Goal: Check status

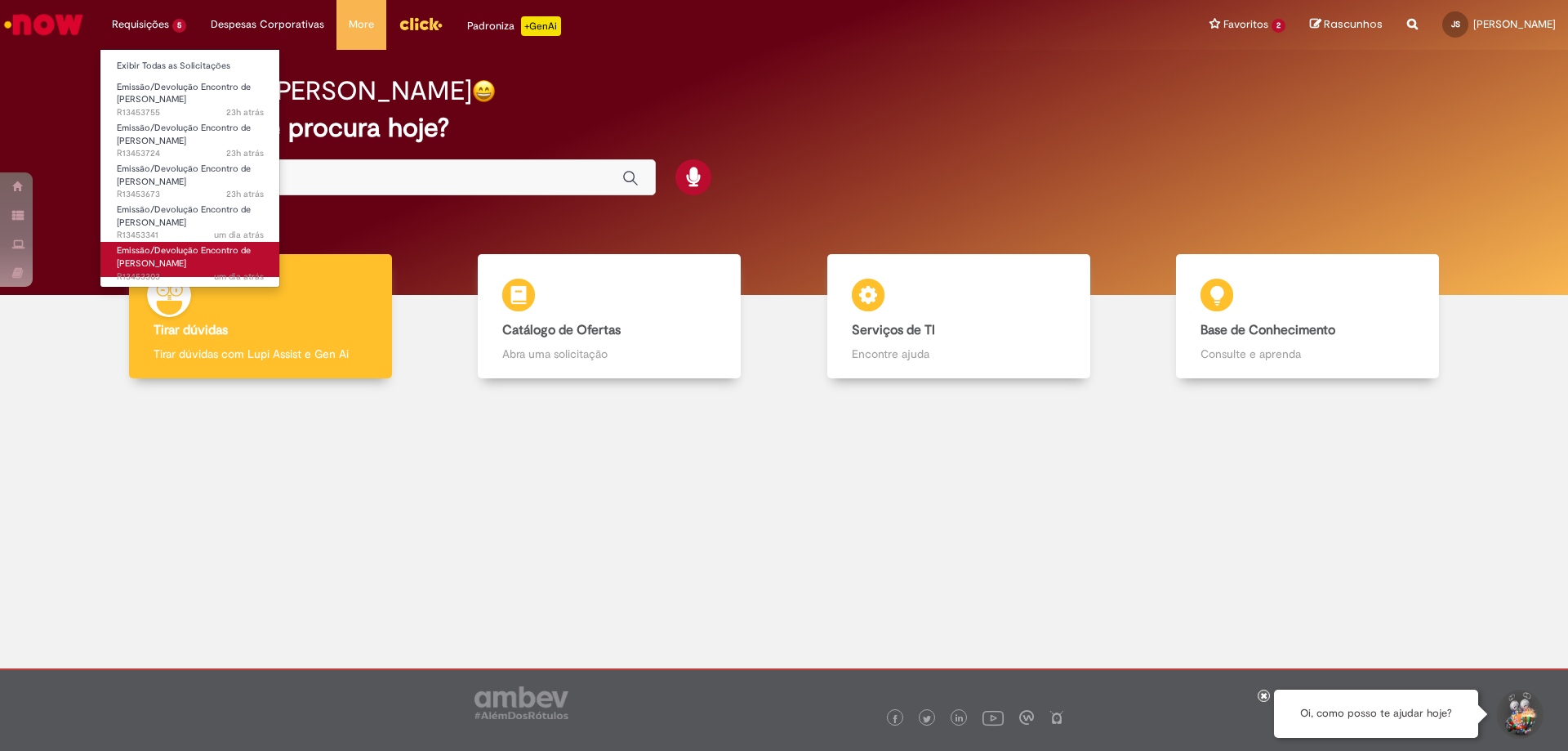
click at [173, 261] on span "Emissão/Devolução Encontro de Contas Fornecedor" at bounding box center [183, 256] width 134 height 26
click at [143, 31] on li "Requisições 5 Exibir Todas as Solicitações Emissão/Devolução Encontro de Contas…" at bounding box center [149, 25] width 99 height 49
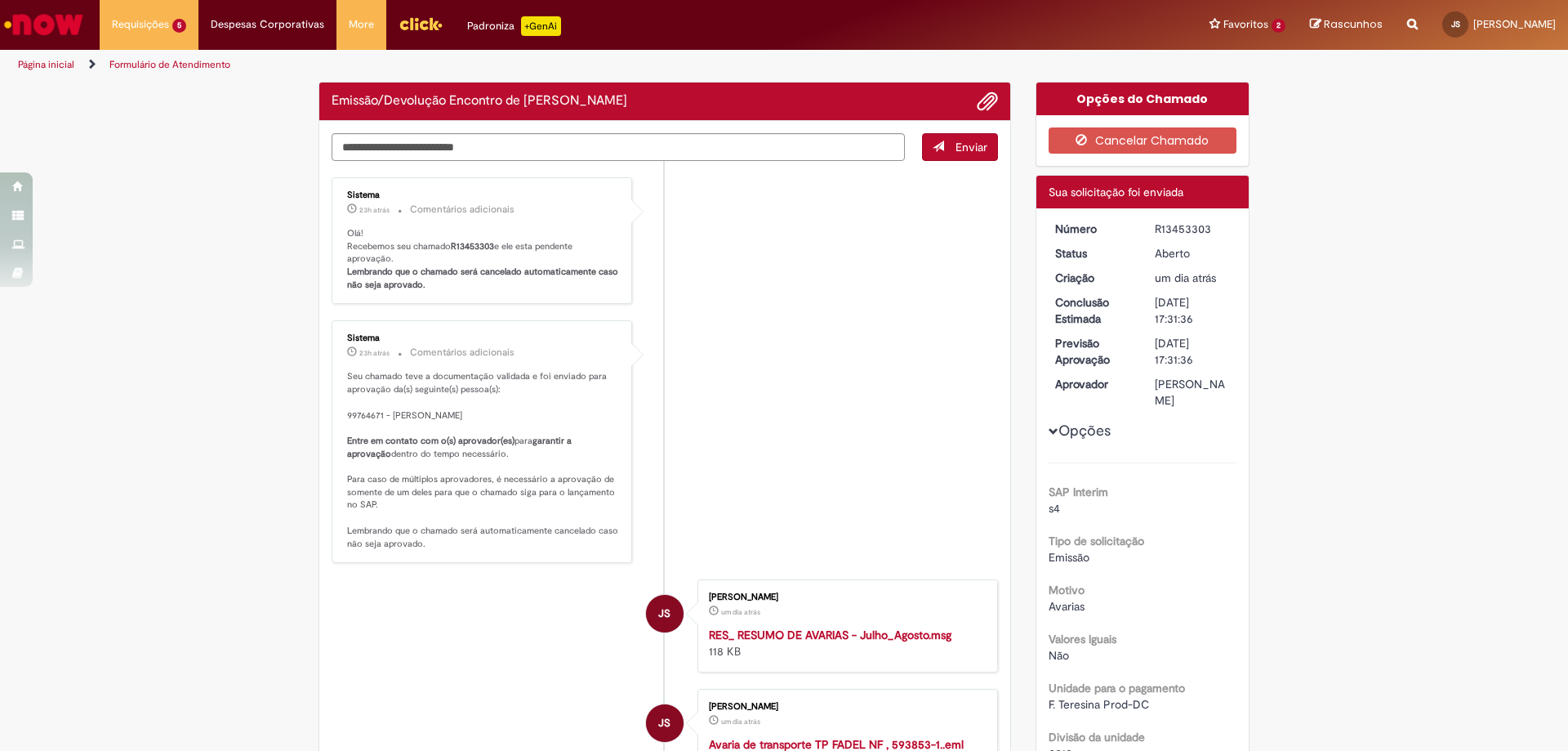
click at [749, 319] on ul "Sistema 23h atrás 23 horas atrás Comentários adicionais Olá! Recebemos seu cham…" at bounding box center [664, 606] width 666 height 891
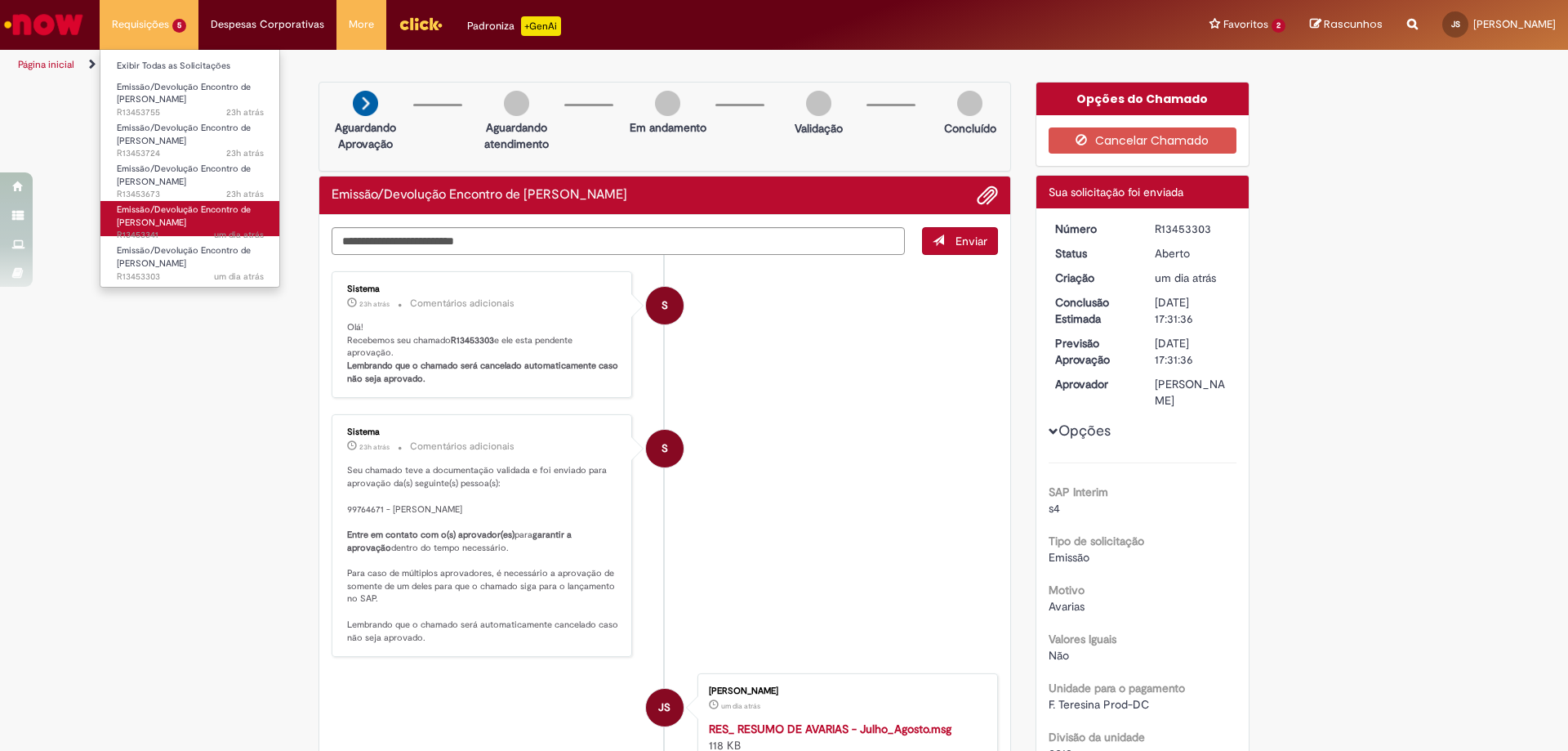
click at [173, 225] on span "Emissão/Devolução Encontro de Contas Fornecedor" at bounding box center [183, 216] width 134 height 26
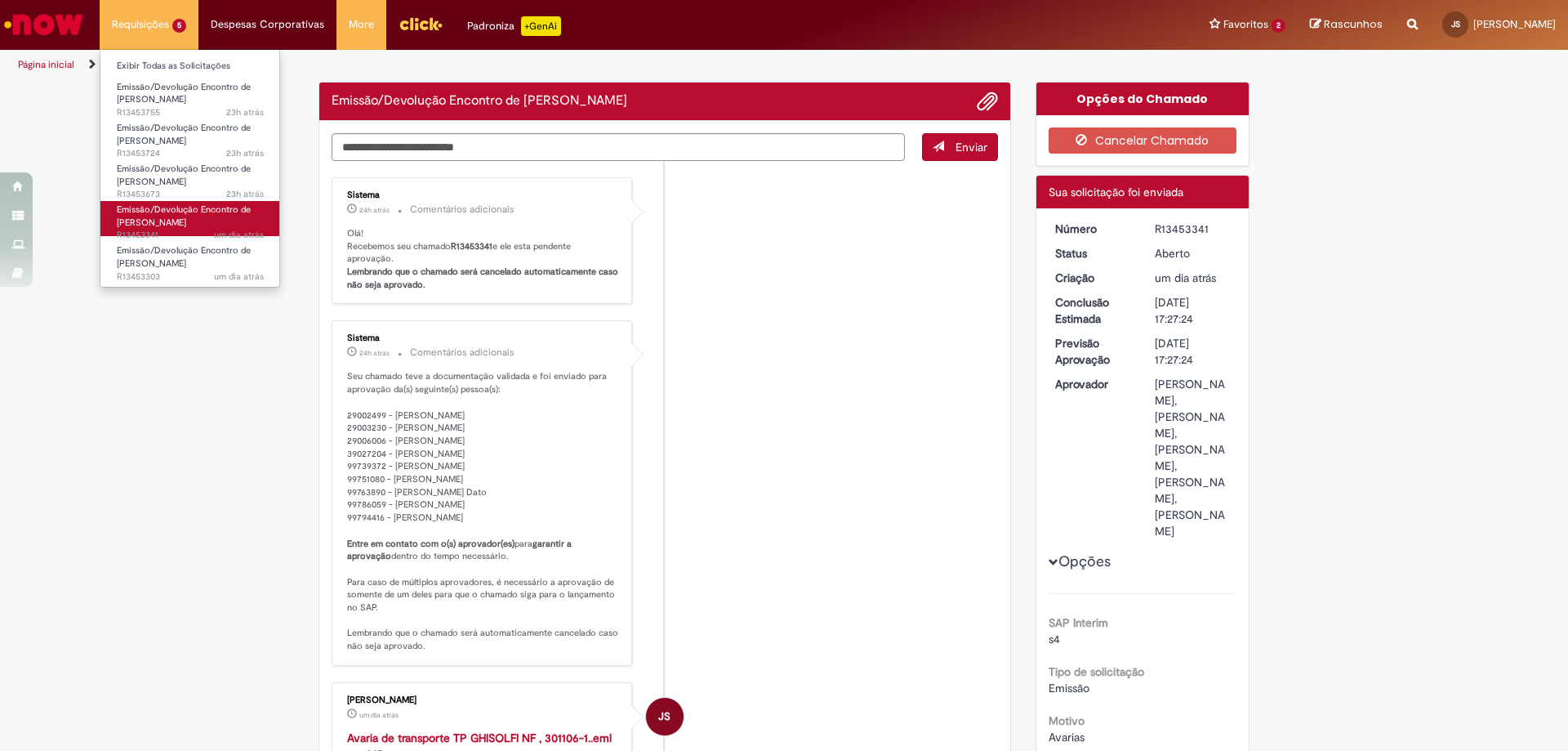
click at [173, 225] on span "Emissão/Devolução Encontro de [PERSON_NAME]" at bounding box center [183, 216] width 134 height 26
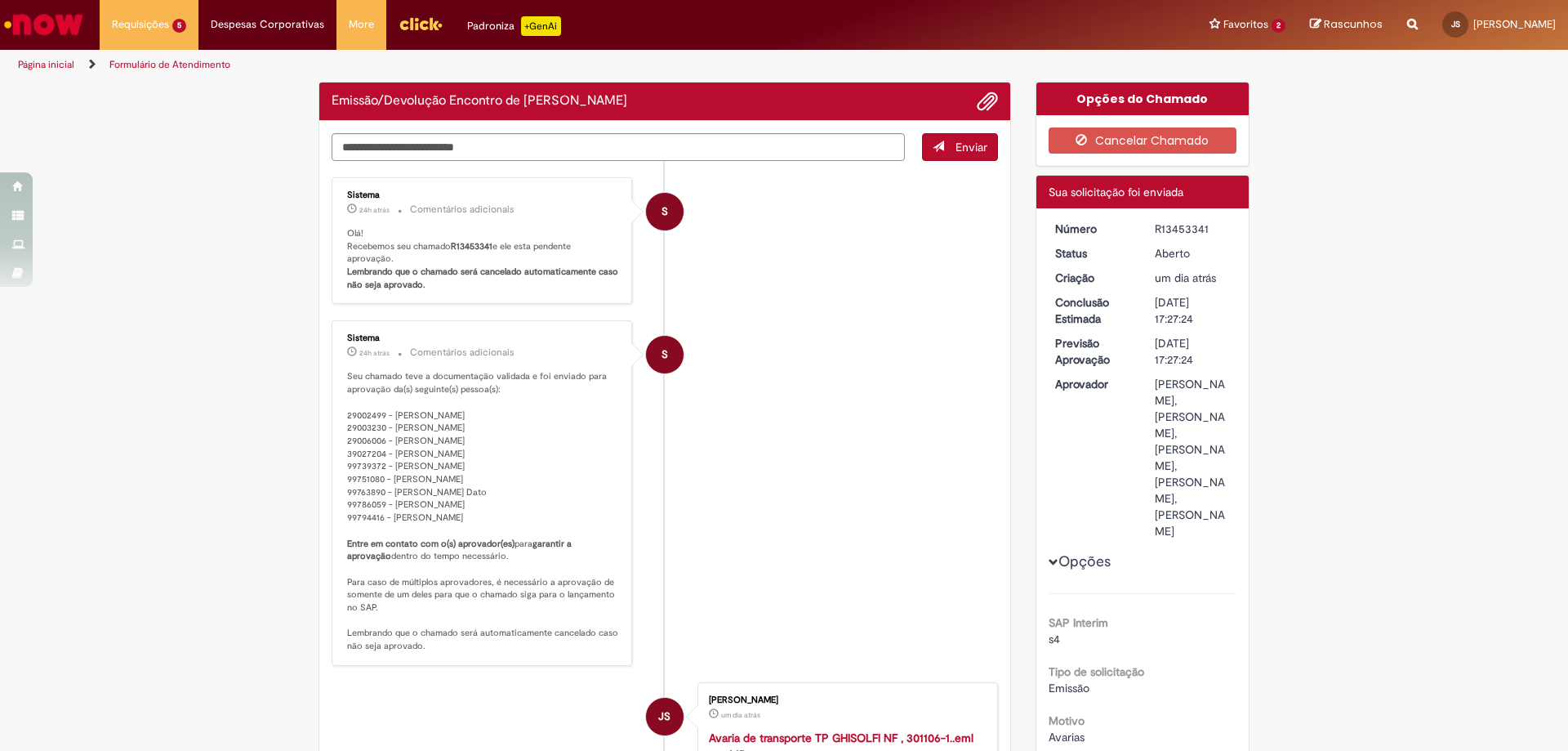
click at [817, 408] on li "S Sistema 24h atrás 24 horas atrás Comentários adicionais Seu chamado teve a do…" at bounding box center [664, 493] width 666 height 346
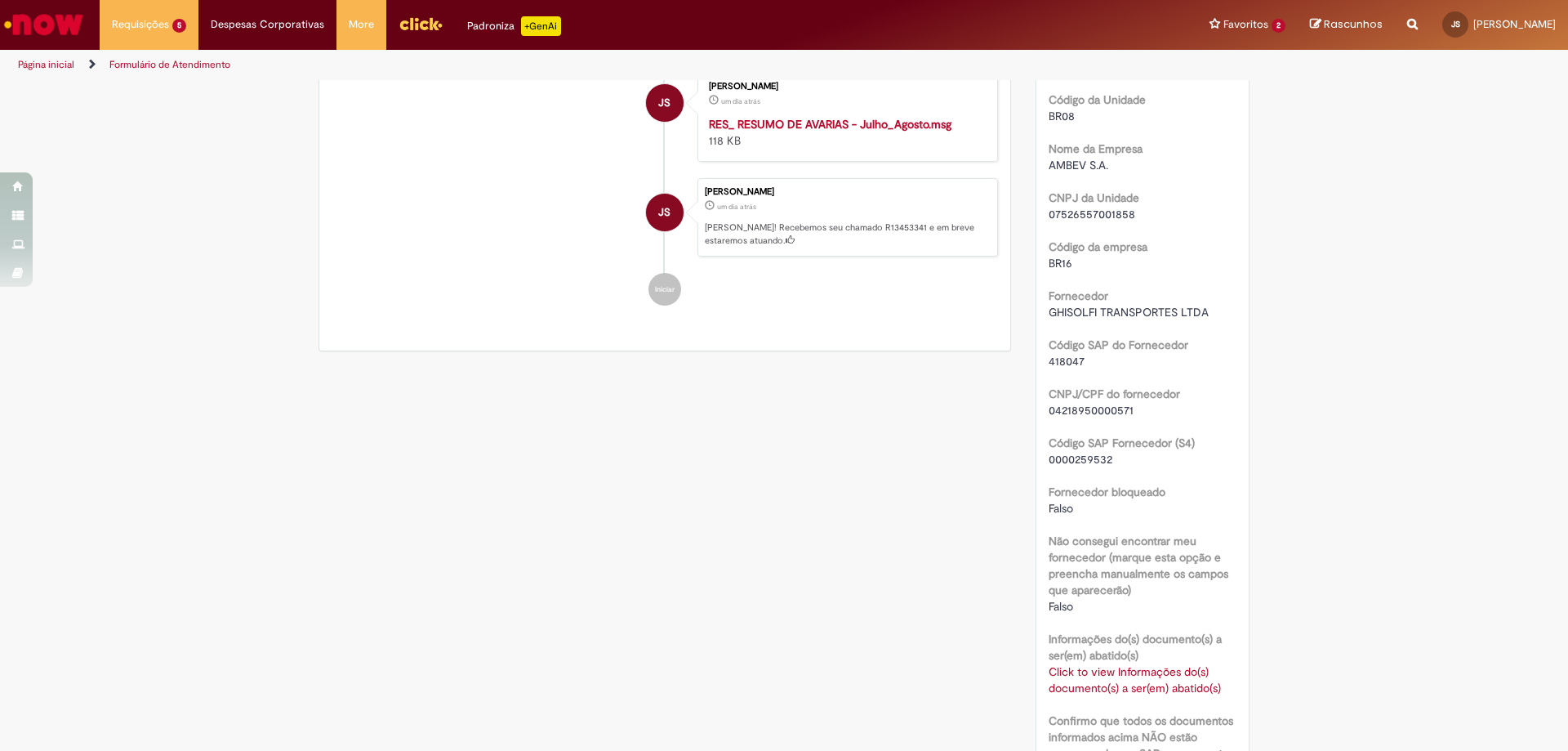
scroll to position [980, 0]
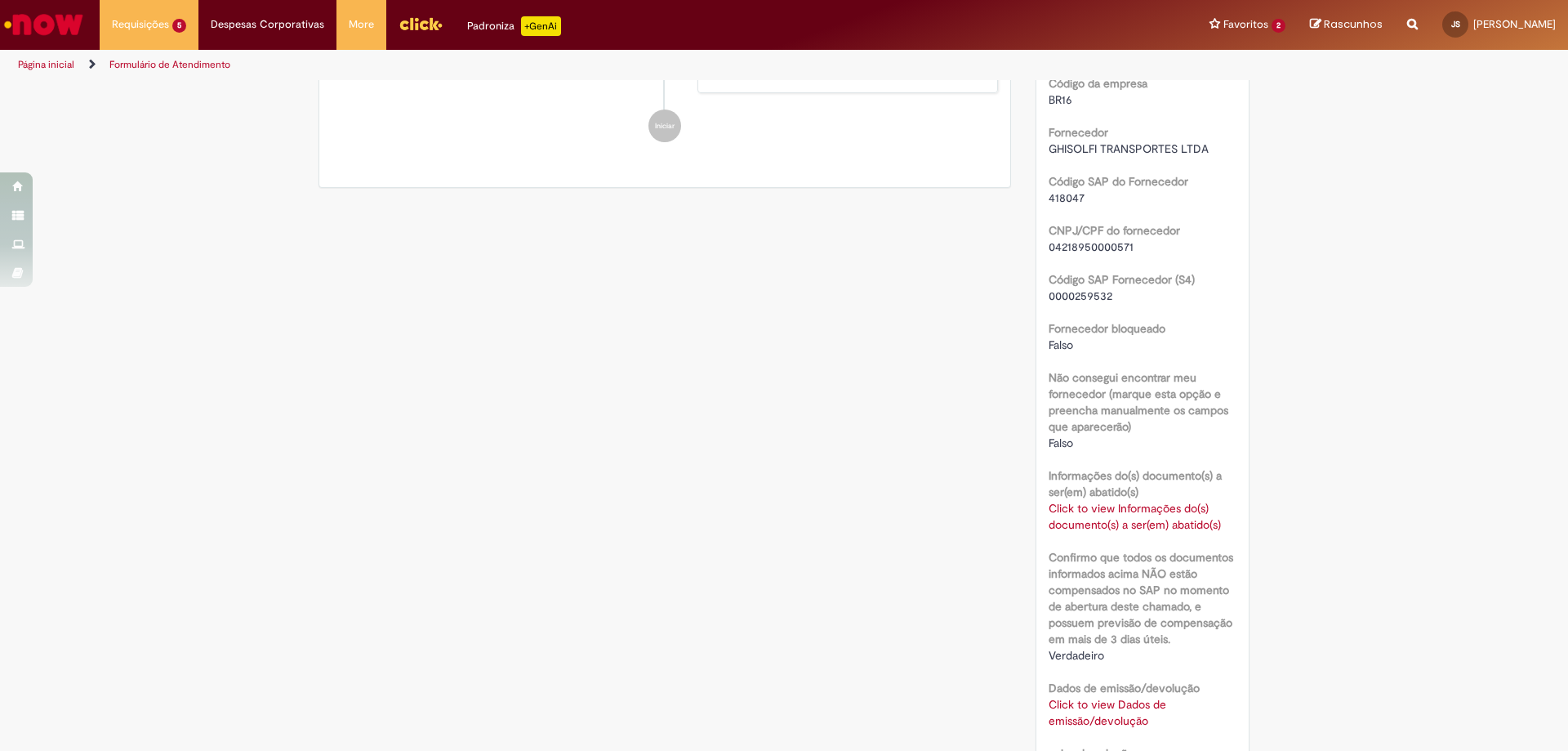
click at [1131, 532] on link "Click to view Informações do(s) documento(s) a ser(em) abatido(s)" at bounding box center [1135, 516] width 173 height 31
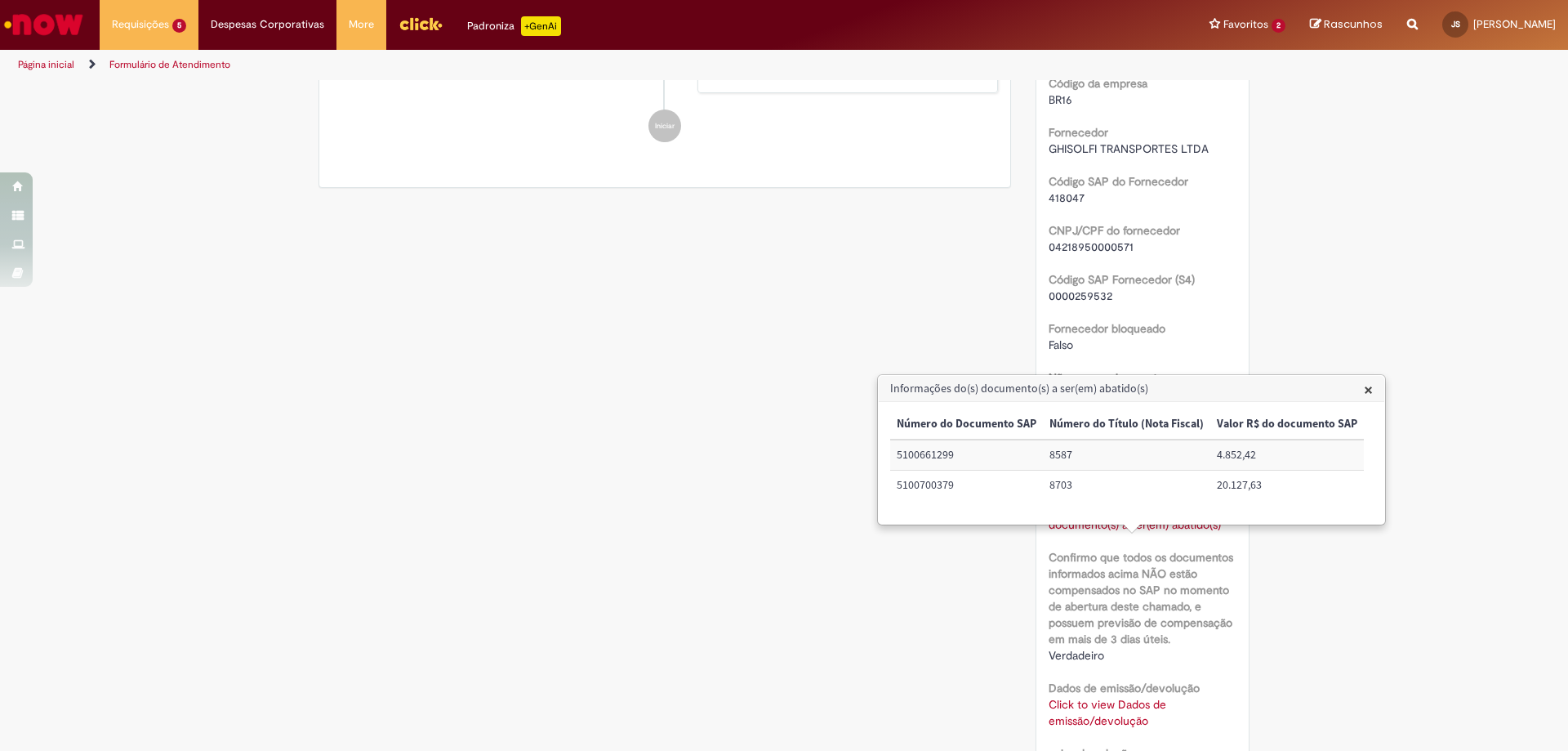
click at [917, 315] on div "Verificar Código de Barras Aguardando Aprovação Aguardando atendimento Em andam…" at bounding box center [784, 288] width 956 height 2372
click at [1364, 394] on span "×" at bounding box center [1368, 388] width 9 height 22
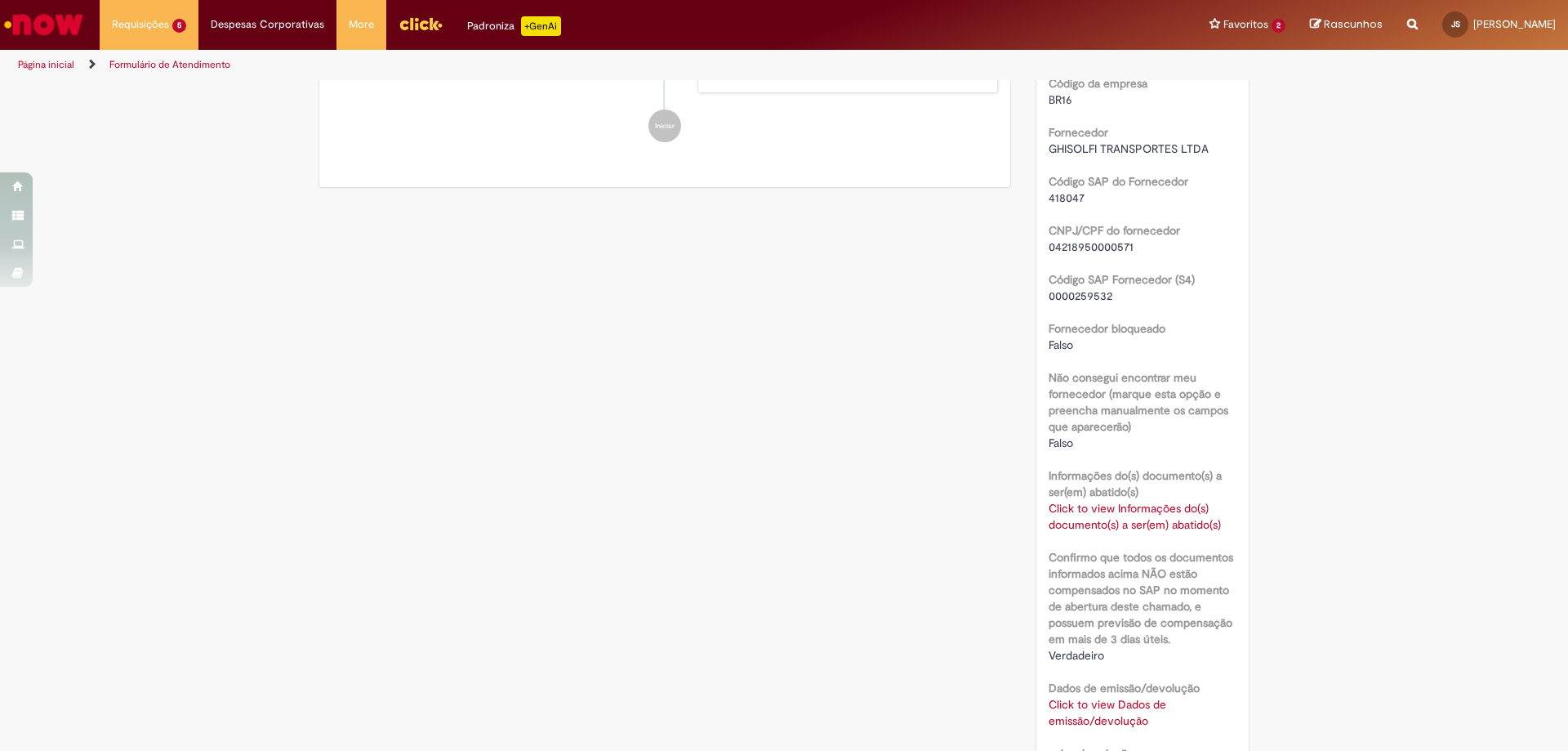
scroll to position [1144, 0]
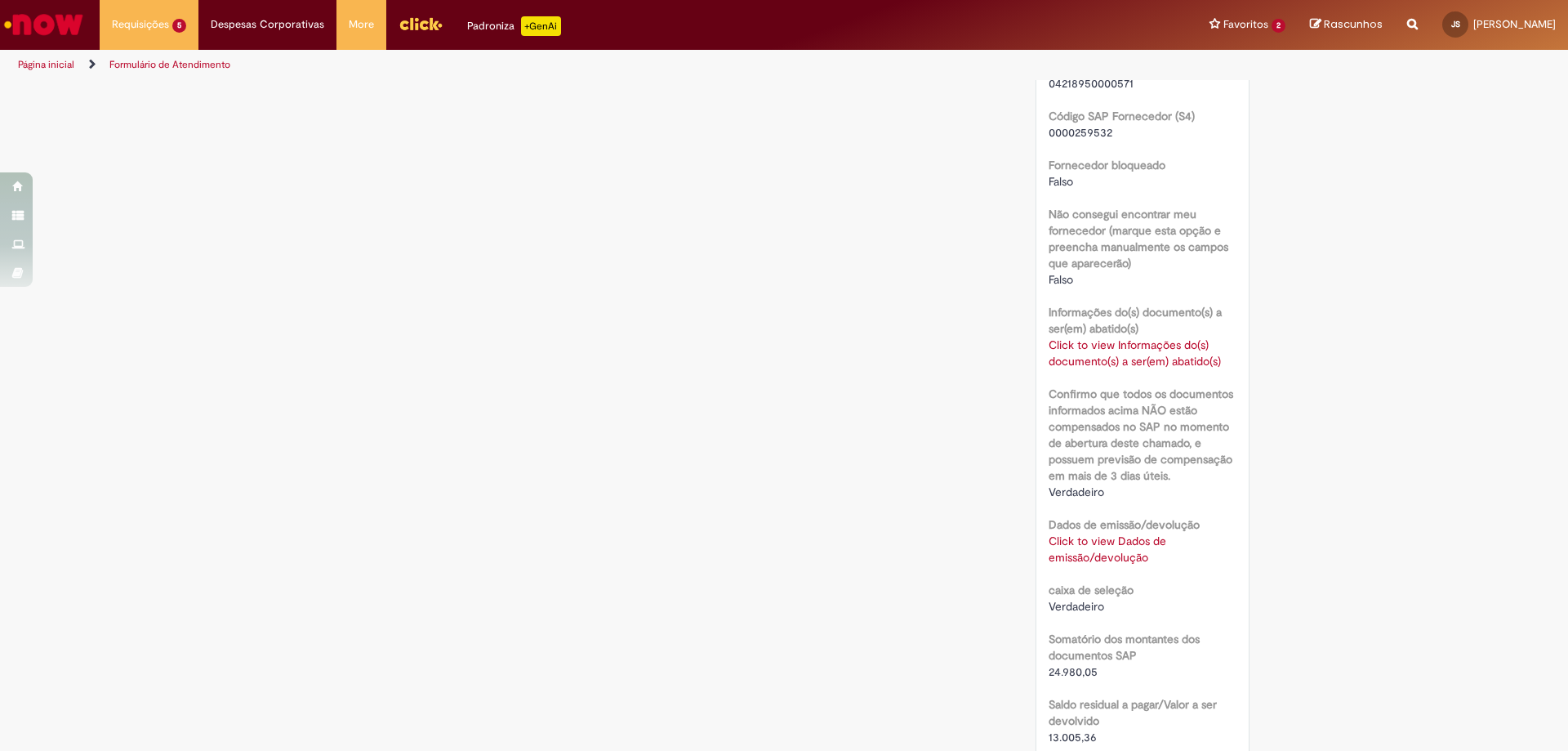
click at [1091, 565] on link "Click to view Dados de emissão/devolução" at bounding box center [1108, 549] width 118 height 31
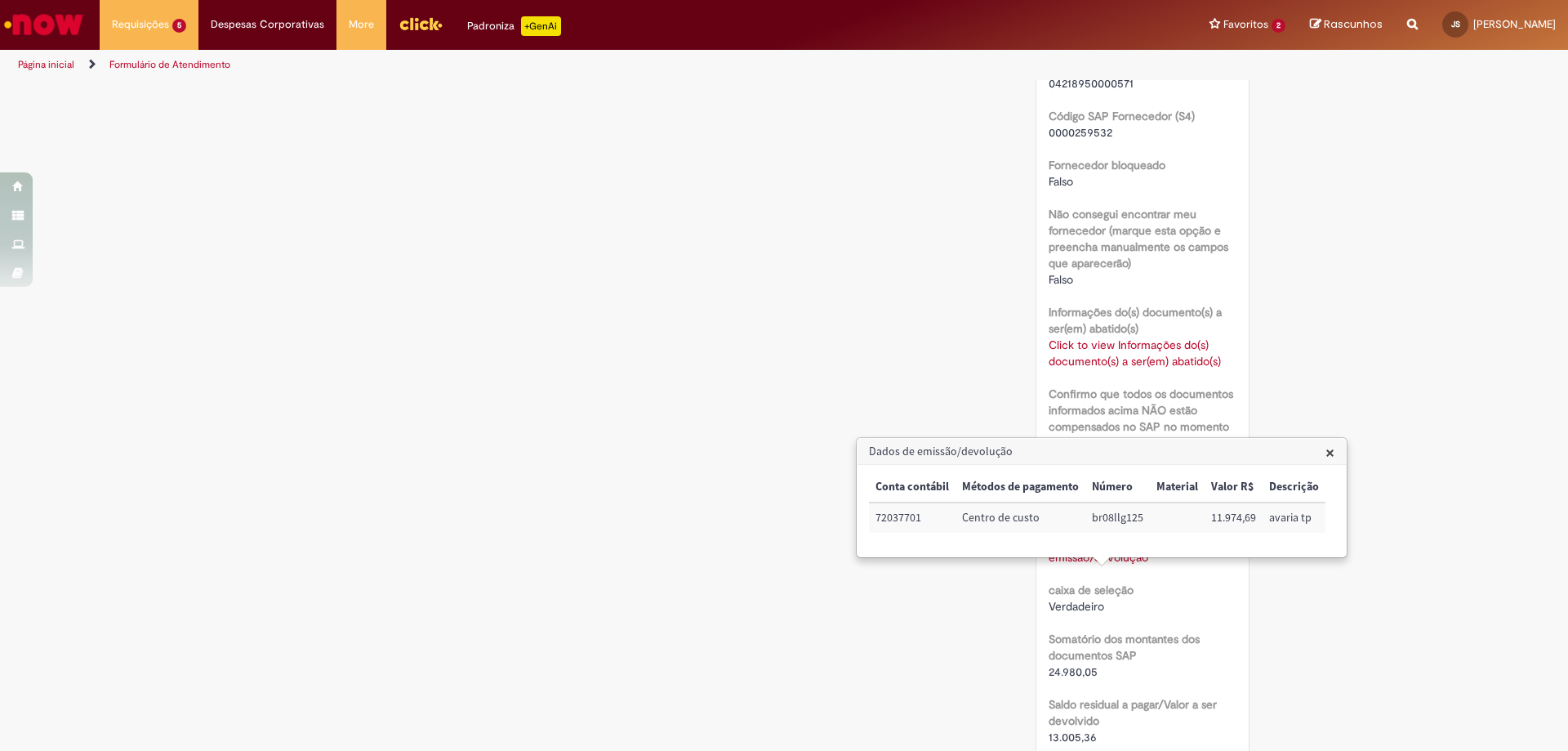
click at [1443, 652] on div "Verificar Código de Barras Aguardando Aprovação Aguardando atendimento Em andam…" at bounding box center [784, 124] width 1568 height 2372
drag, startPoint x: 1443, startPoint y: 652, endPoint x: 1433, endPoint y: 648, distance: 10.8
click at [1443, 652] on div "Verificar Código de Barras Aguardando Aprovação Aguardando atendimento Em andam…" at bounding box center [784, 124] width 1568 height 2372
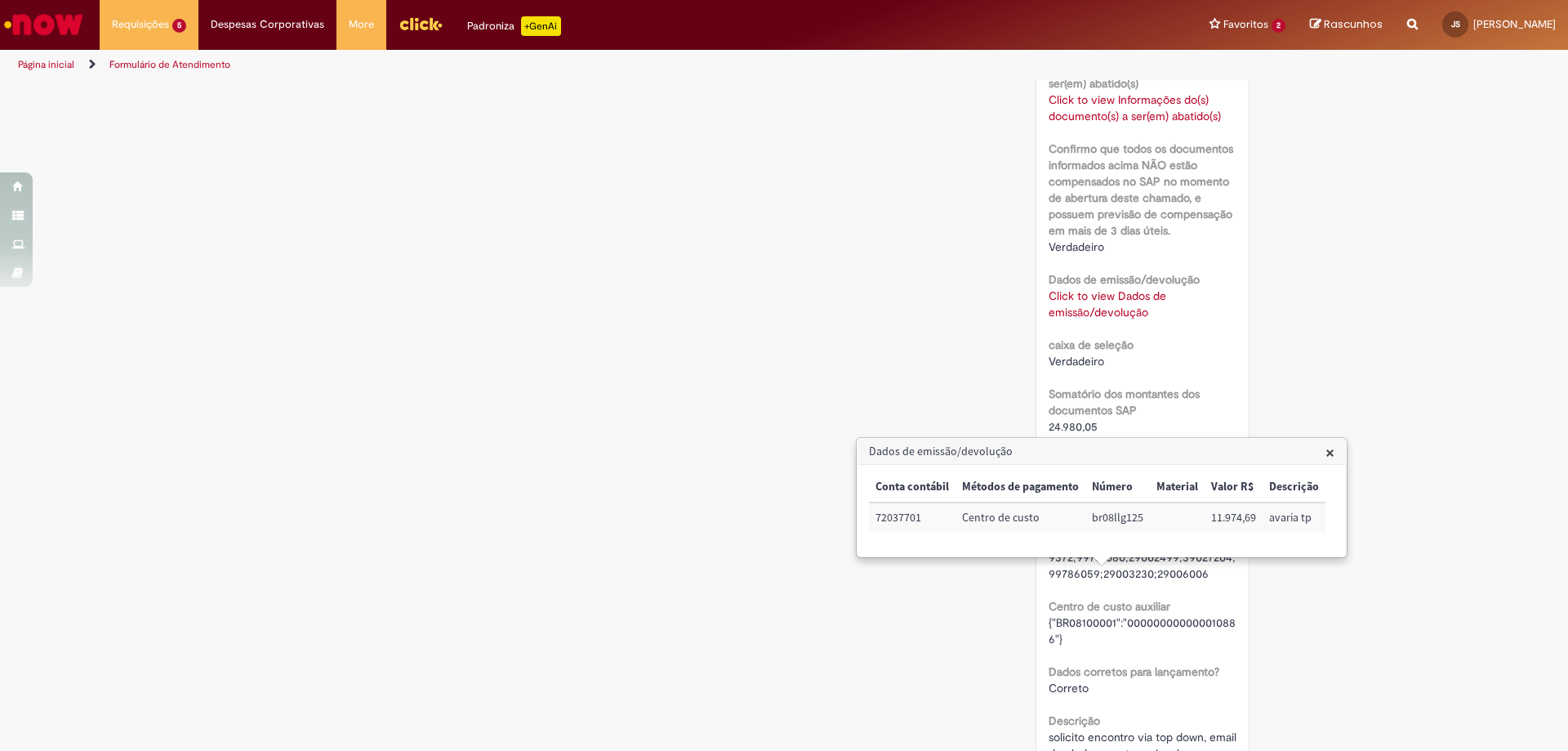
scroll to position [1552, 0]
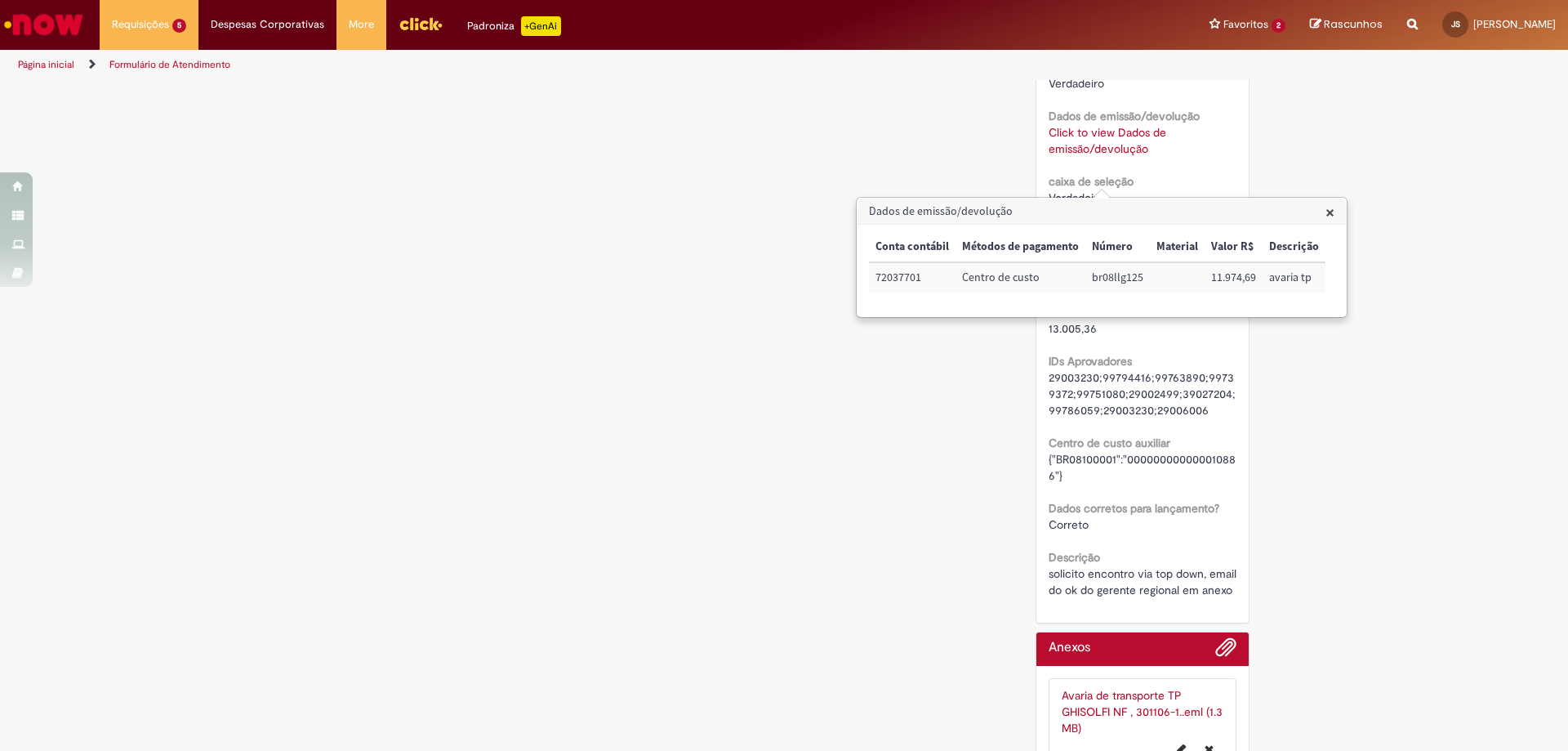
click at [1327, 208] on span "×" at bounding box center [1329, 212] width 9 height 22
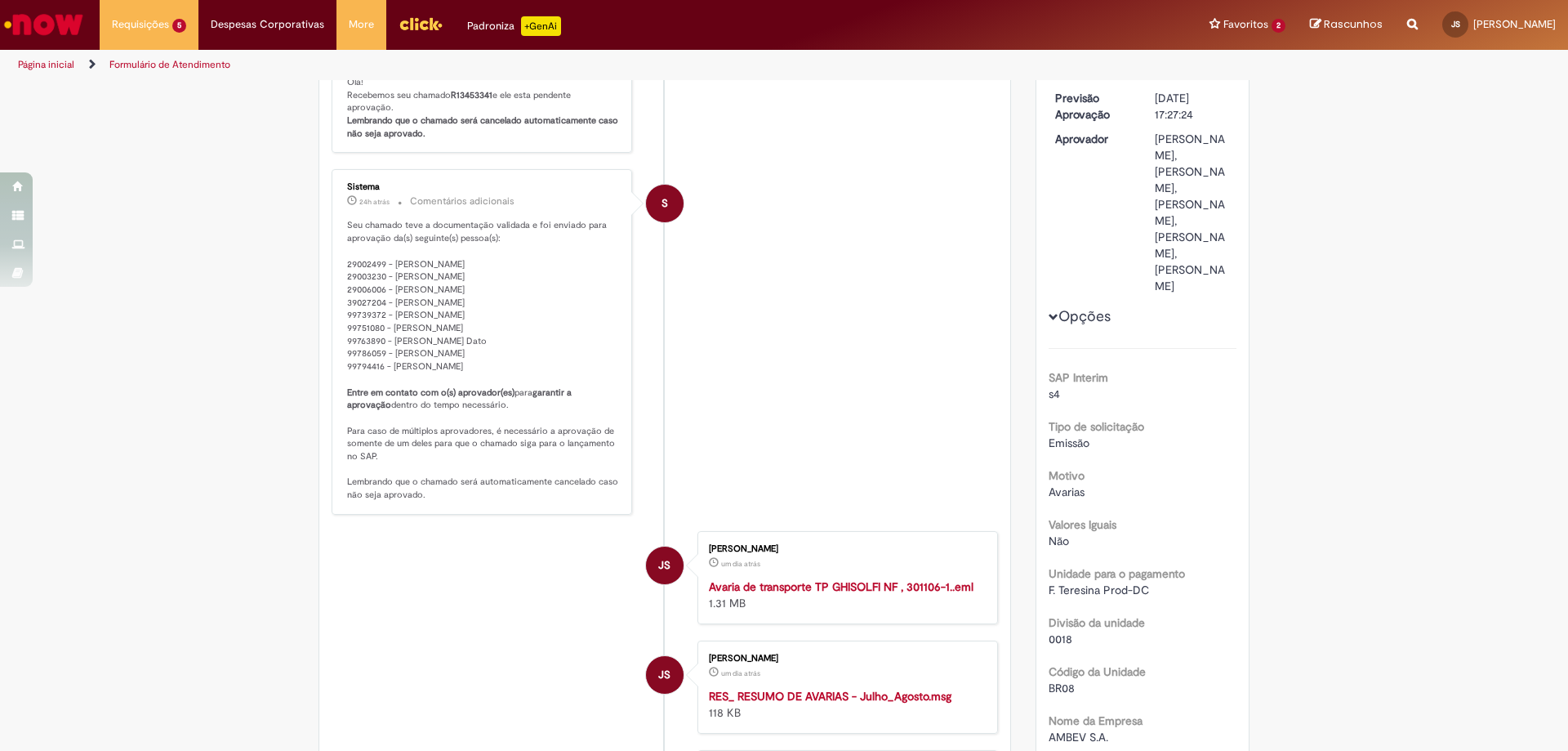
scroll to position [0, 0]
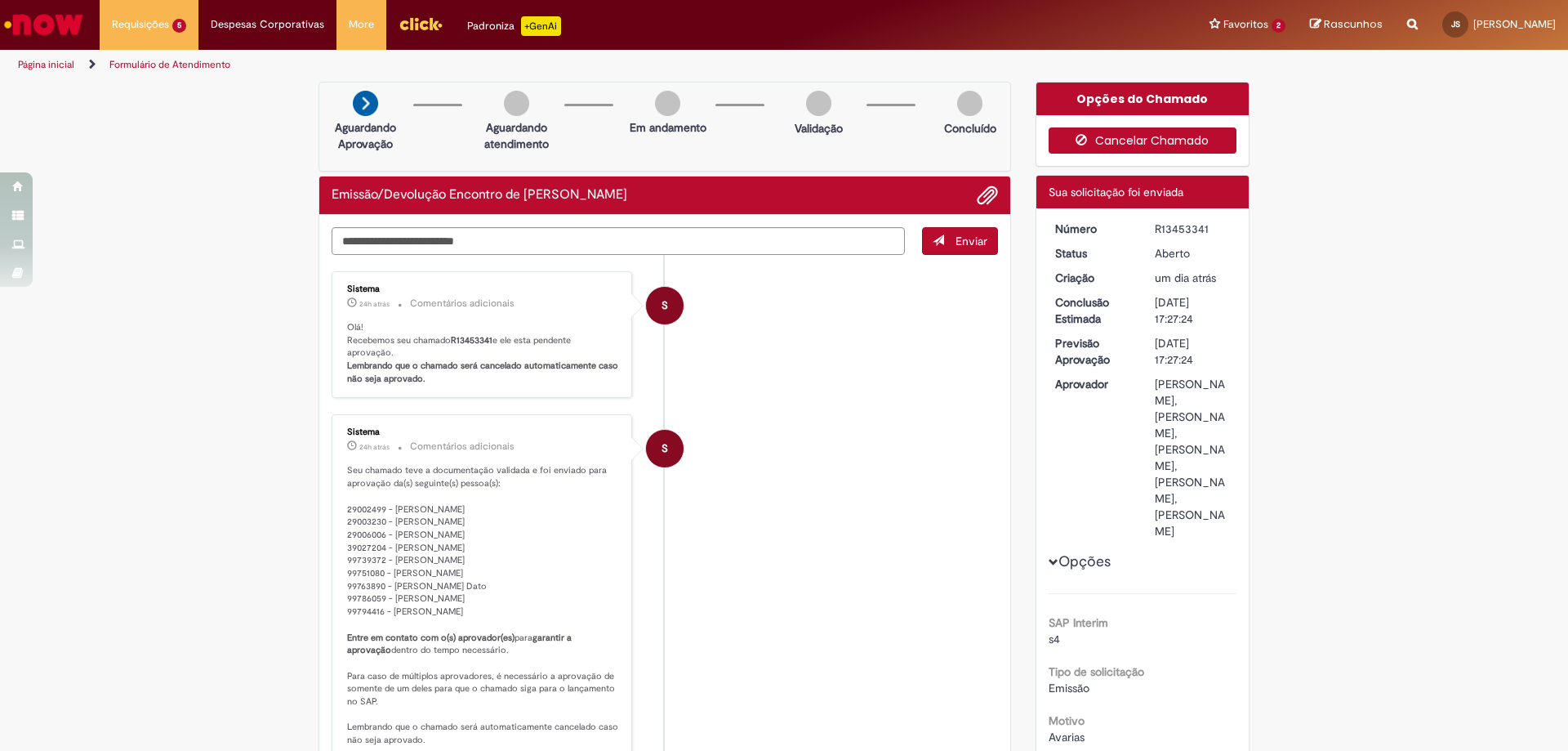
click at [1114, 143] on button "Cancelar Chamado" at bounding box center [1143, 141] width 189 height 27
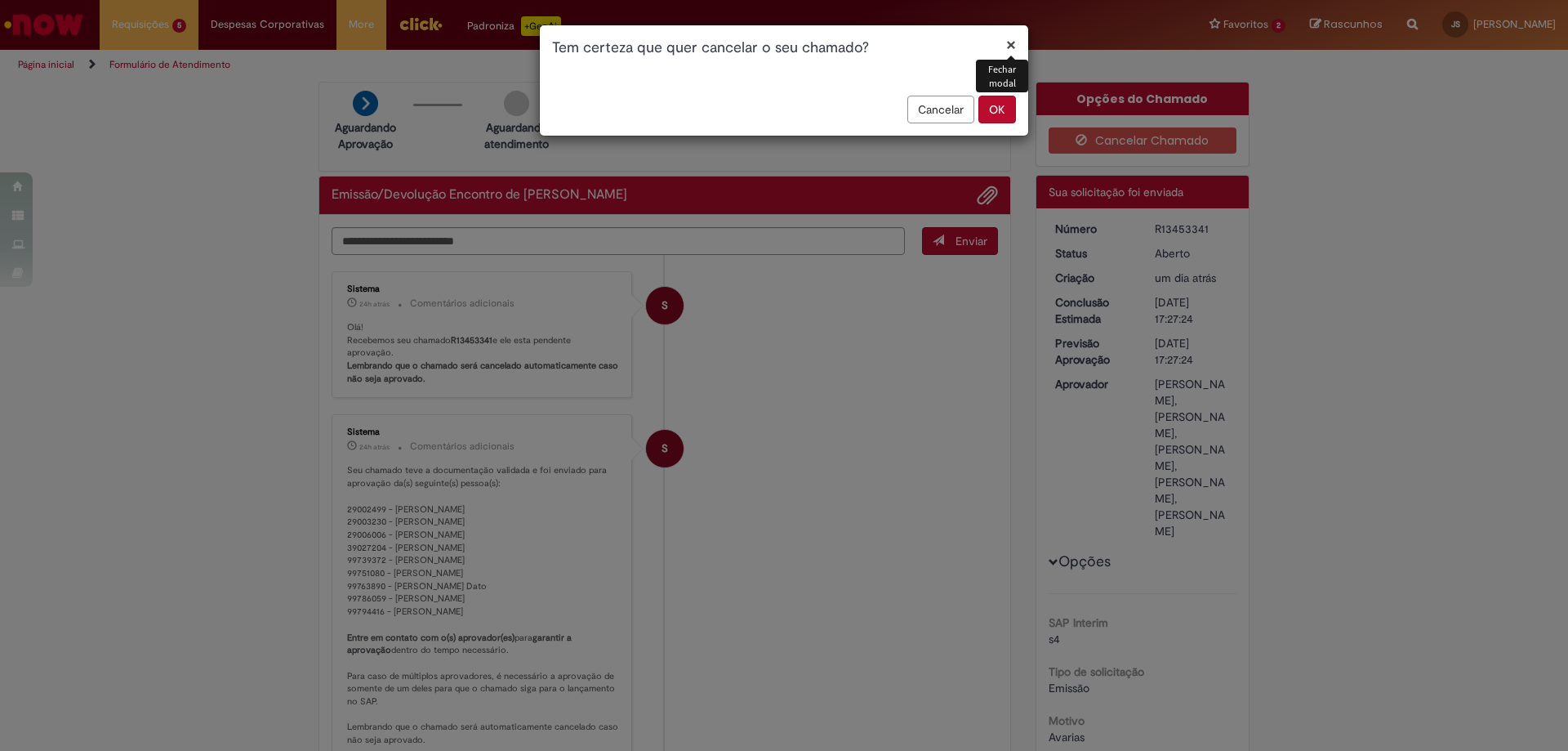
click at [1001, 111] on button "OK" at bounding box center [998, 109] width 38 height 28
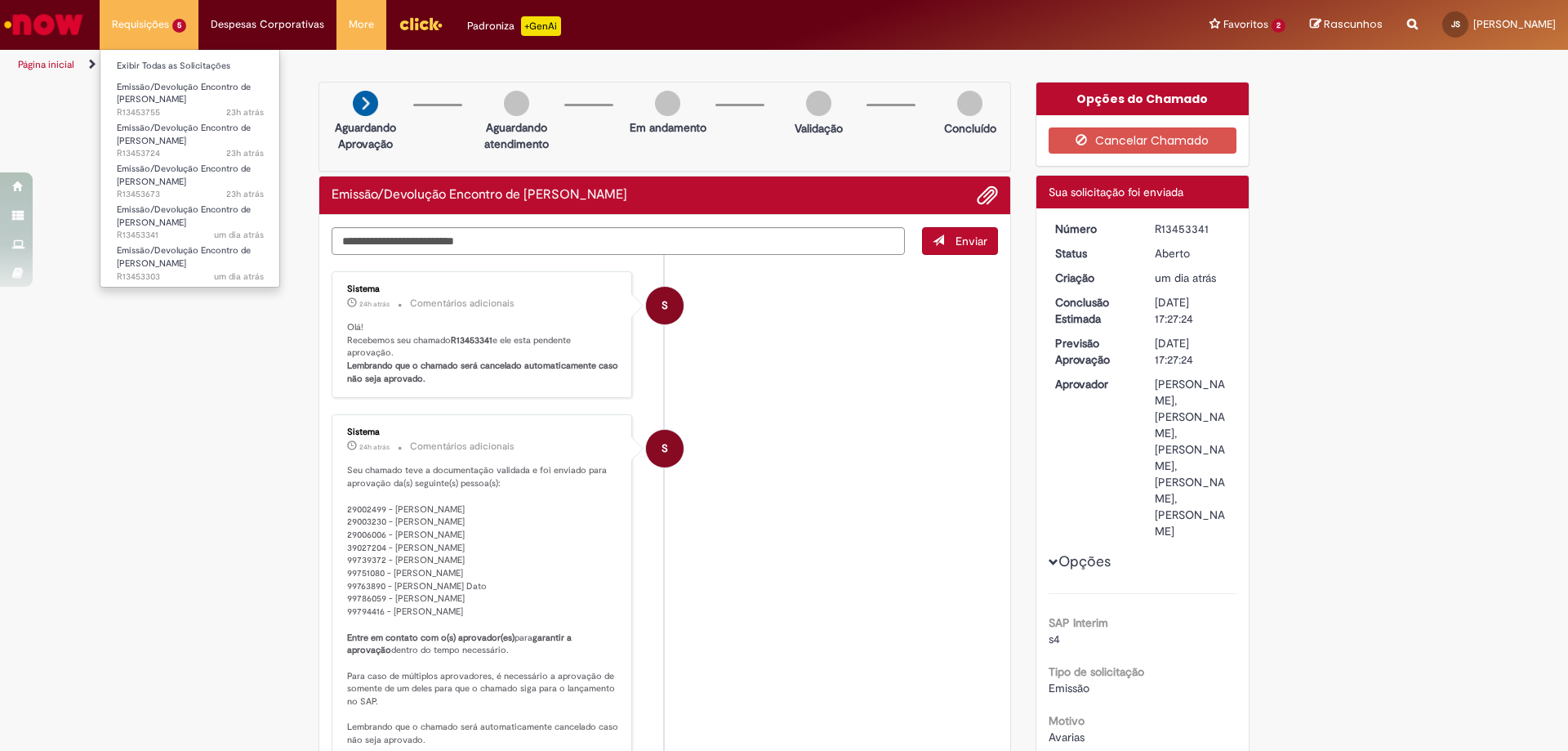
click at [139, 34] on li "Requisições 5 Exibir Todas as Solicitações Emissão/Devolução Encontro de Contas…" at bounding box center [149, 25] width 99 height 49
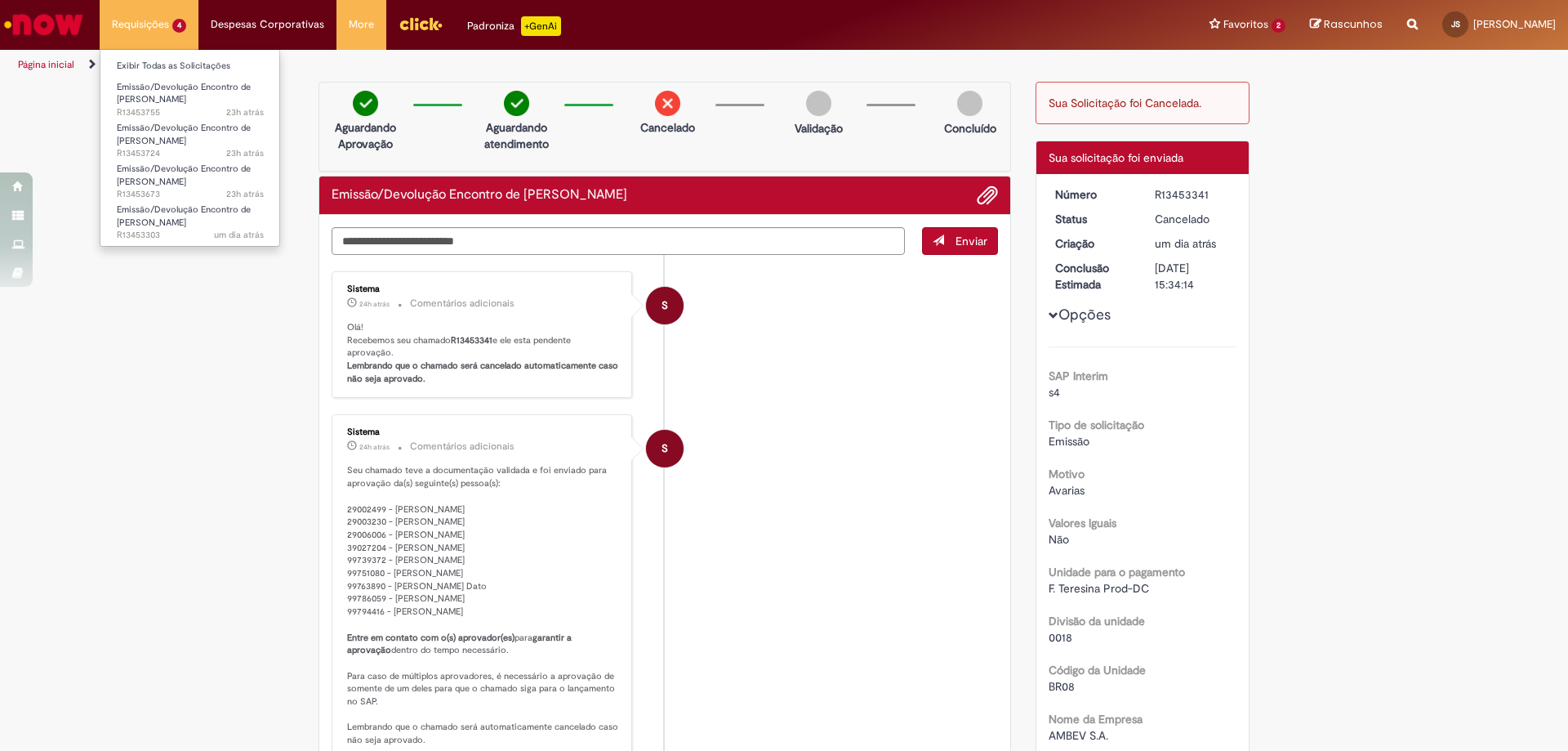
click at [156, 31] on li "Requisições 4 Exibir Todas as Solicitações Emissão/Devolução Encontro de Contas…" at bounding box center [149, 25] width 99 height 49
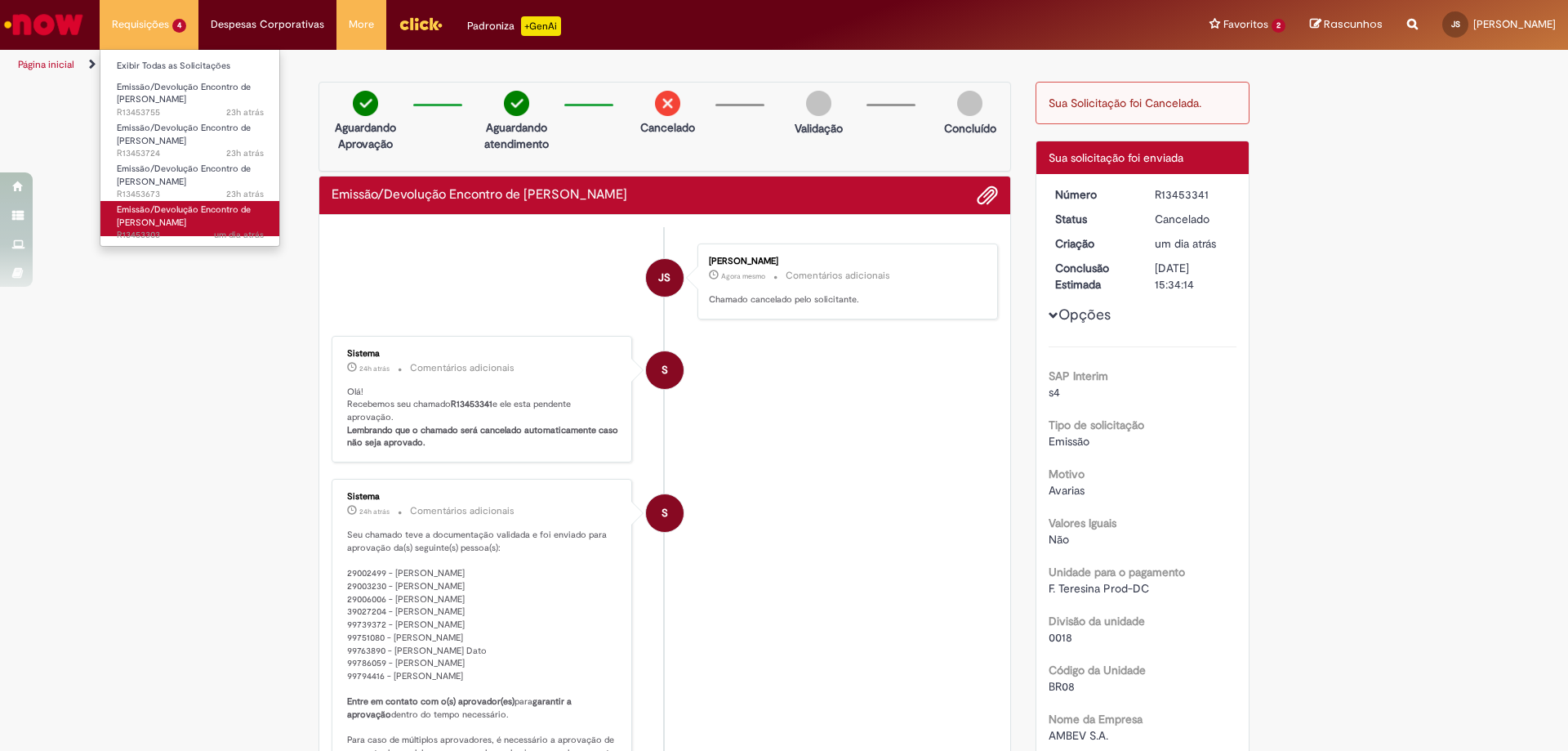
click at [173, 225] on span "Emissão/Devolução Encontro de [PERSON_NAME]" at bounding box center [183, 216] width 134 height 26
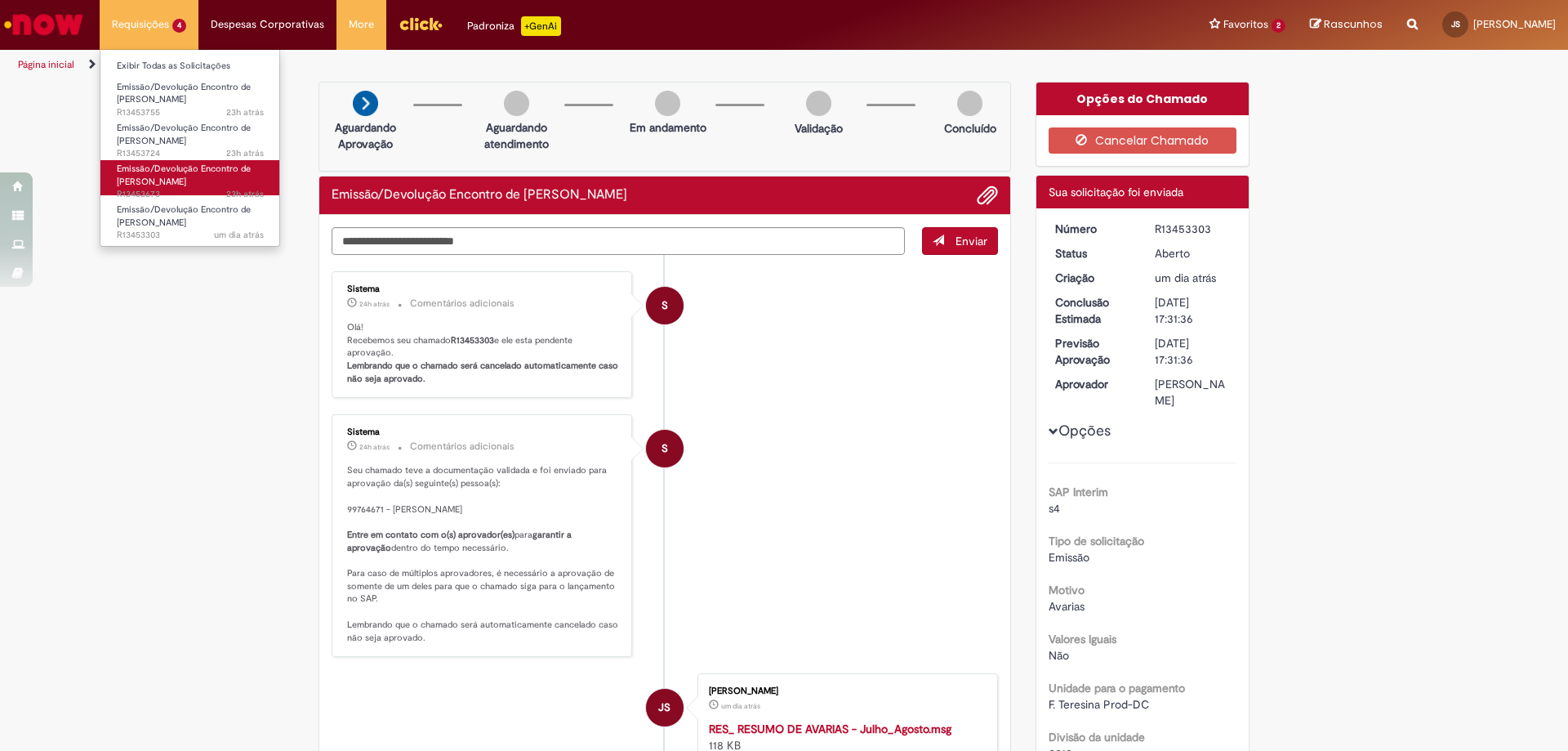
click at [167, 176] on span "Emissão/Devolução Encontro de [PERSON_NAME]" at bounding box center [183, 175] width 134 height 26
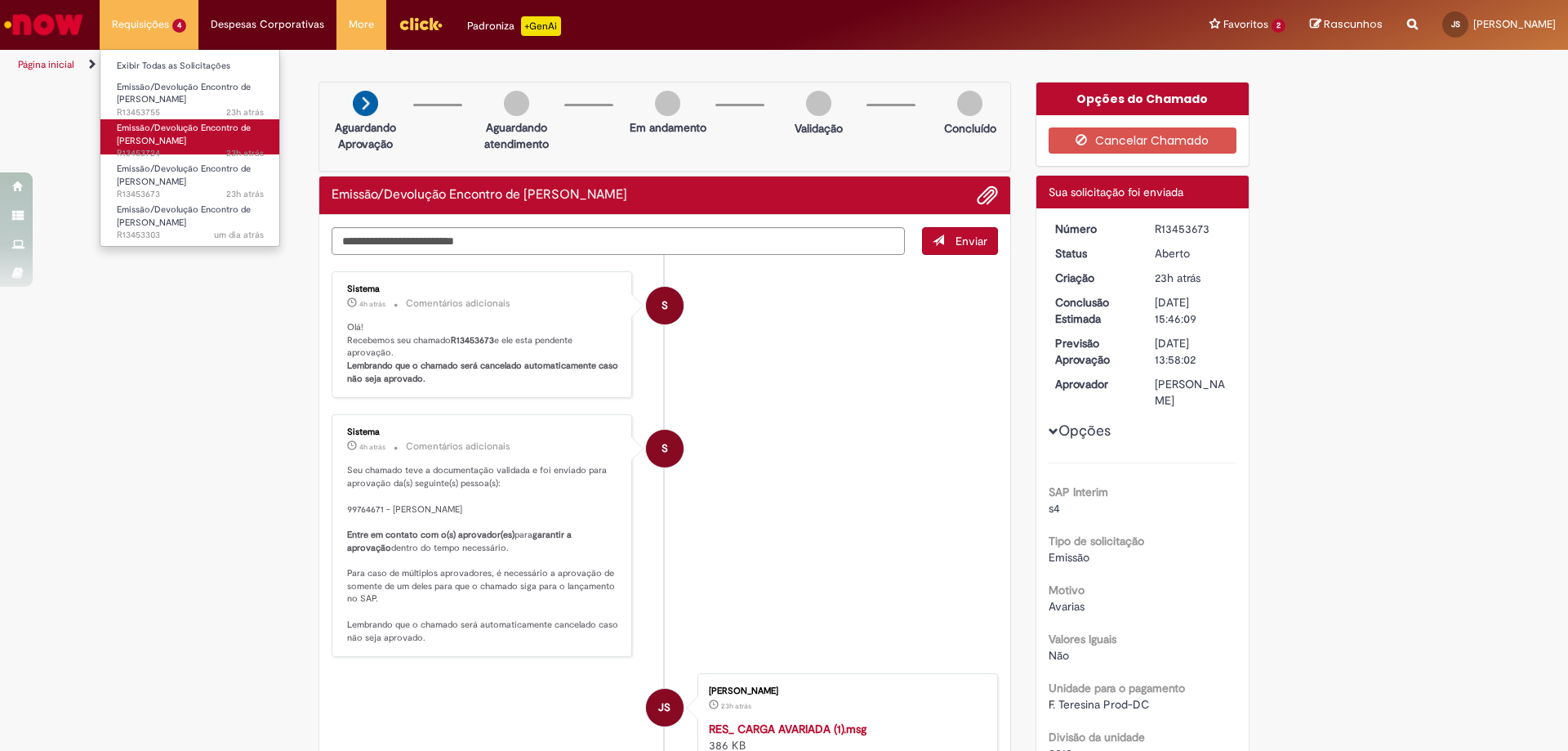
click at [186, 130] on span "Emissão/Devolução Encontro de [PERSON_NAME]" at bounding box center [183, 134] width 134 height 26
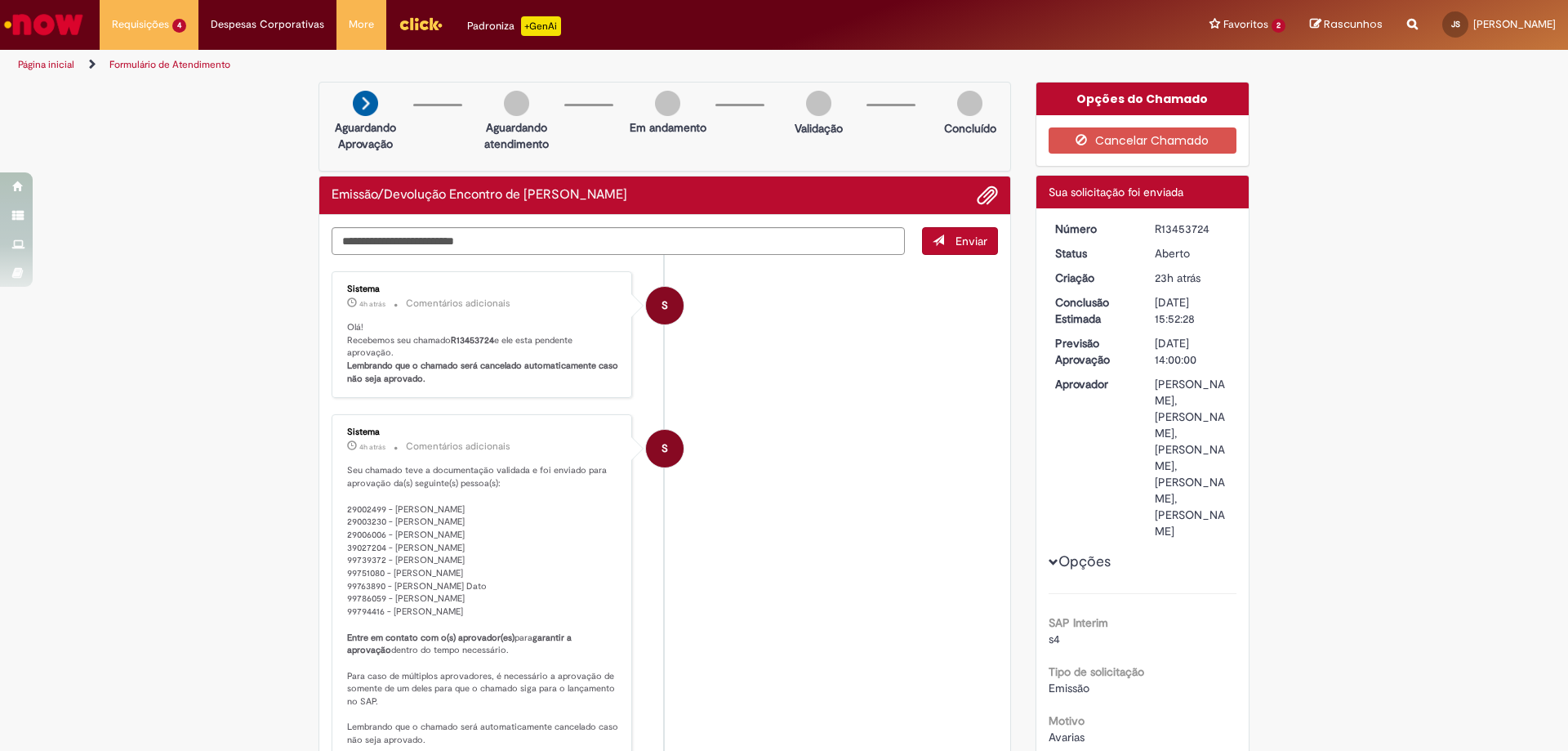
click at [897, 419] on li "S Sistema 4h atrás 4 horas atrás Comentários adicionais Seu chamado teve a docu…" at bounding box center [664, 587] width 666 height 346
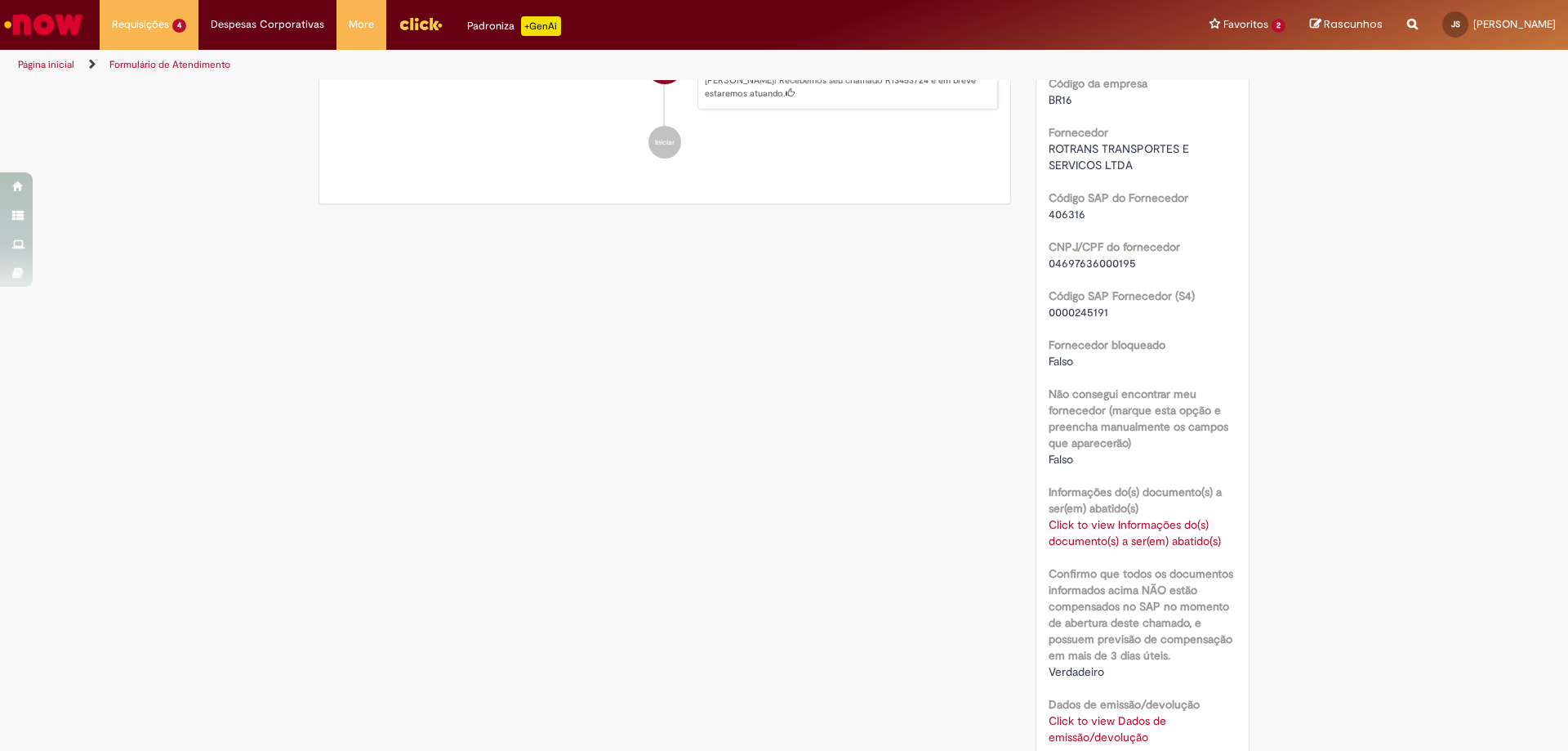
scroll to position [1144, 0]
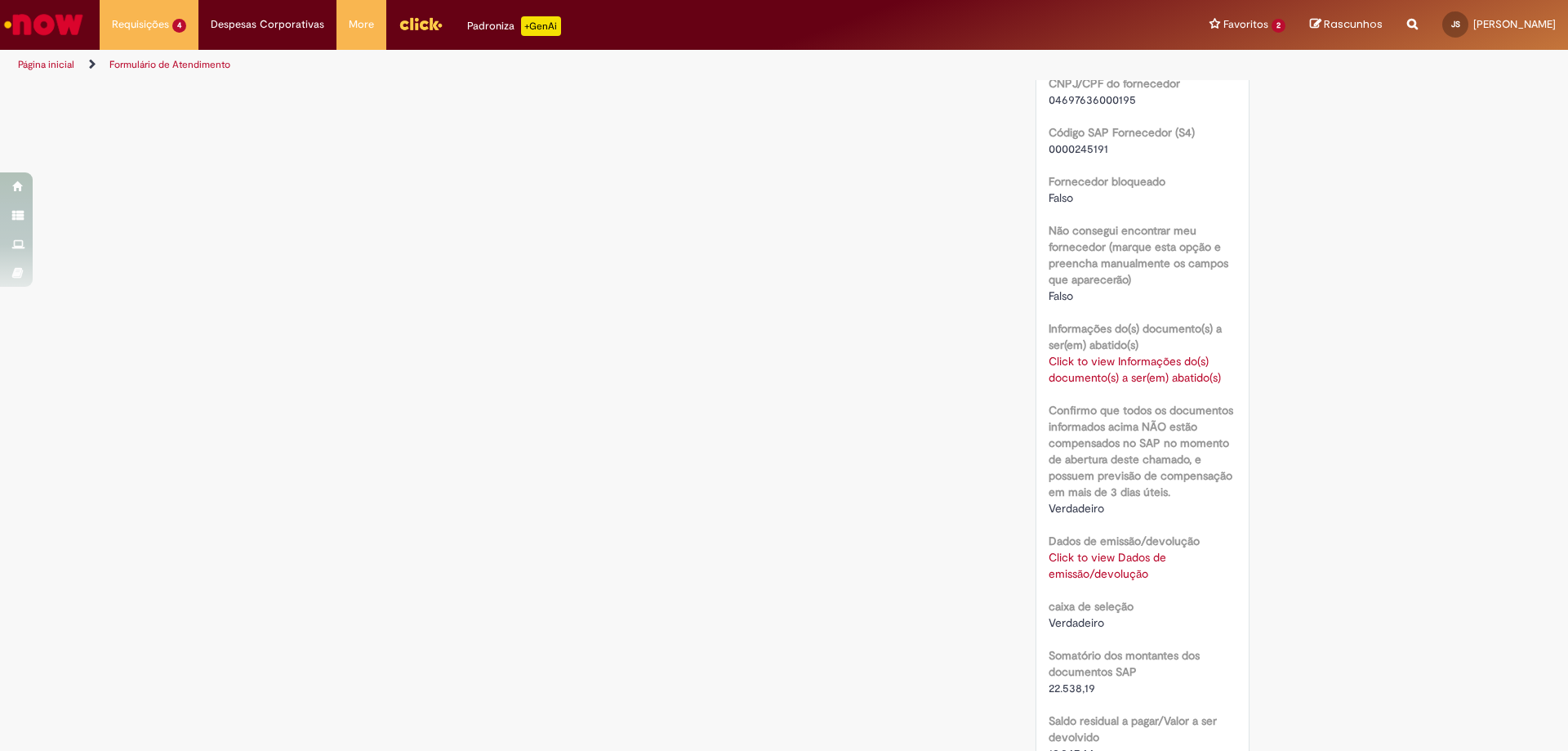
click at [1073, 385] on link "Click to view Informações do(s) documento(s) a ser(em) abatido(s)" at bounding box center [1135, 369] width 173 height 31
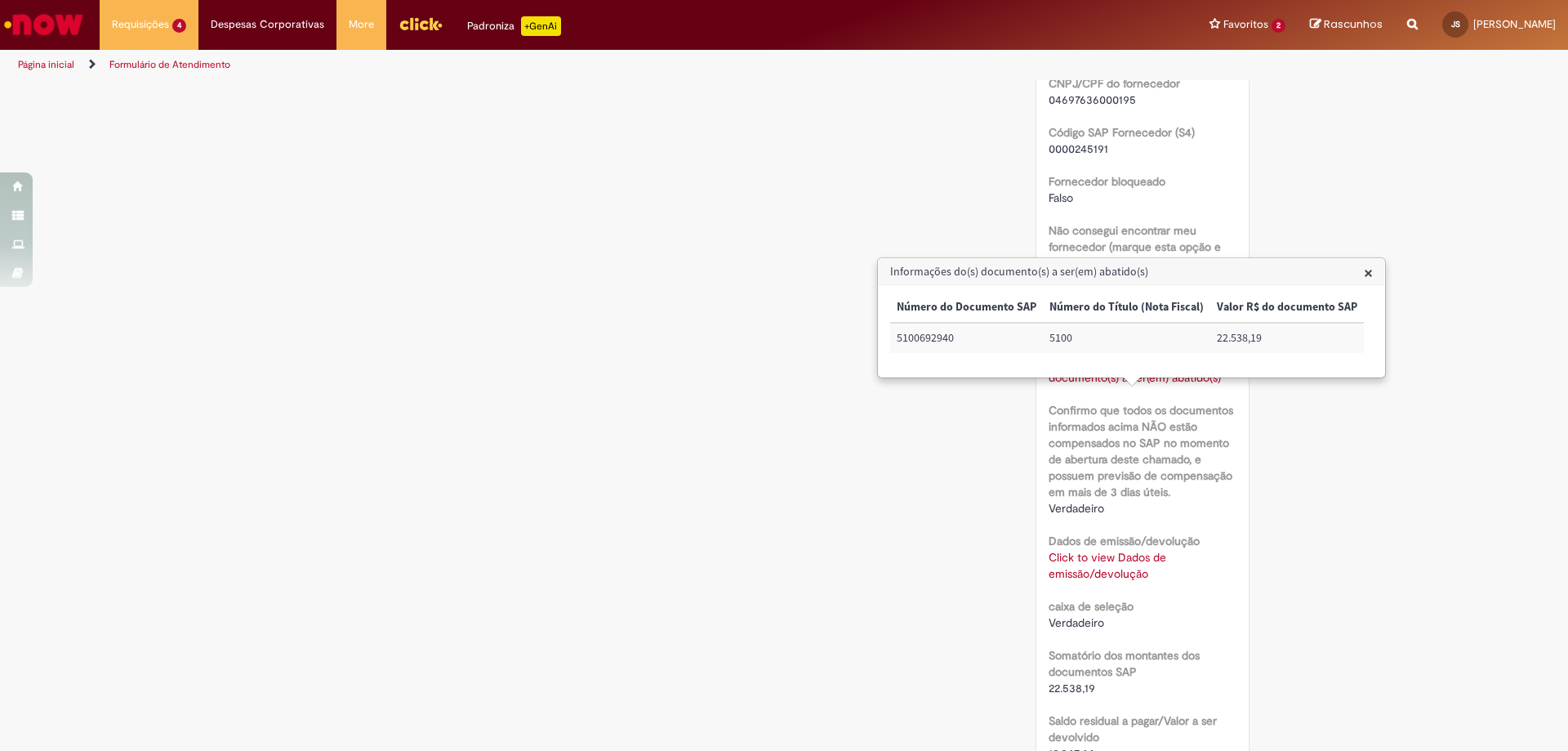
click at [1336, 526] on div "Verificar Código de Barras Aguardando Aprovação Aguardando atendimento Em andam…" at bounding box center [784, 132] width 1568 height 2388
click at [1121, 581] on link "Click to view Dados de emissão/devolução" at bounding box center [1108, 565] width 118 height 31
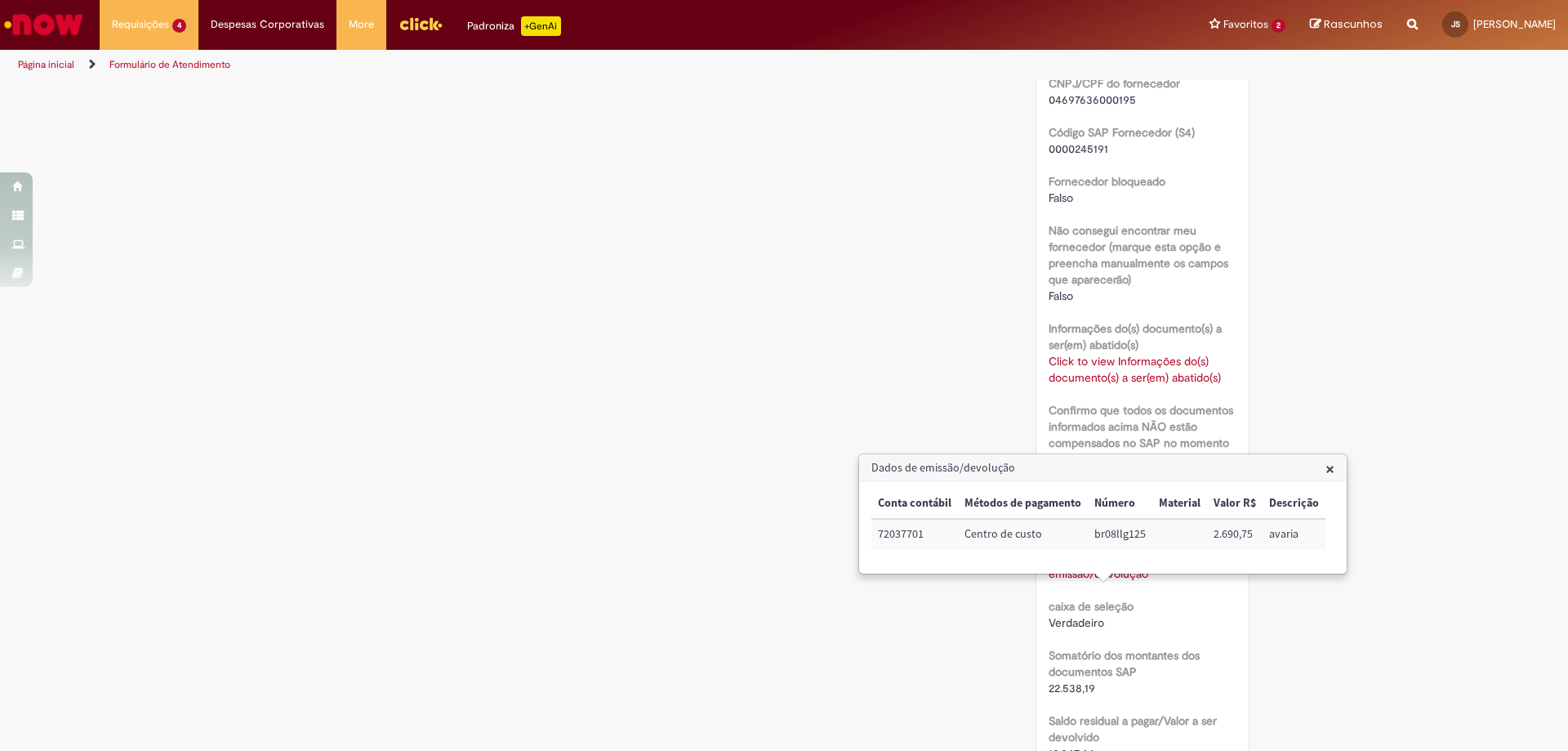
drag, startPoint x: 581, startPoint y: 342, endPoint x: 583, endPoint y: 310, distance: 32.1
click at [590, 308] on div "Verificar Código de Barras Aguardando Aprovação Aguardando atendimento Em andam…" at bounding box center [784, 132] width 956 height 2388
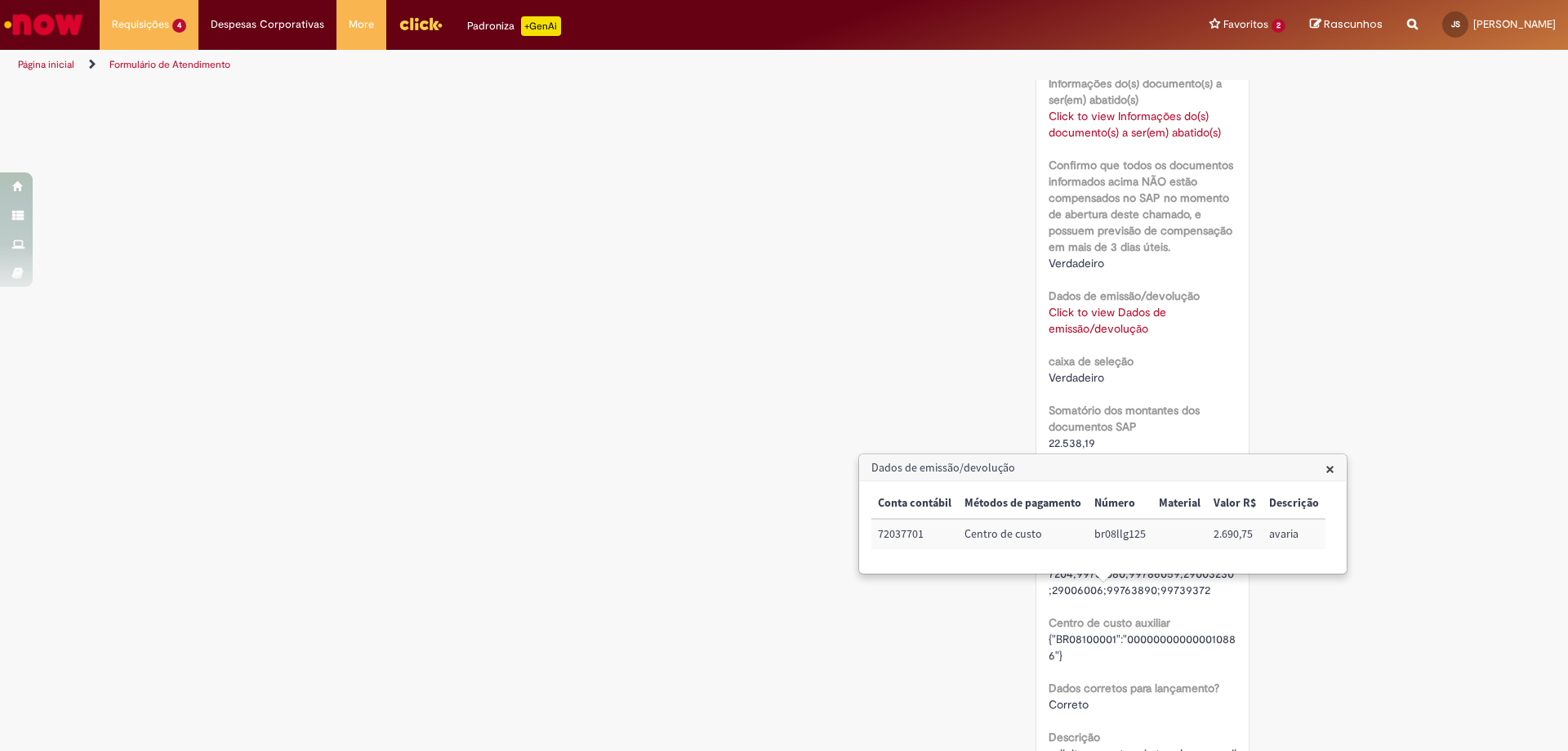
scroll to position [1226, 0]
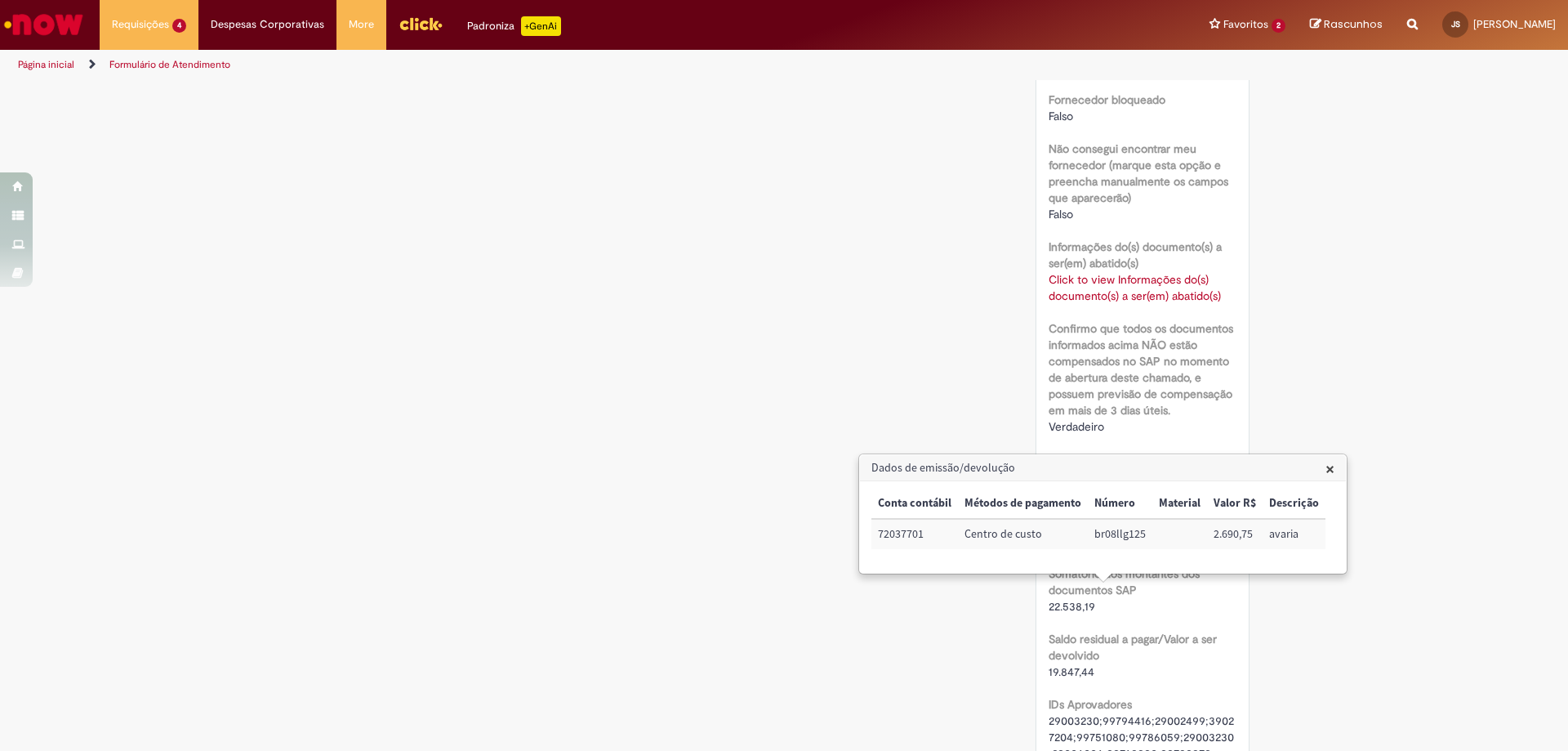
click at [1325, 475] on span "×" at bounding box center [1329, 468] width 9 height 22
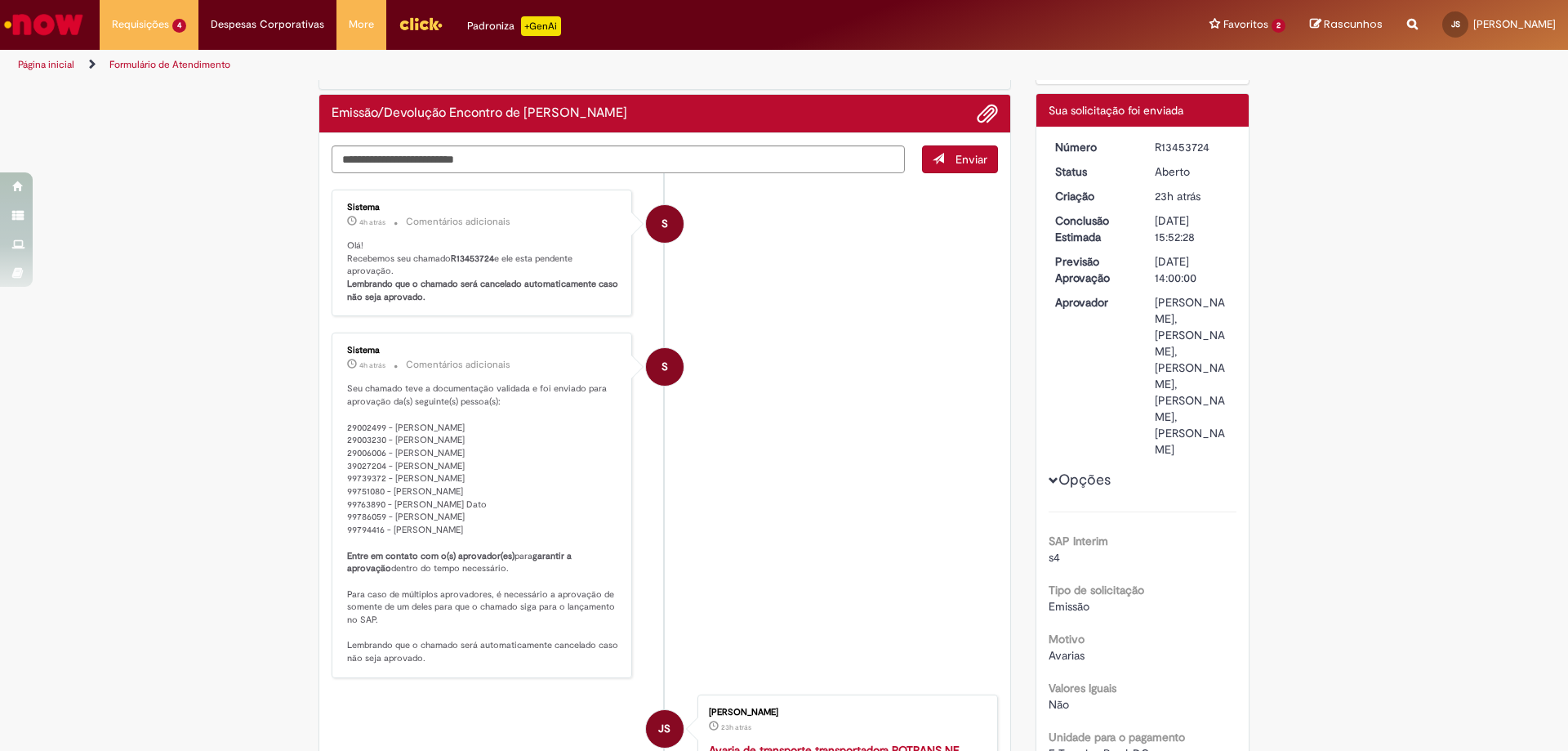
scroll to position [0, 0]
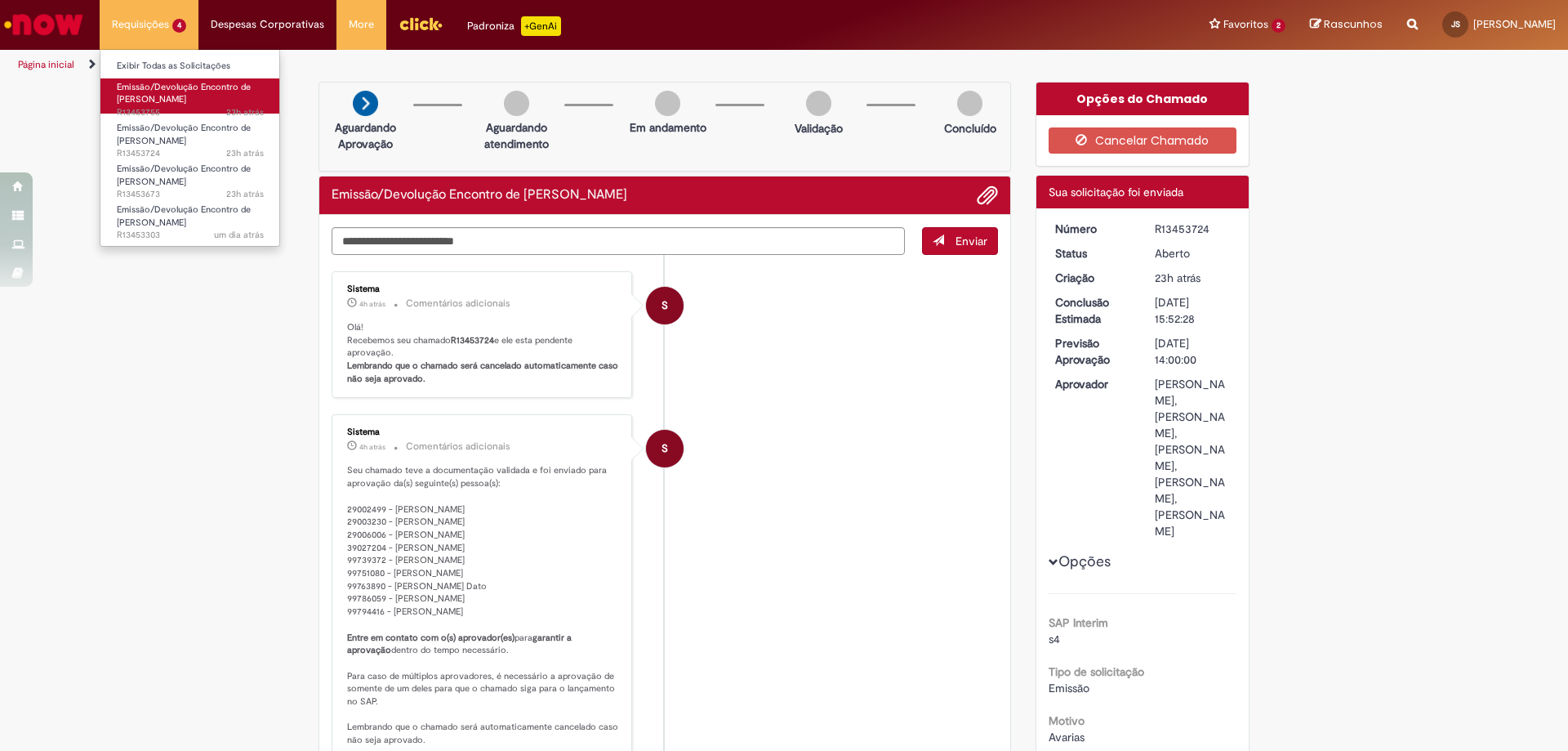
click at [174, 99] on span "Emissão/Devolução Encontro de [PERSON_NAME]" at bounding box center [183, 93] width 134 height 26
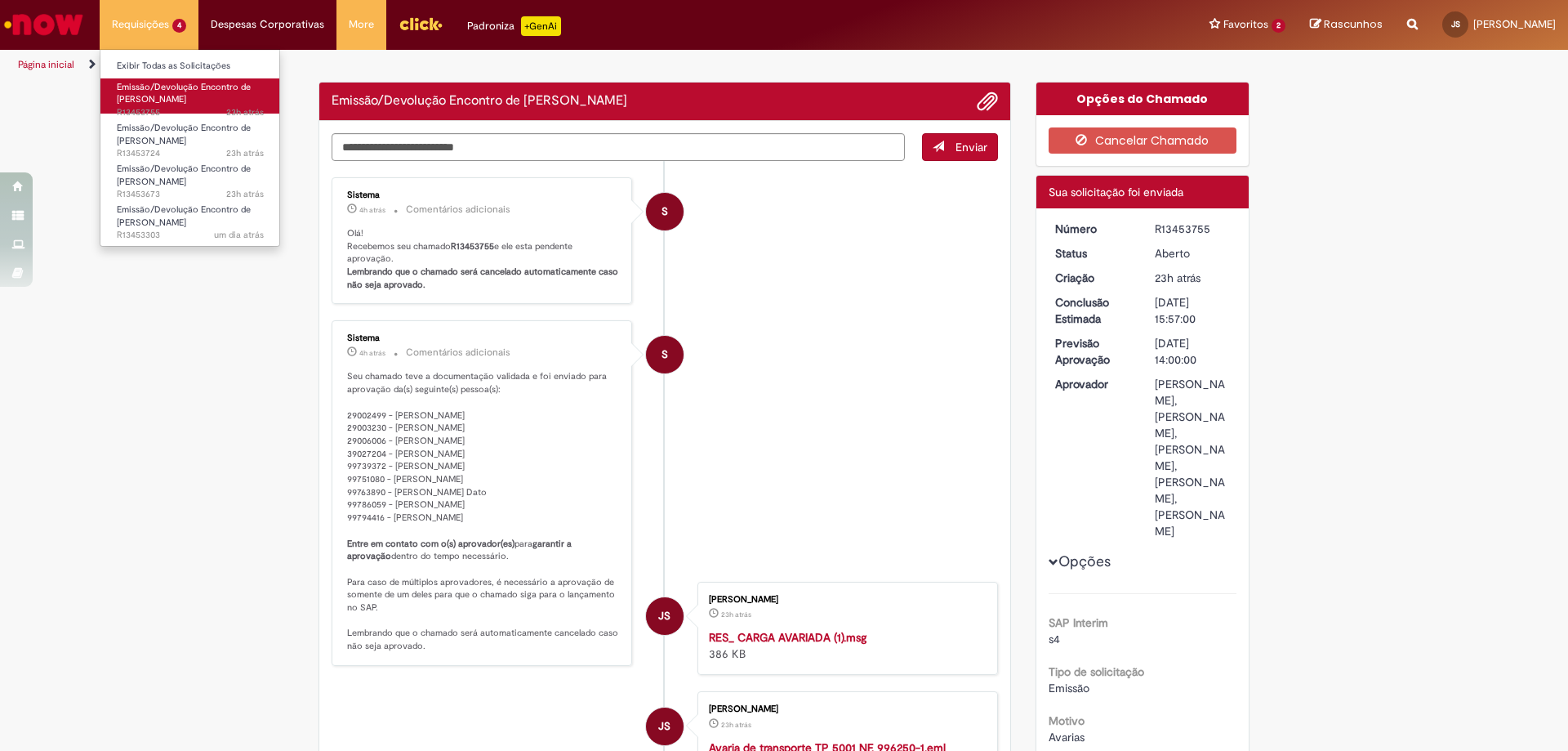
click at [174, 99] on span "Emissão/Devolução Encontro de [PERSON_NAME]" at bounding box center [183, 93] width 134 height 26
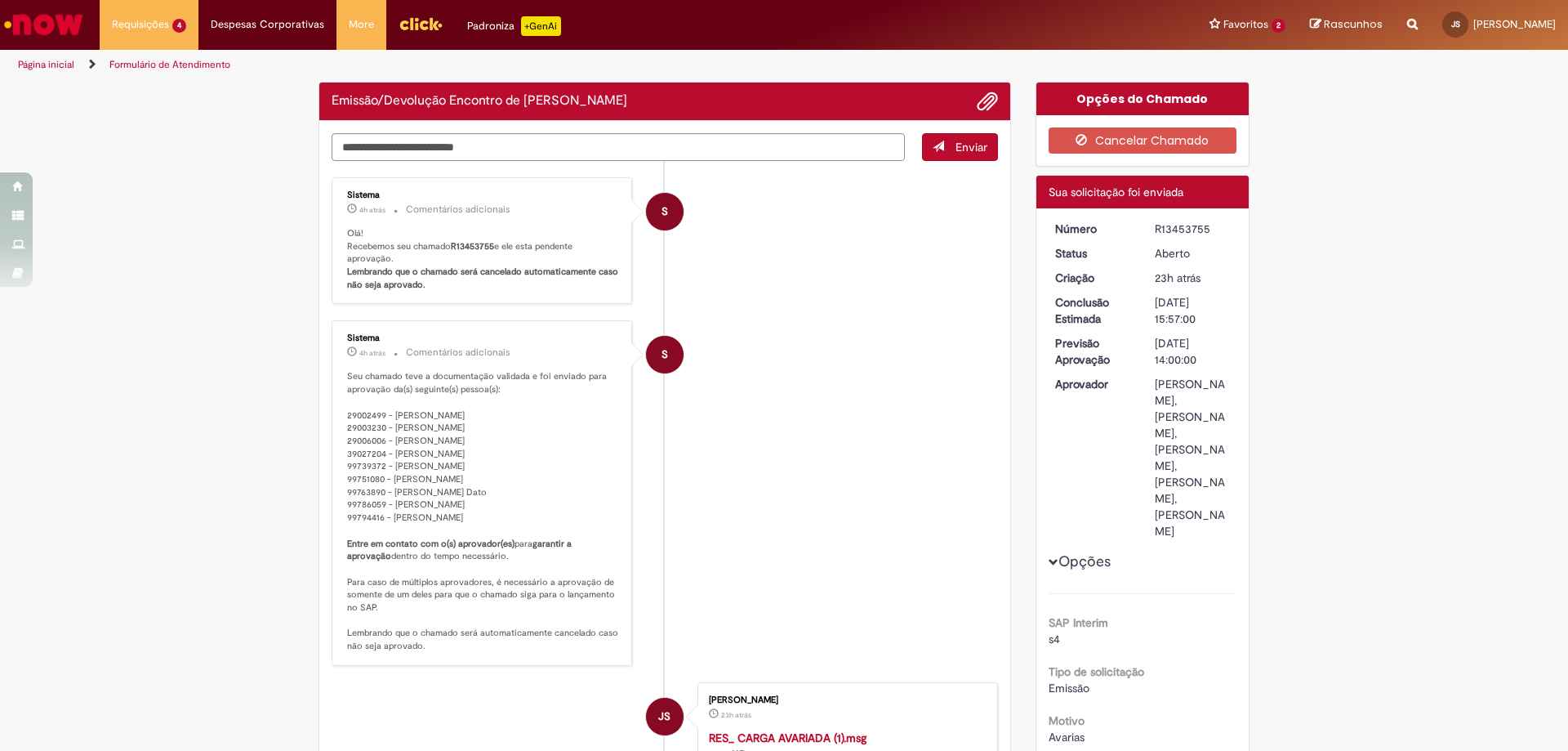
click at [746, 348] on li "S Sistema 4h atrás 4 horas atrás Comentários adicionais Seu chamado teve a docu…" at bounding box center [664, 493] width 666 height 346
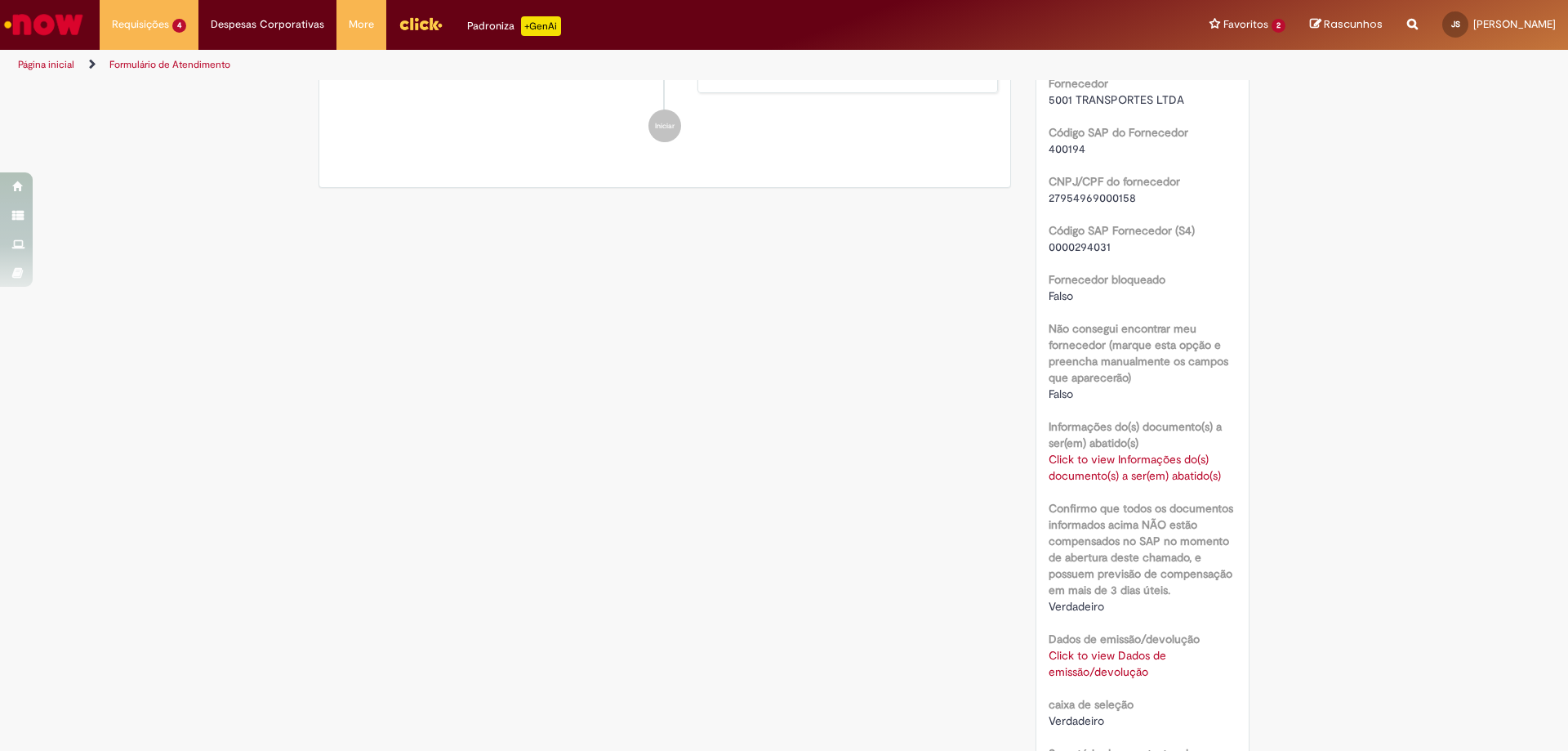
scroll to position [1061, 0]
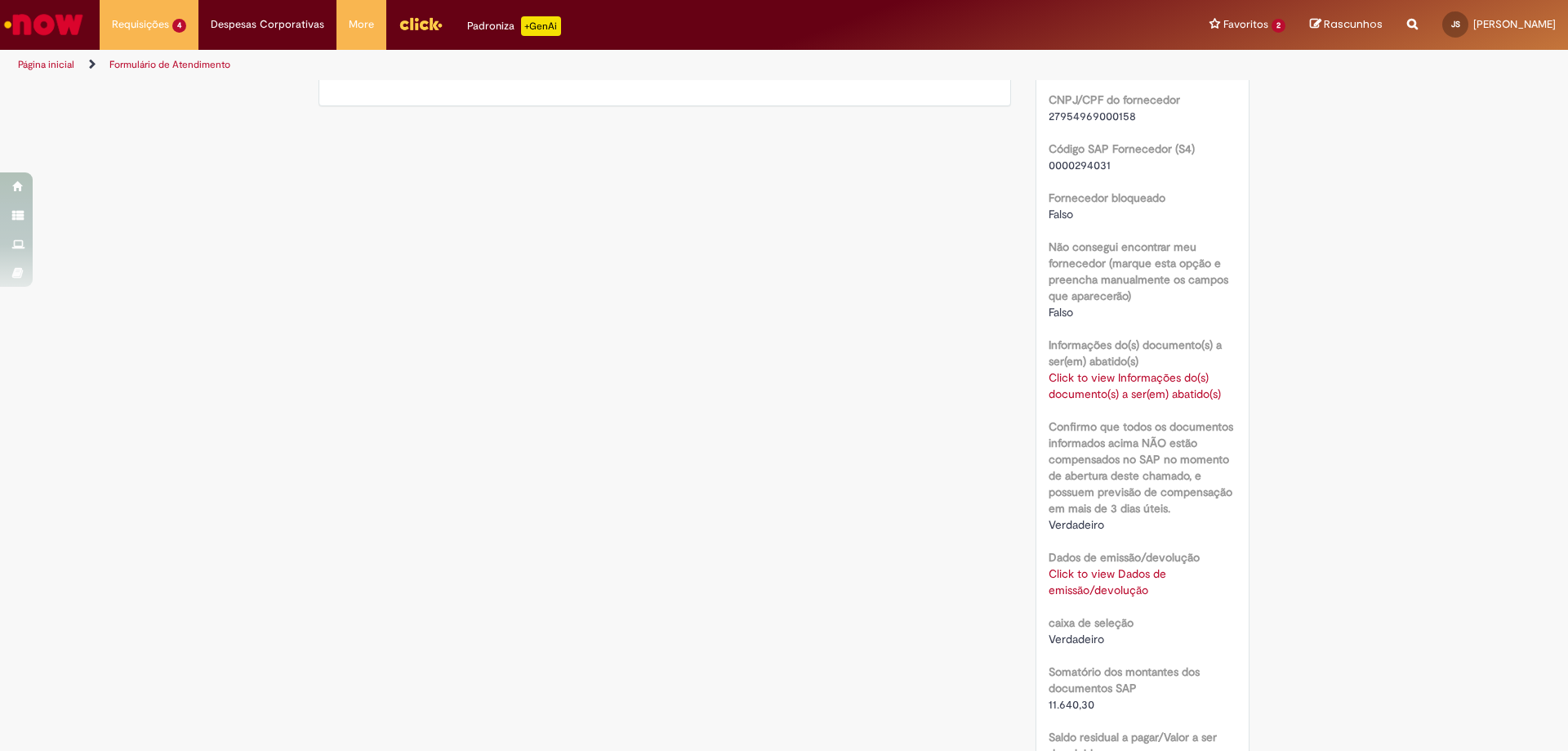
click at [1138, 401] on link "Click to view Informações do(s) documento(s) a ser(em) abatido(s)" at bounding box center [1135, 385] width 173 height 31
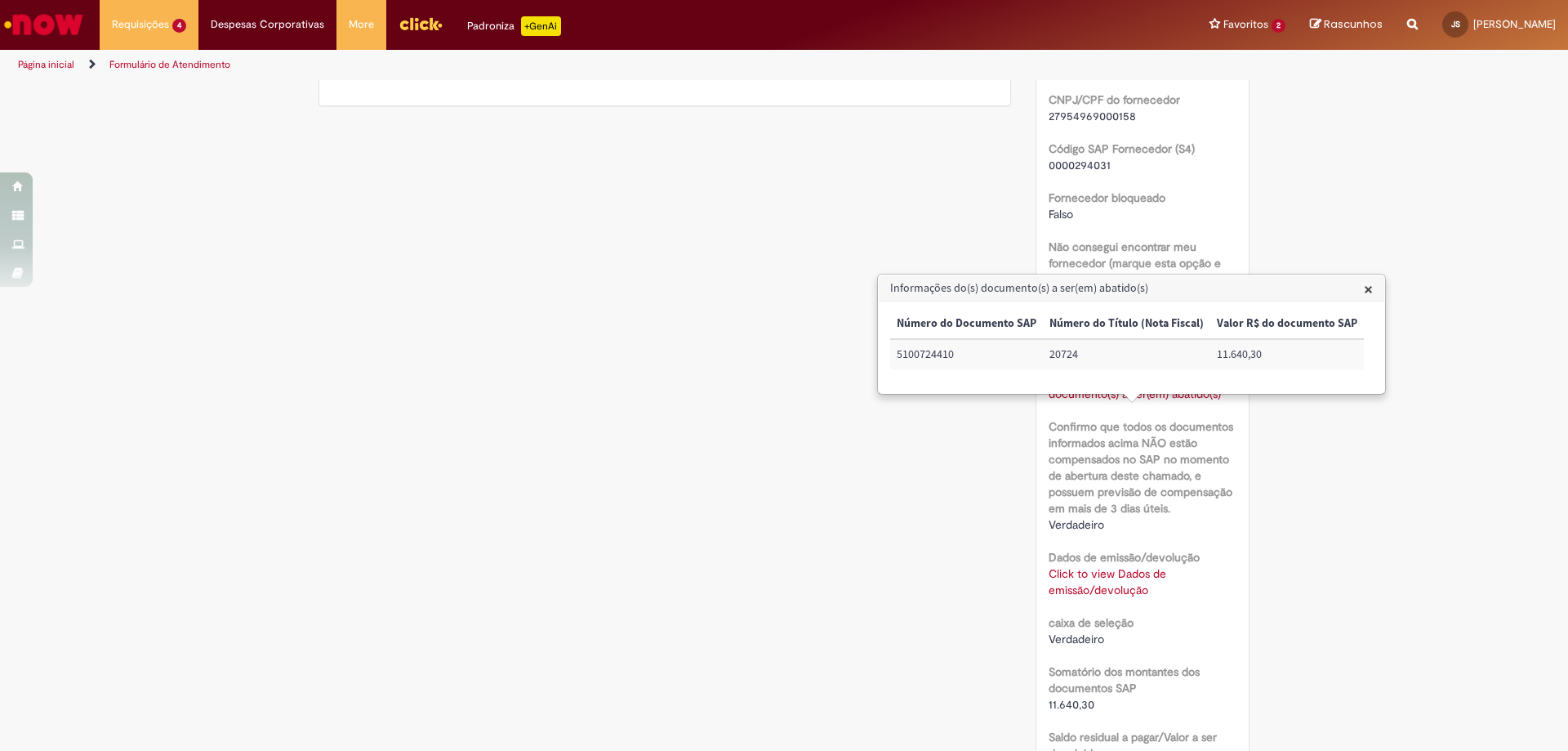
click at [1366, 290] on span "×" at bounding box center [1368, 289] width 9 height 22
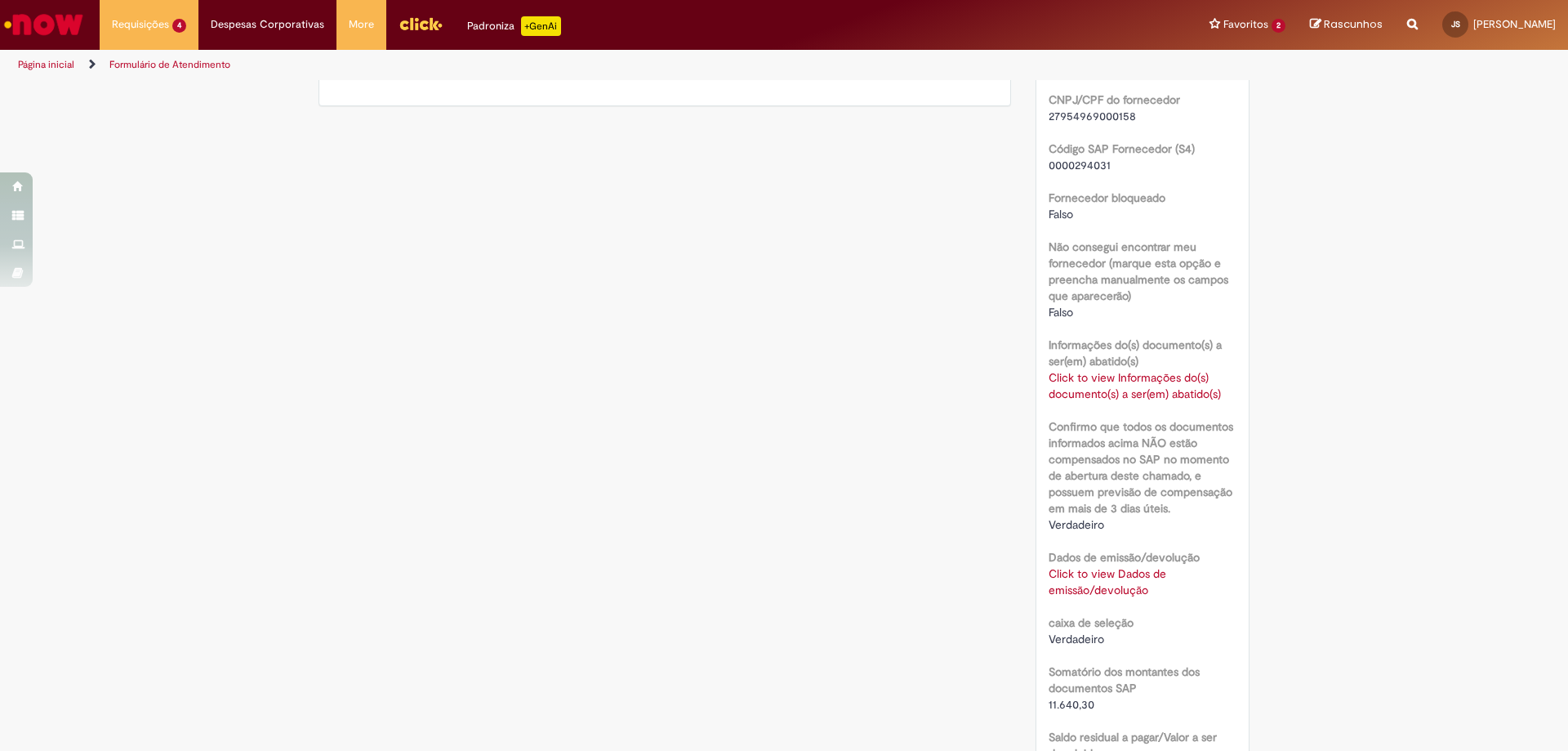
scroll to position [1226, 0]
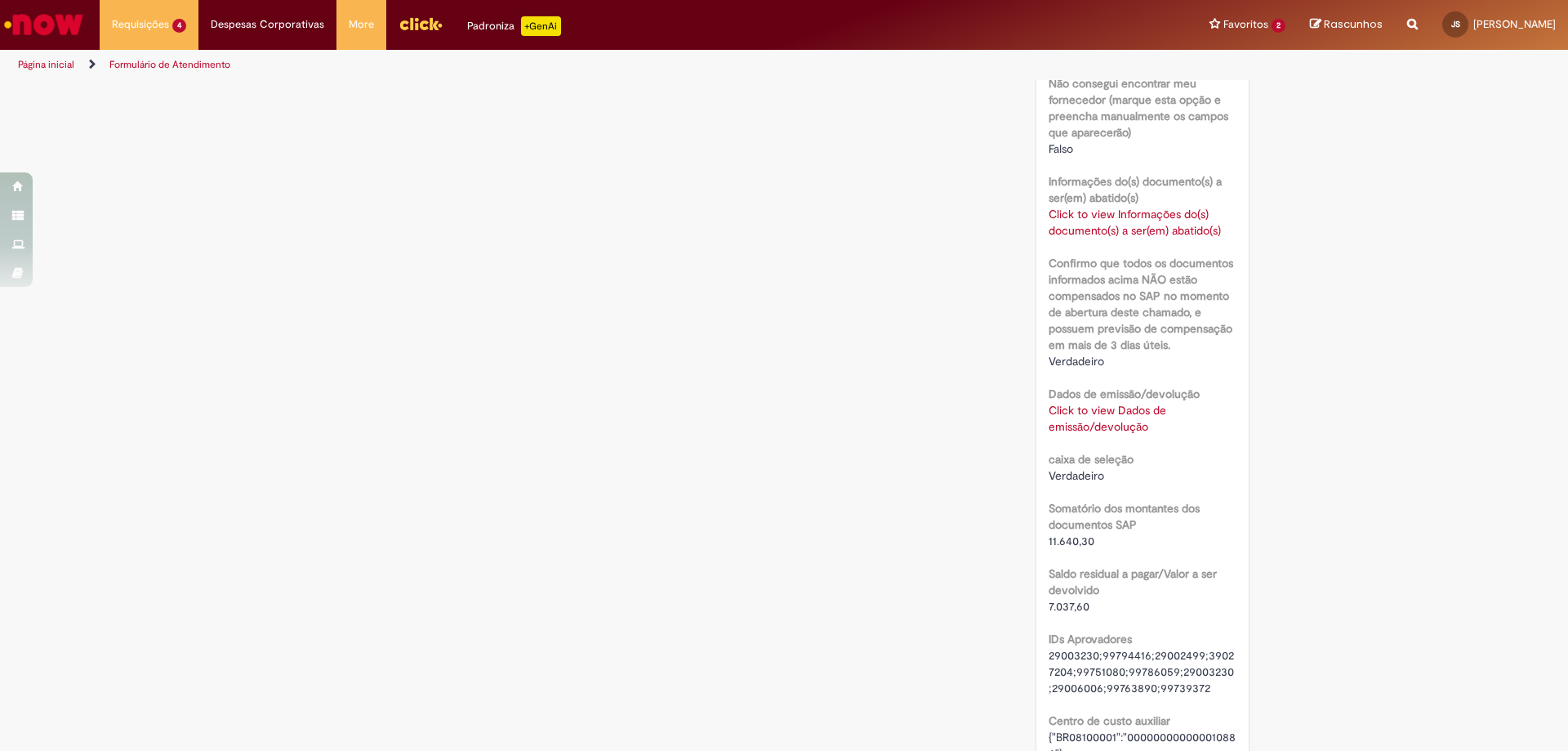
click at [1075, 434] on link "Click to view Dados de emissão/devolução" at bounding box center [1108, 418] width 118 height 31
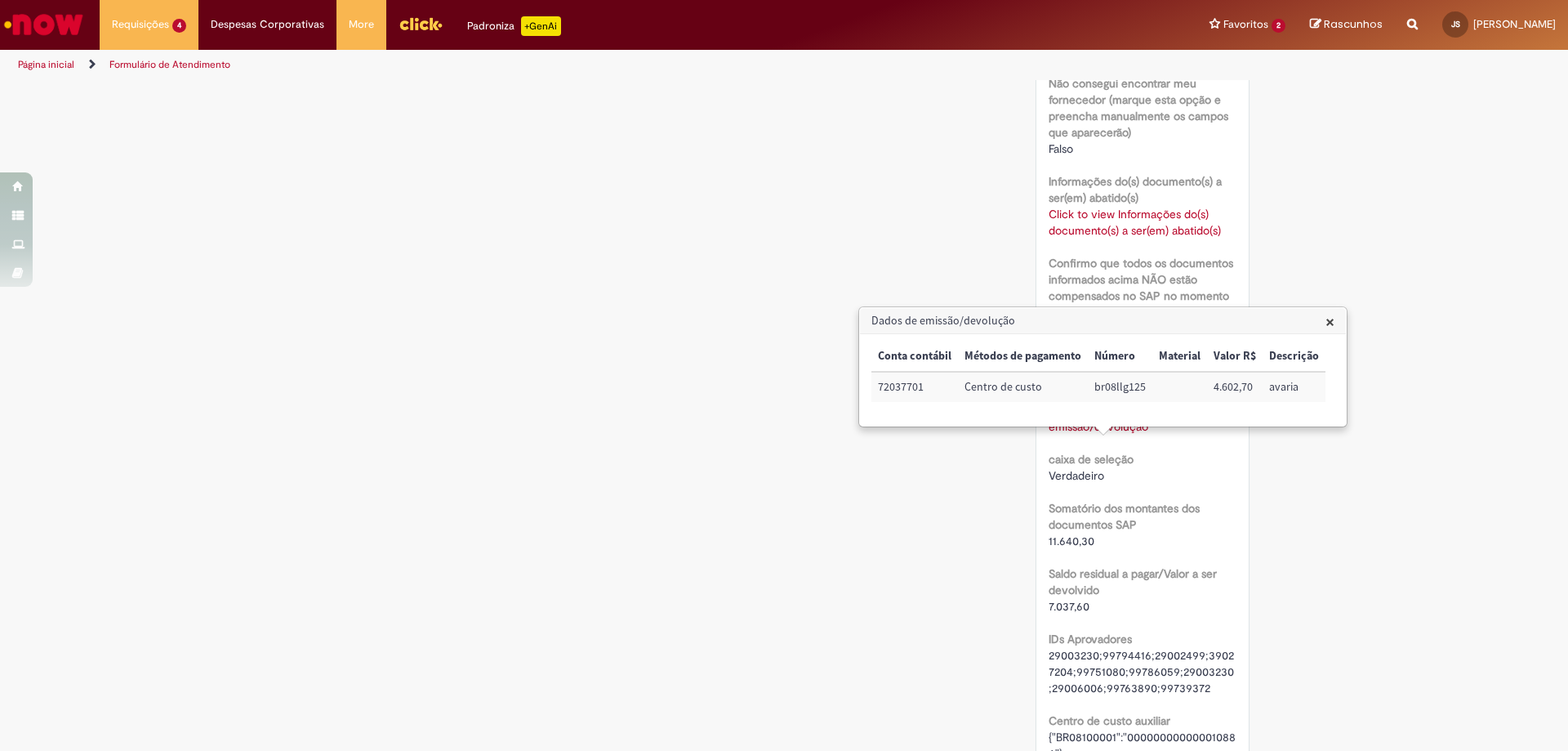
click at [1325, 325] on span "×" at bounding box center [1329, 321] width 9 height 22
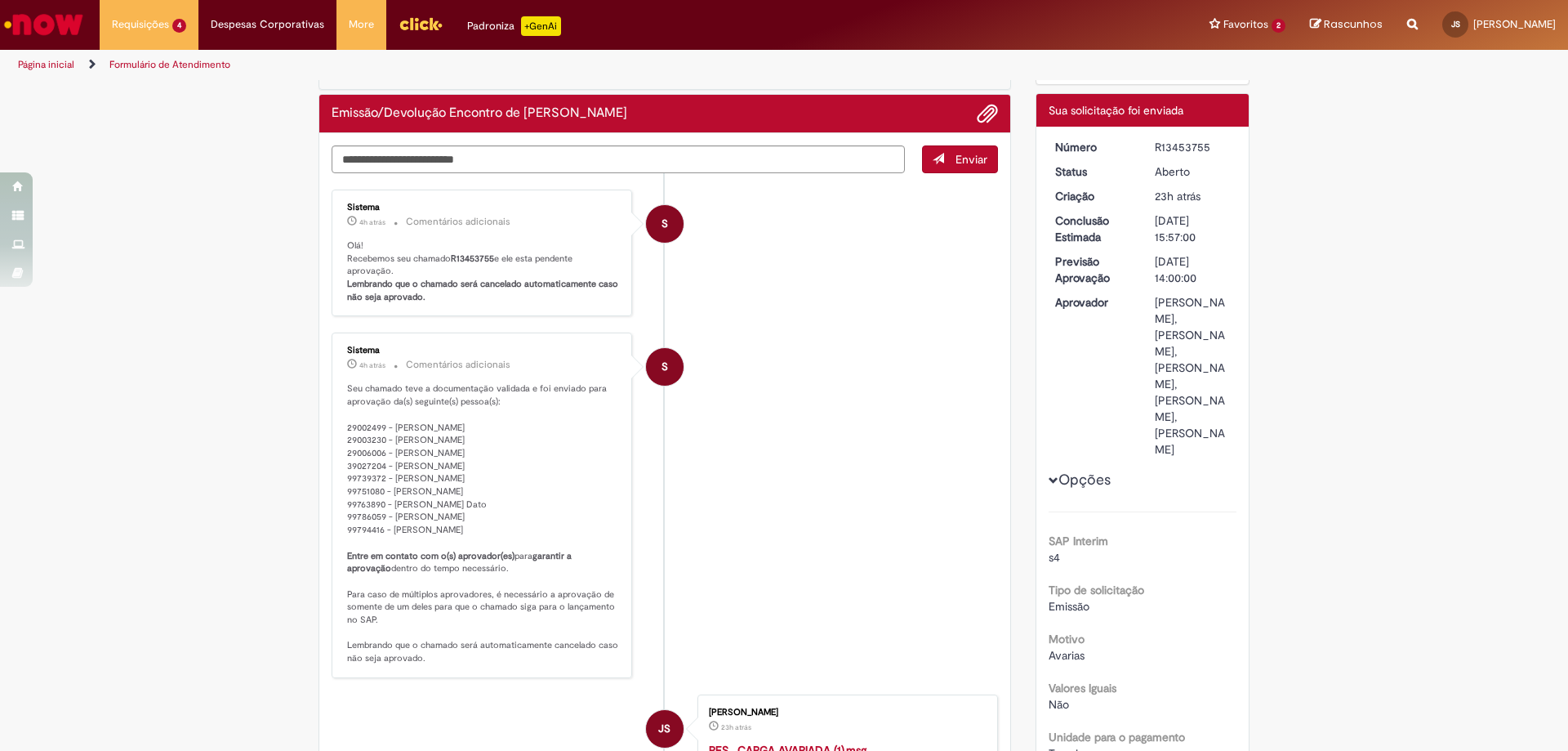
scroll to position [0, 0]
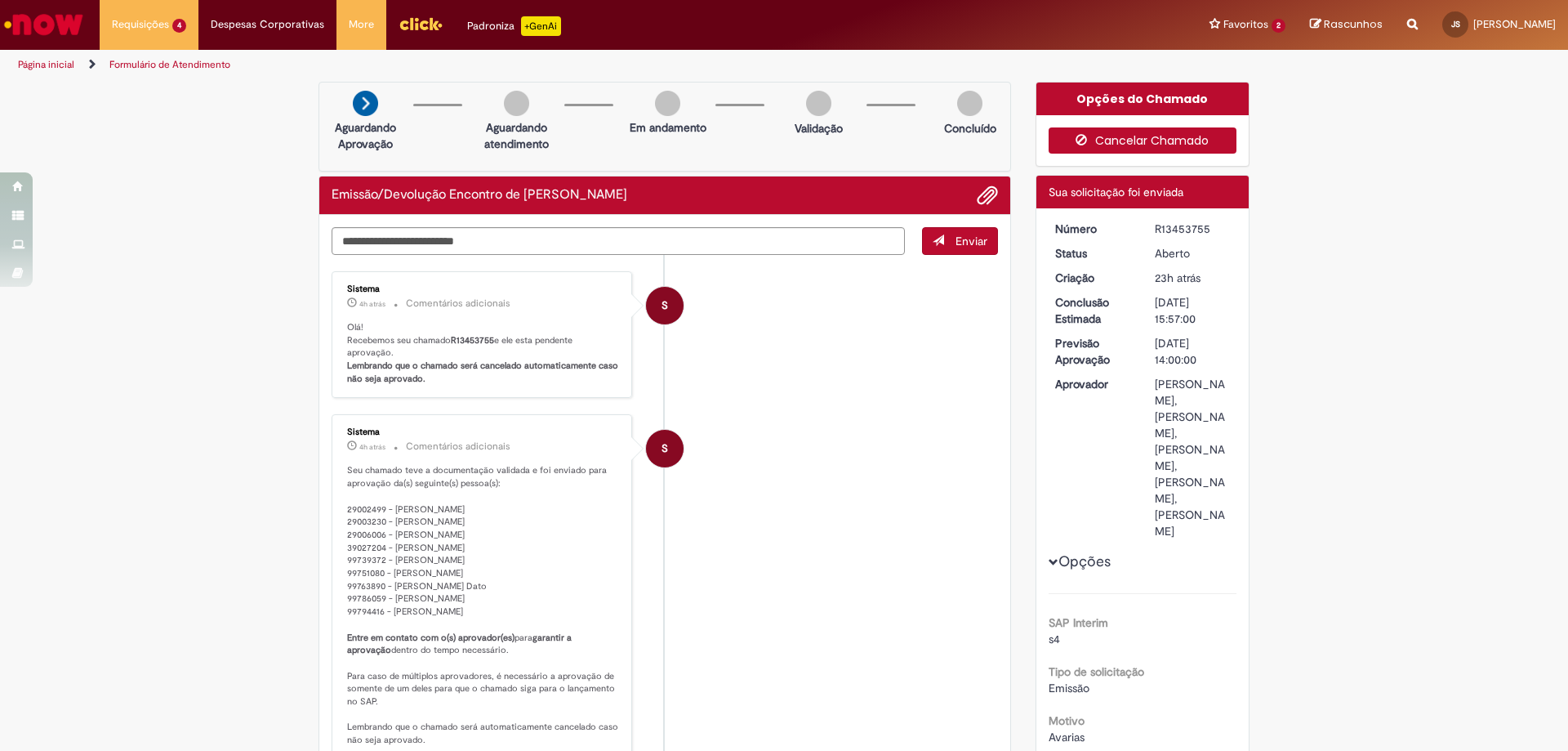
click at [1089, 138] on icon "button" at bounding box center [1085, 140] width 20 height 11
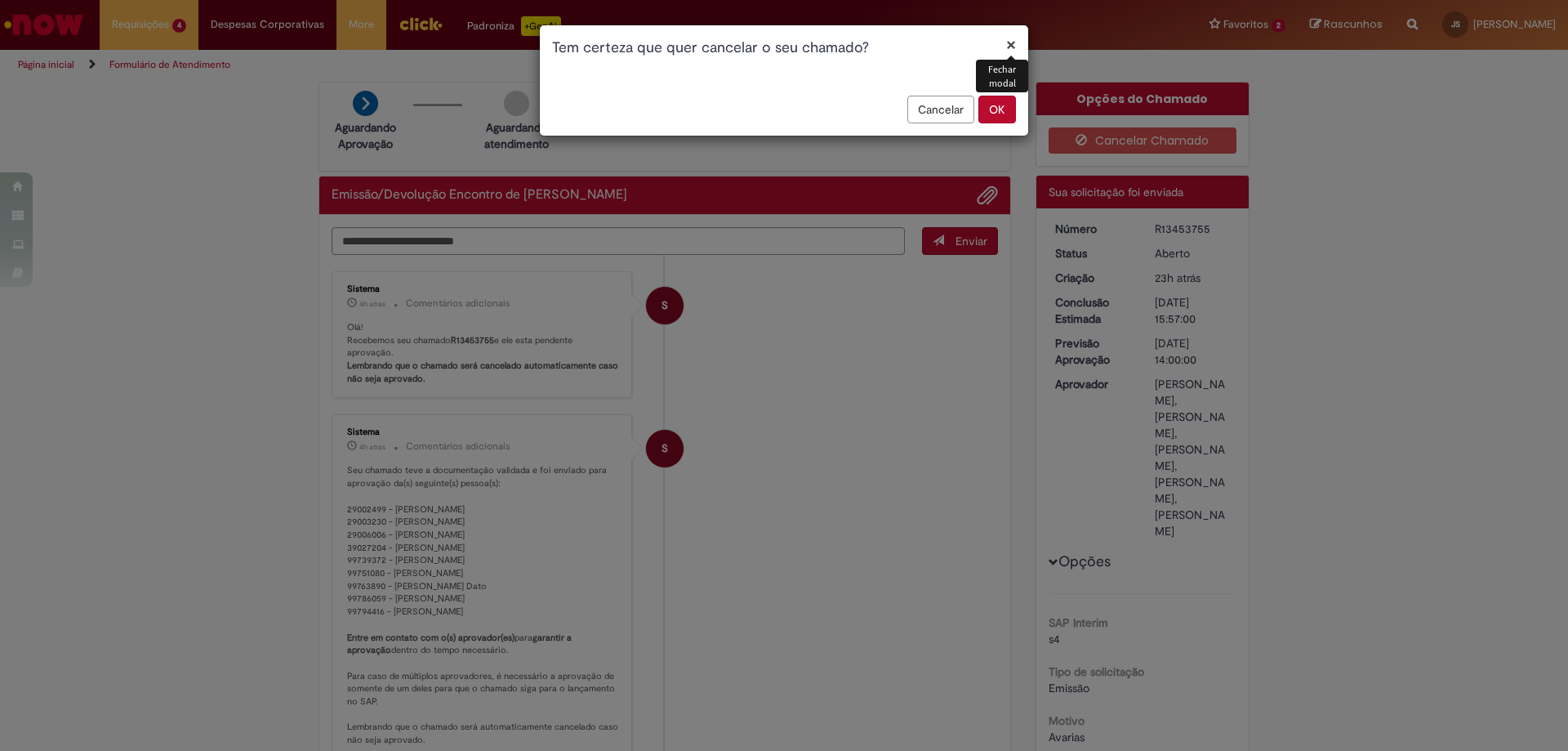
click at [997, 116] on button "OK" at bounding box center [998, 109] width 38 height 28
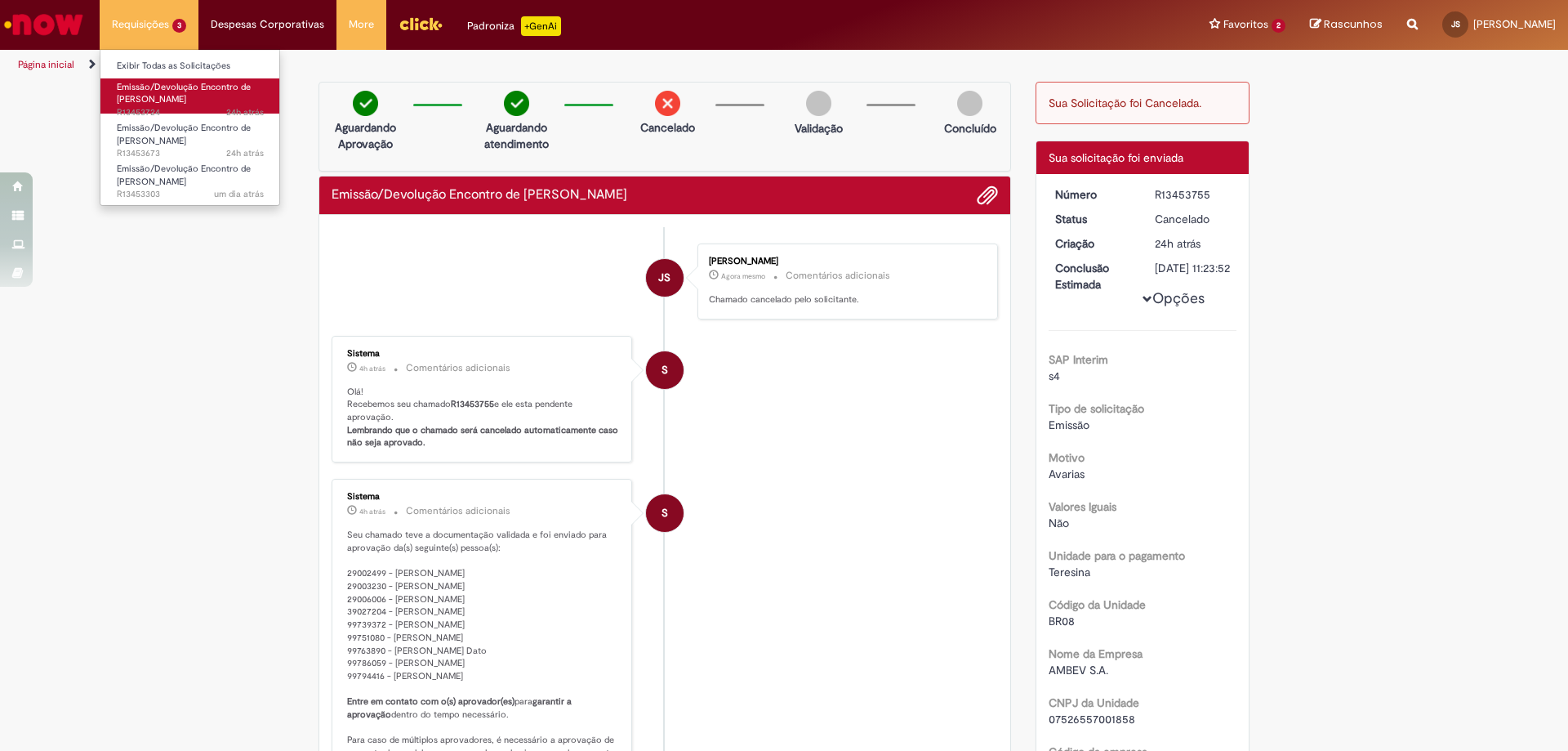
click at [175, 103] on span "Emissão/Devolução Encontro de [PERSON_NAME]" at bounding box center [183, 93] width 134 height 26
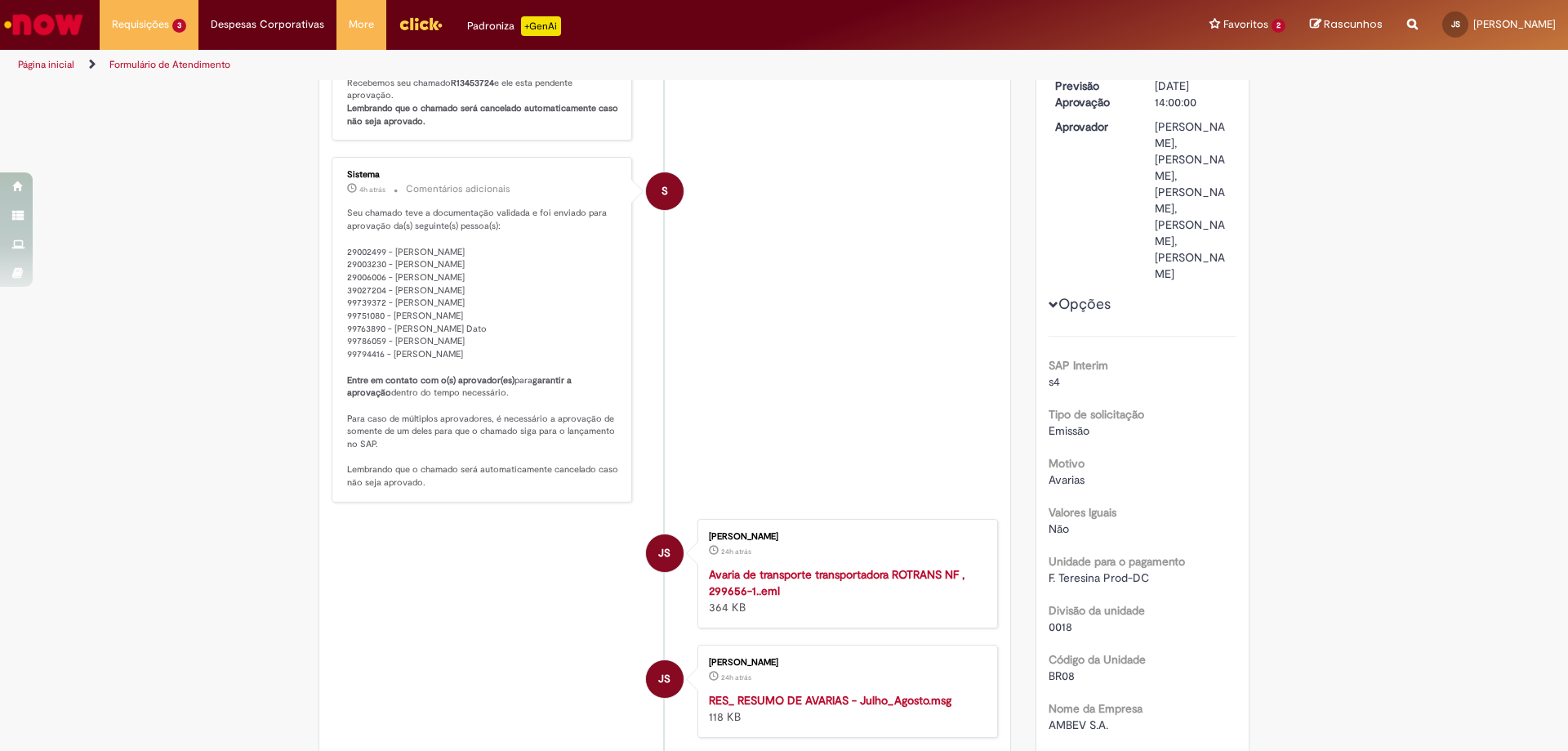
scroll to position [12, 0]
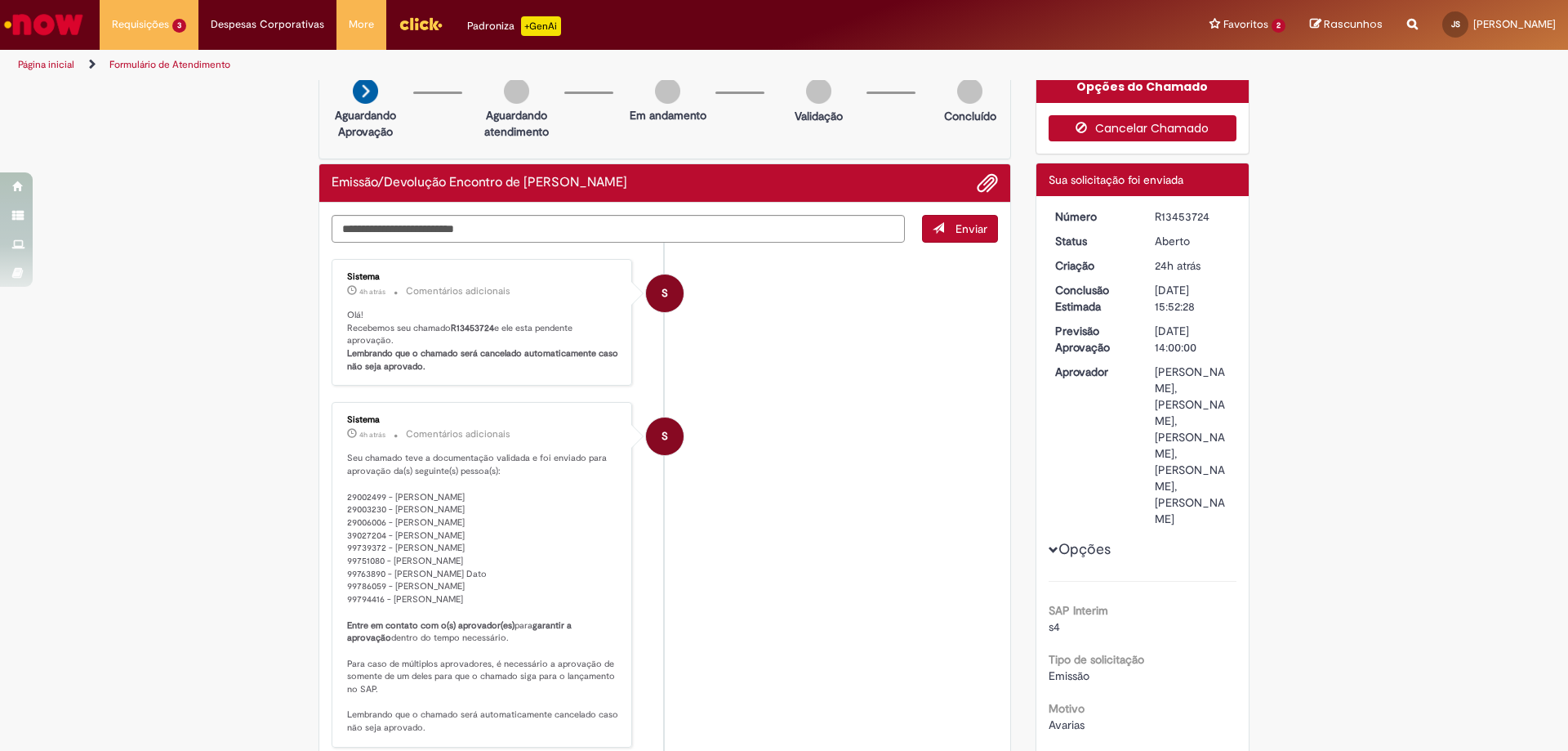
click at [1134, 127] on button "Cancelar Chamado" at bounding box center [1143, 128] width 189 height 27
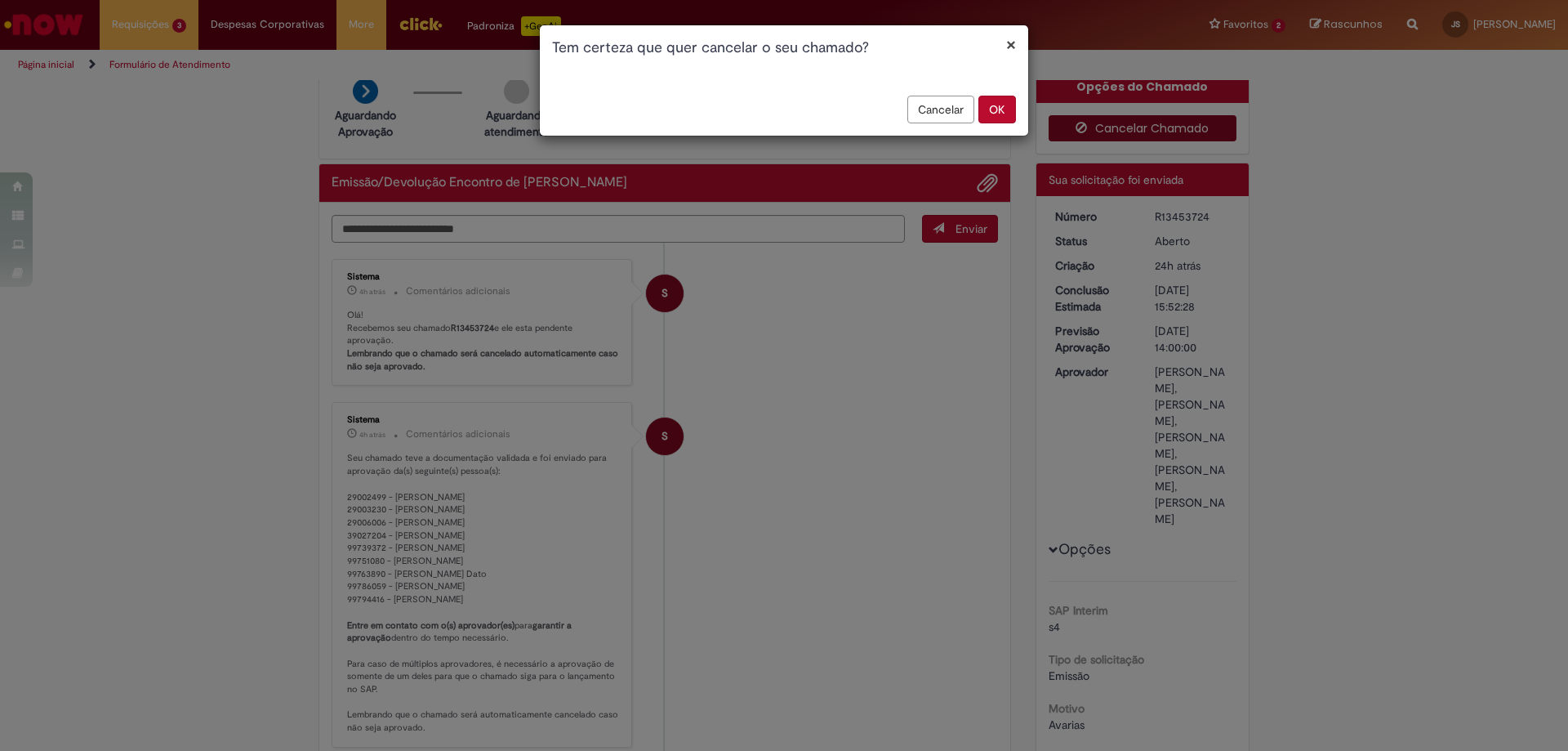
click at [1134, 127] on div "× Tem certeza que quer cancelar o seu chamado? Cancelar OK" at bounding box center [784, 375] width 1568 height 751
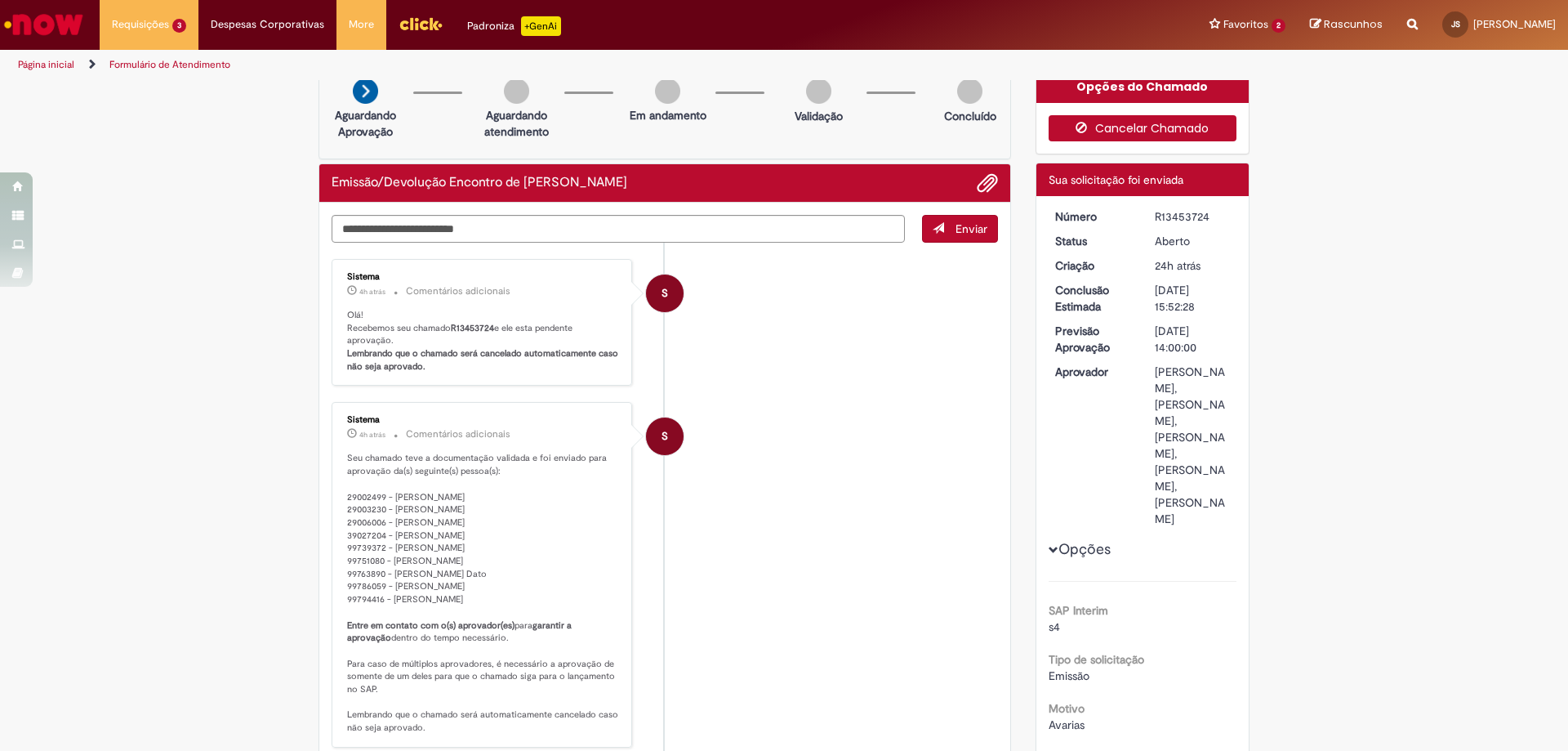
click at [1111, 119] on button "Cancelar Chamado" at bounding box center [1143, 128] width 189 height 27
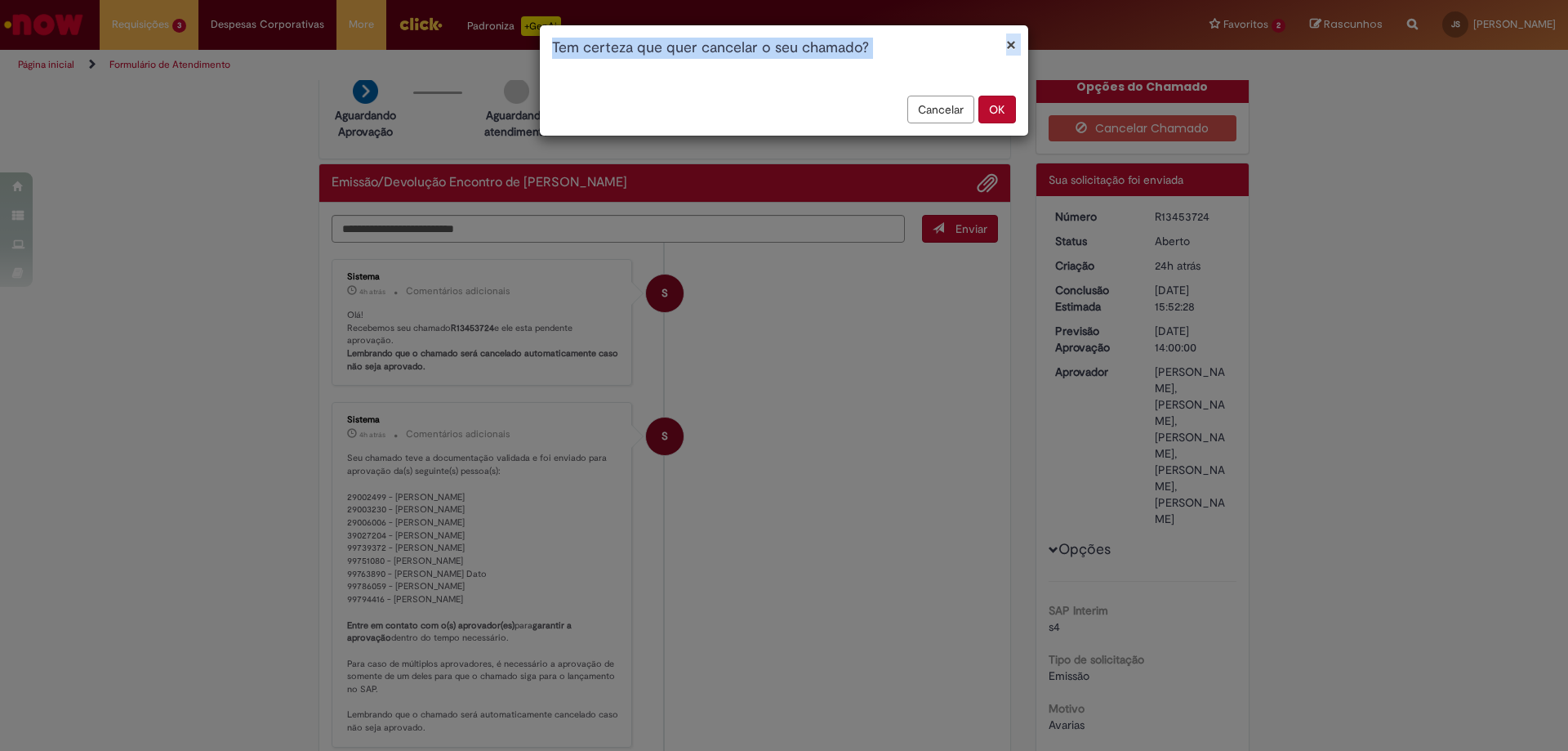
click at [999, 110] on button "OK" at bounding box center [998, 109] width 38 height 28
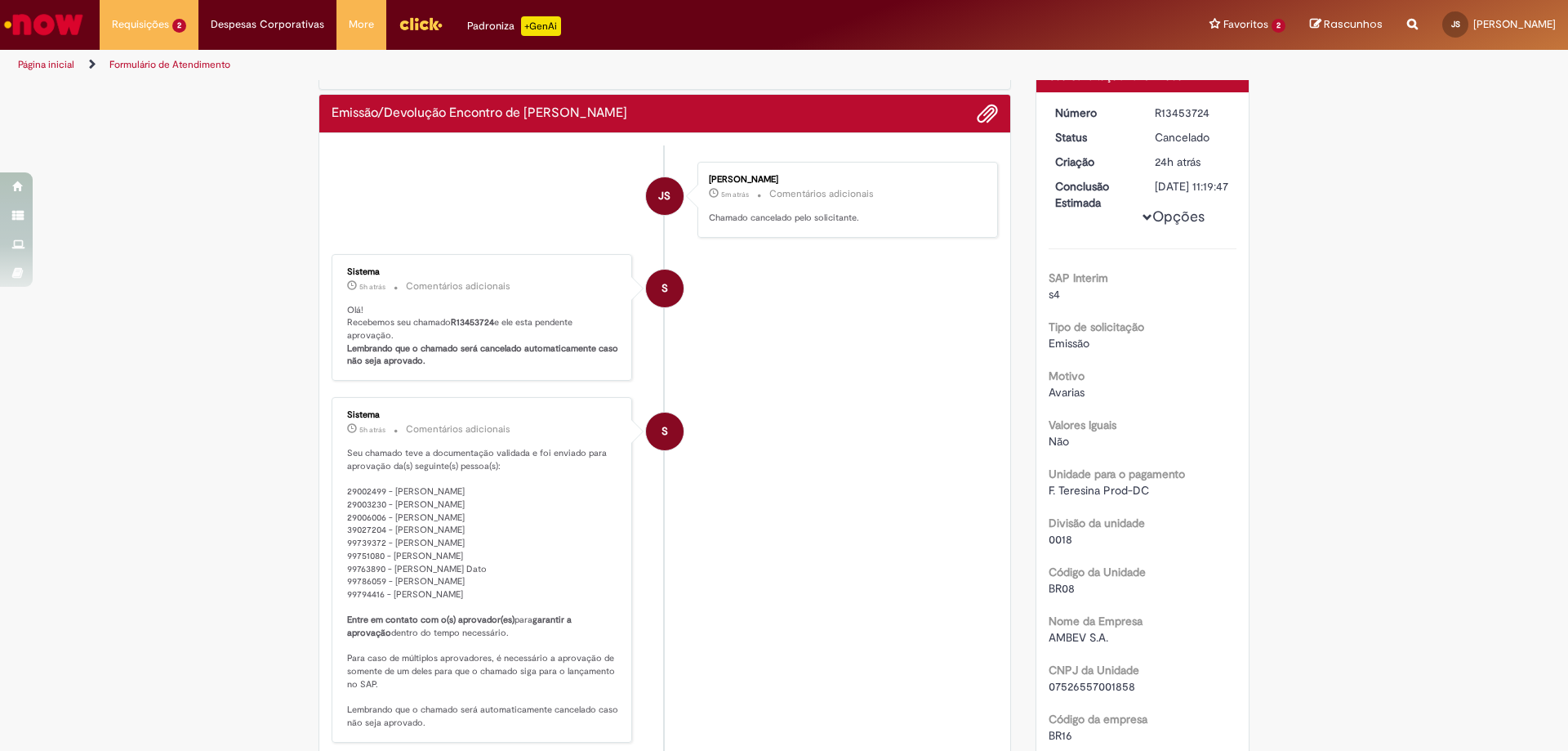
scroll to position [0, 0]
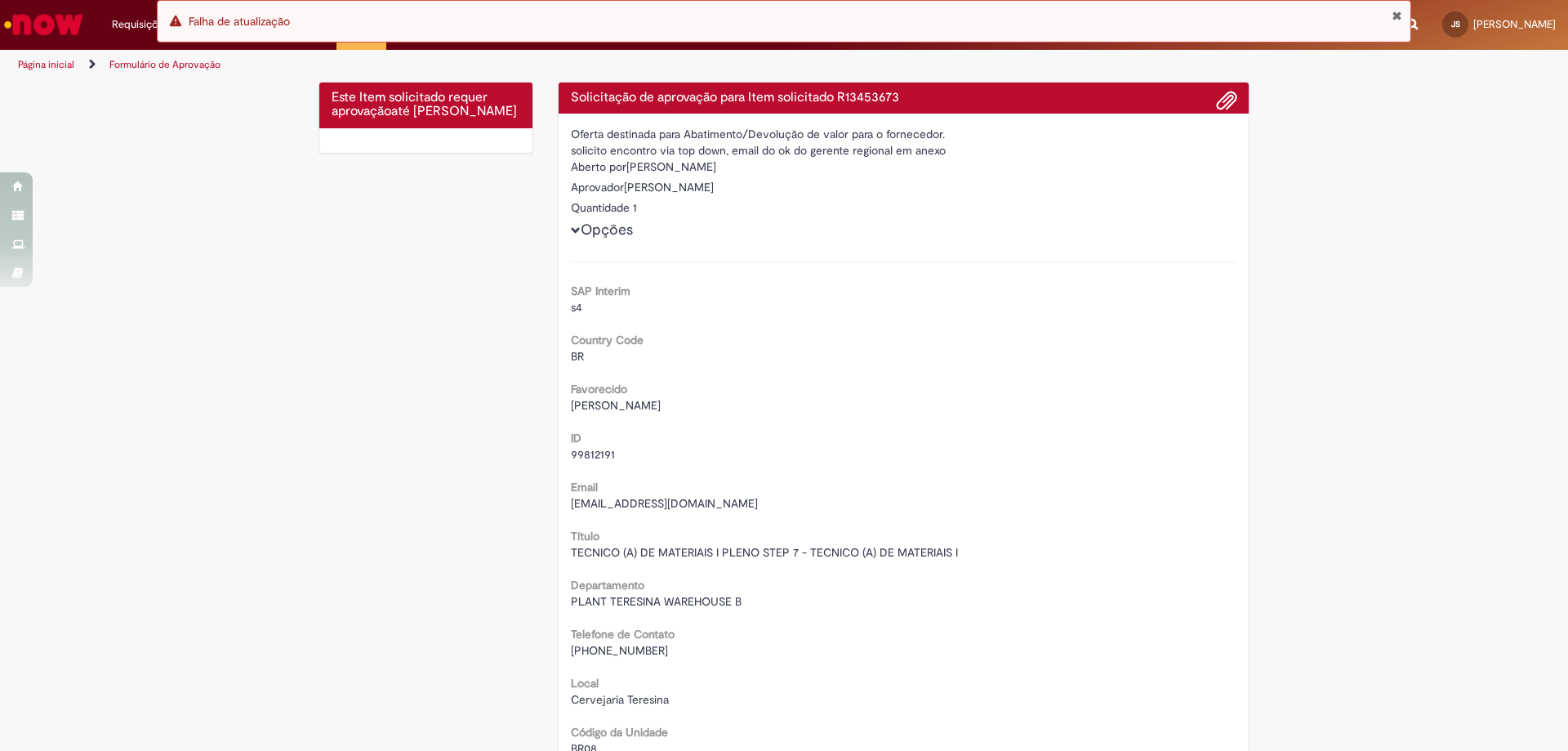
click at [1394, 13] on button "Fechar Notificação" at bounding box center [1396, 15] width 10 height 13
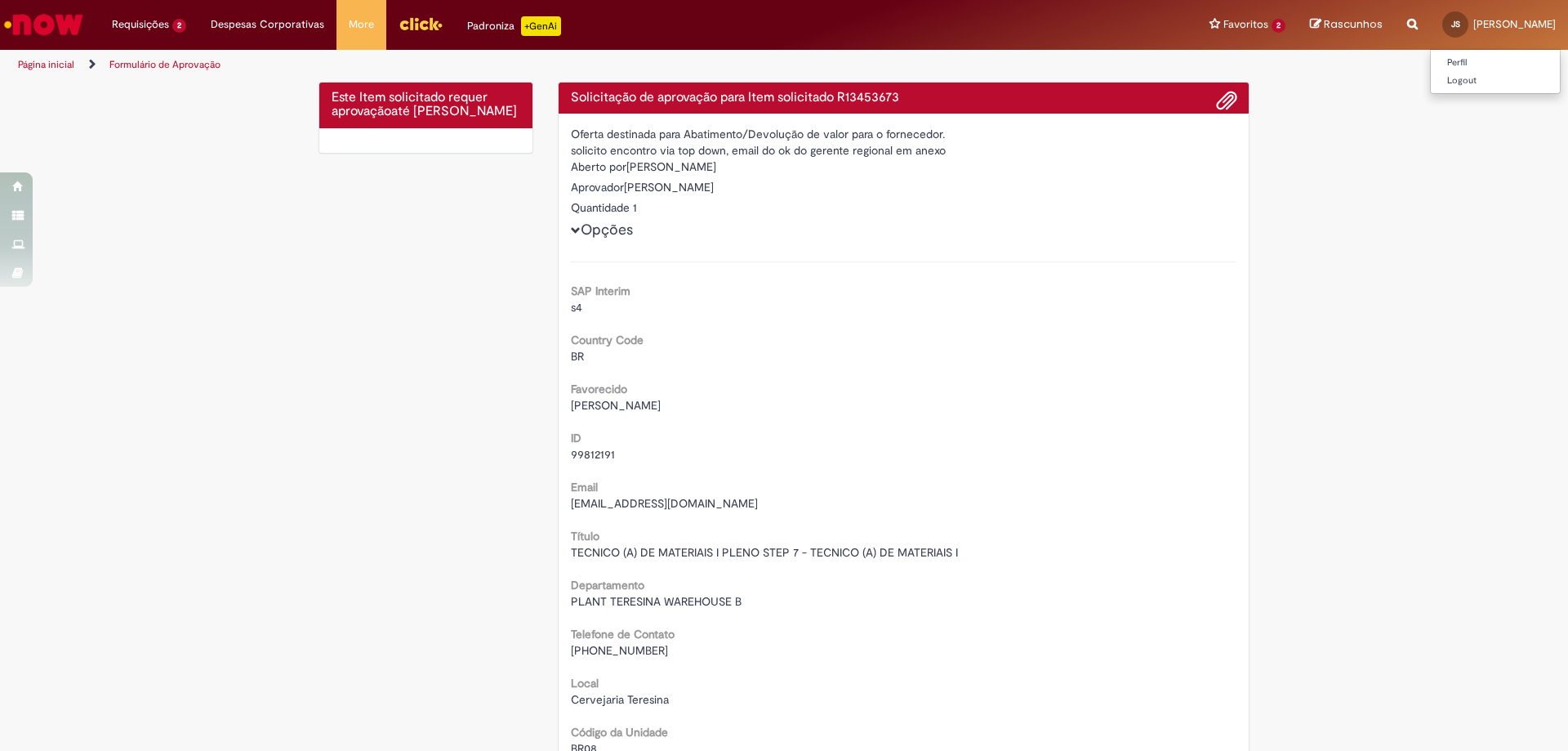
click at [1473, 22] on span "Joao Victor Batista Da Silva" at bounding box center [1514, 24] width 83 height 14
click at [1430, 79] on link "Logout" at bounding box center [1495, 81] width 129 height 18
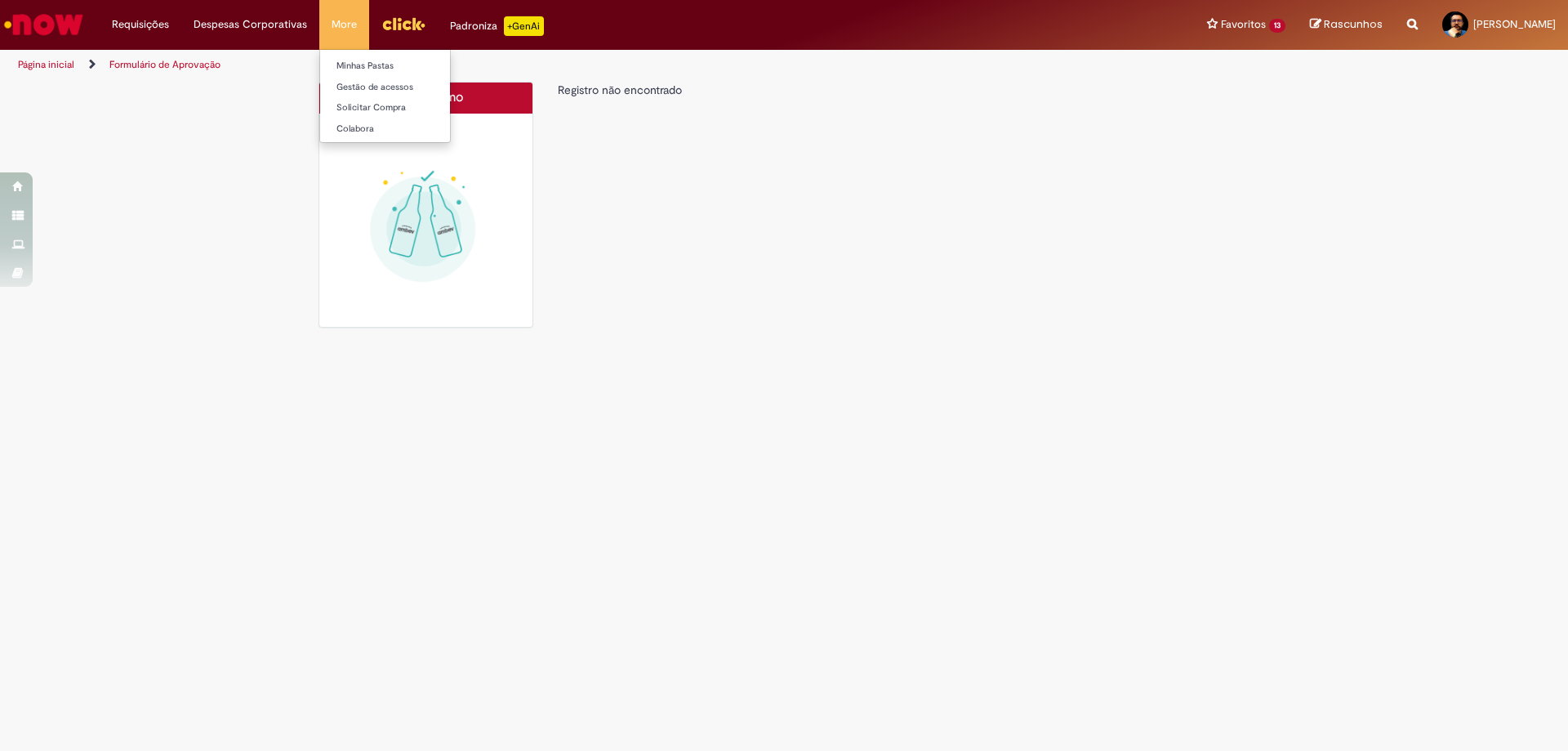
click at [339, 25] on li "More Minhas Pastas Gestão de acessos Solicitar Compra Colabora" at bounding box center [344, 25] width 49 height 49
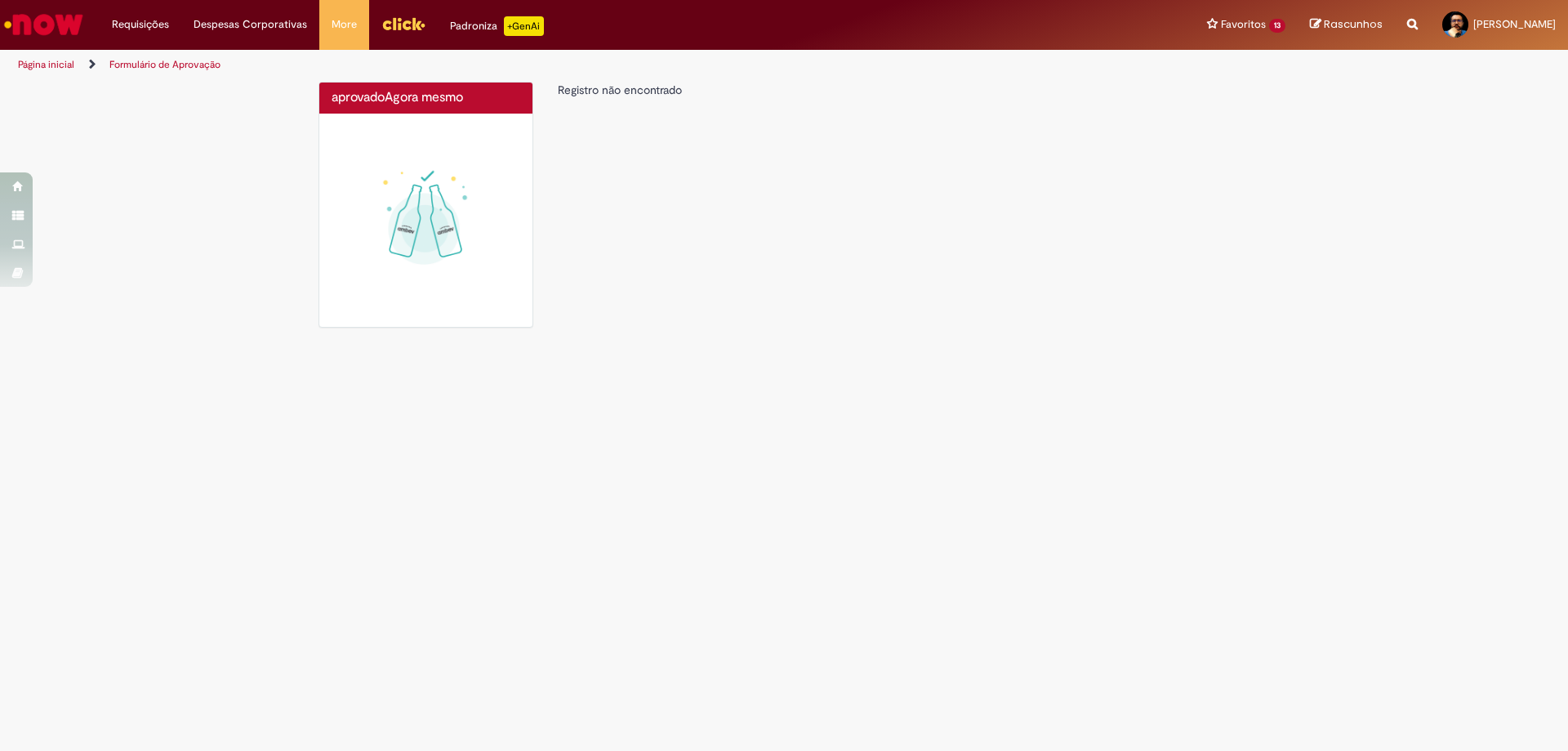
click at [109, 108] on div "aprovado Agora mesmo Agora mesmo Registro não encontrado" at bounding box center [784, 213] width 1568 height 262
click at [139, 63] on link "Formulário de Aprovação" at bounding box center [164, 65] width 111 height 13
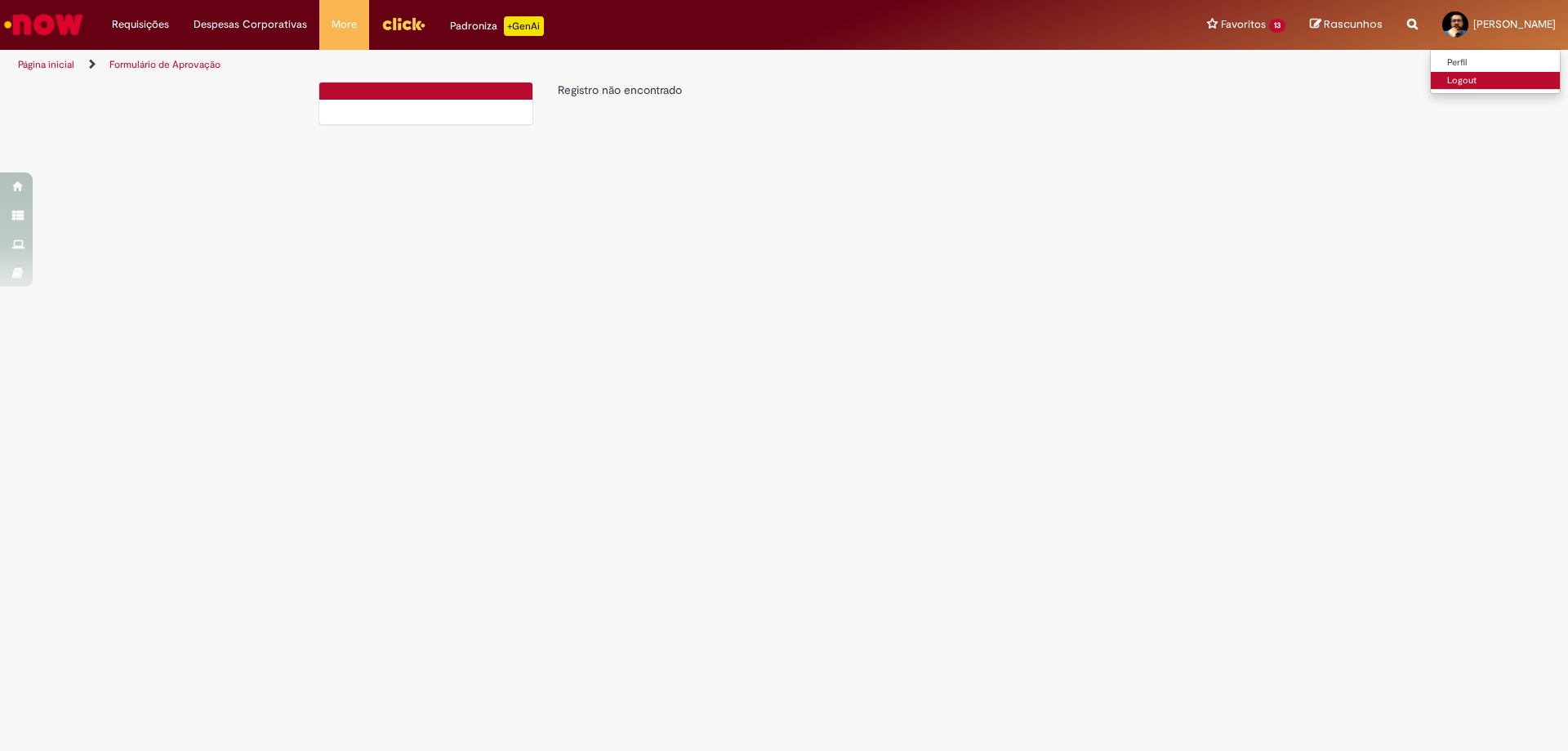
click at [1430, 84] on link "Logout" at bounding box center [1495, 81] width 129 height 18
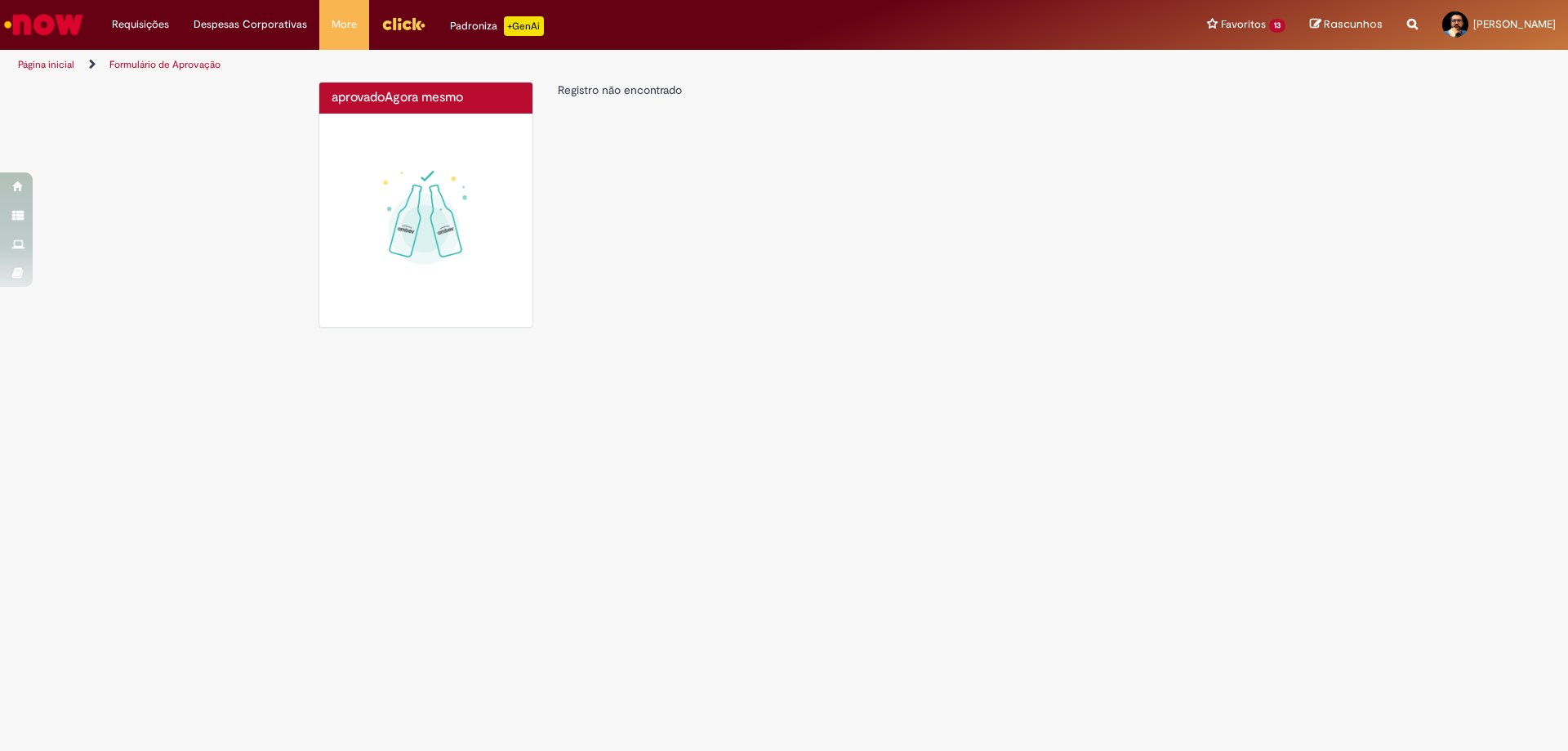
click at [711, 197] on div "aprovado Agora mesmo Agora mesmo Registro não encontrado" at bounding box center [784, 213] width 956 height 262
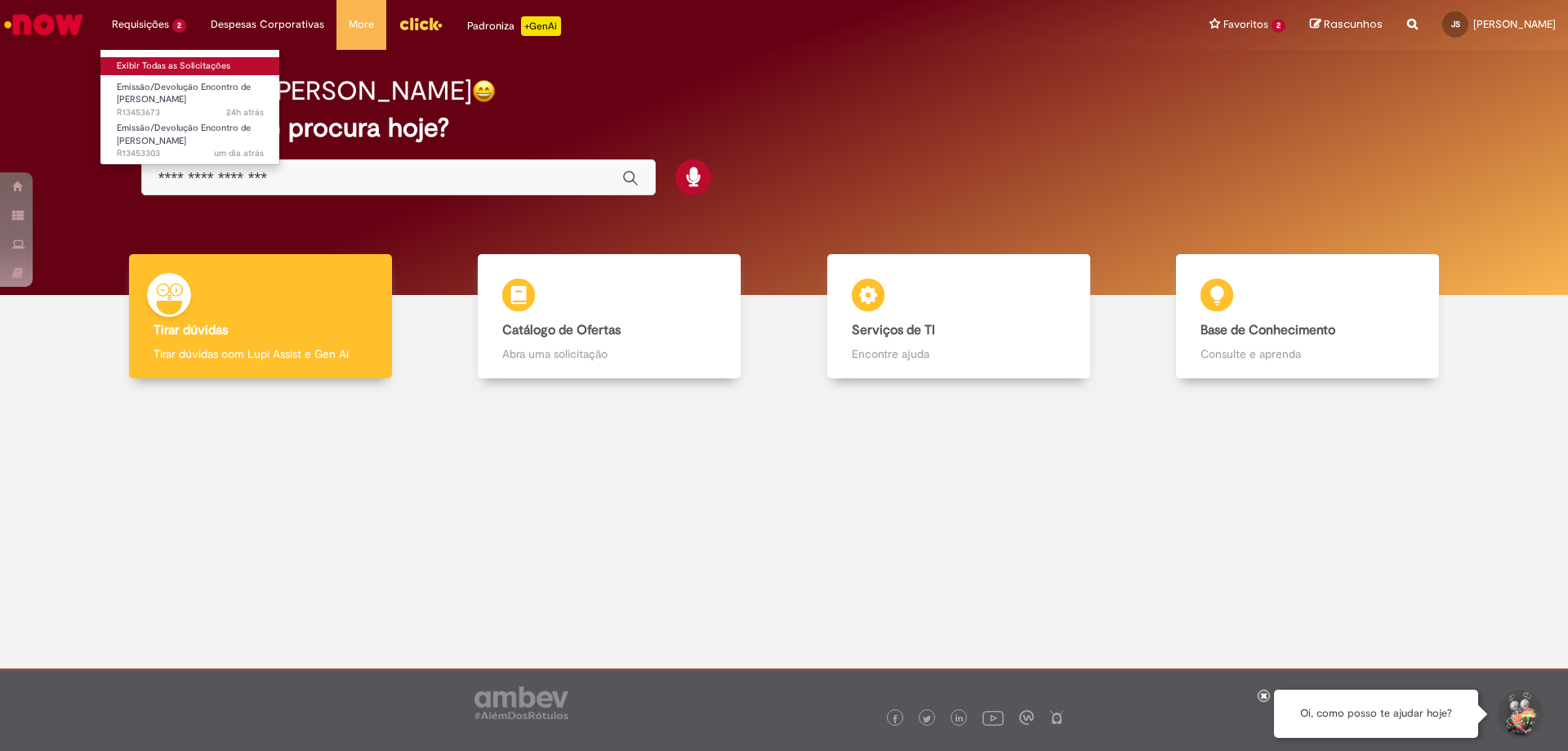
click at [155, 70] on link "Exibir Todas as Solicitações" at bounding box center [190, 66] width 179 height 18
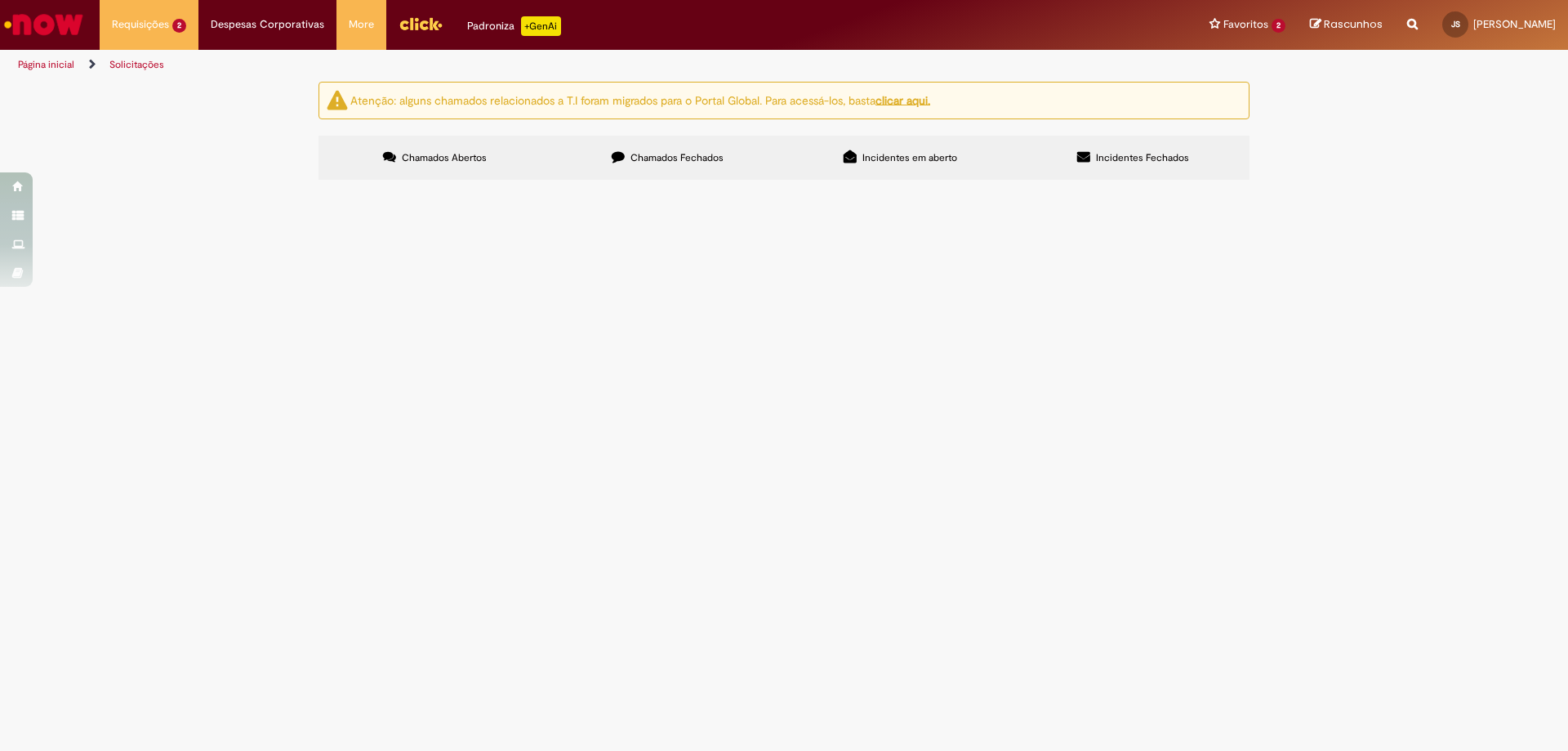
click at [0, 0] on span "solicito encontro via top down, email do ok do gerente regional em anexo" at bounding box center [0, 0] width 0 height 0
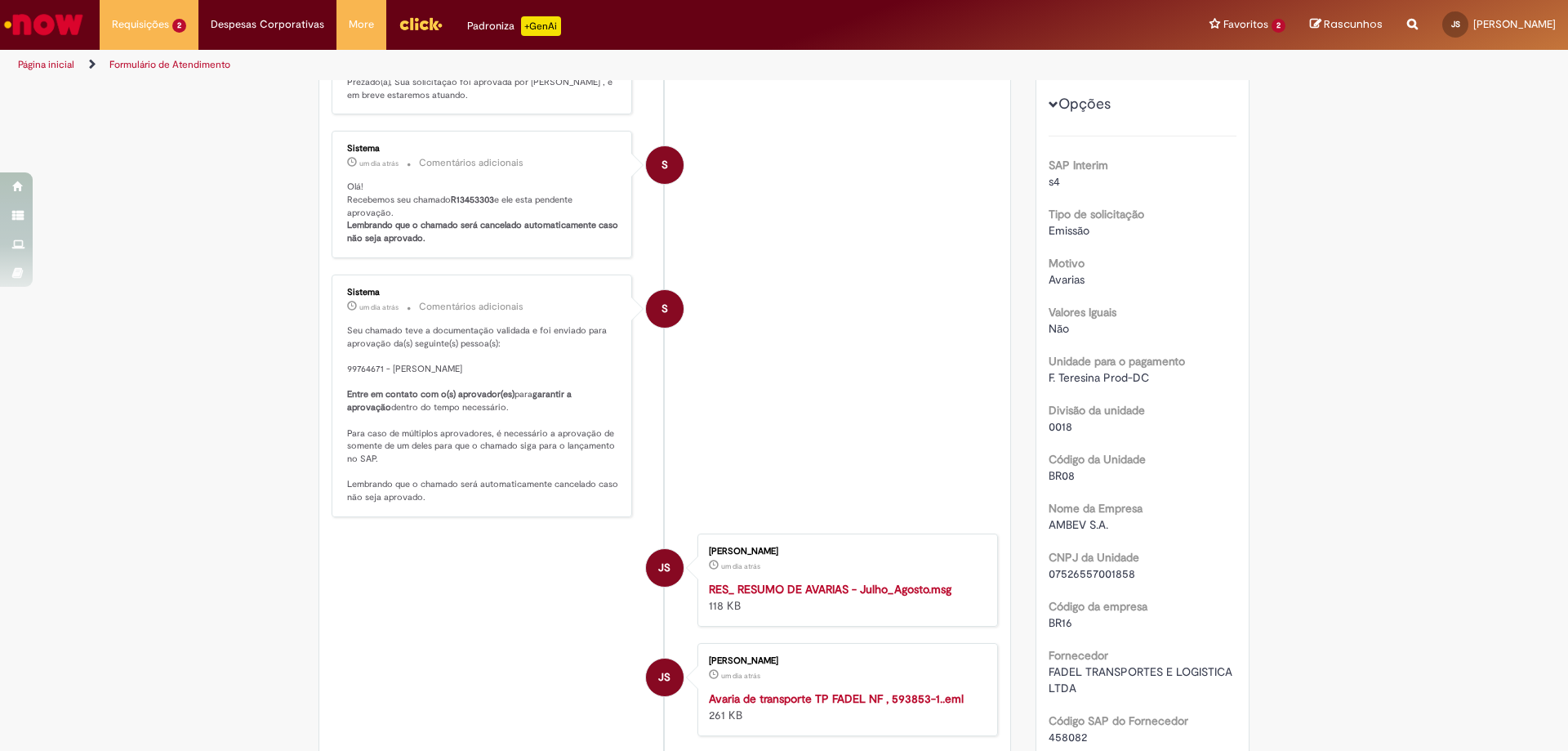
scroll to position [327, 0]
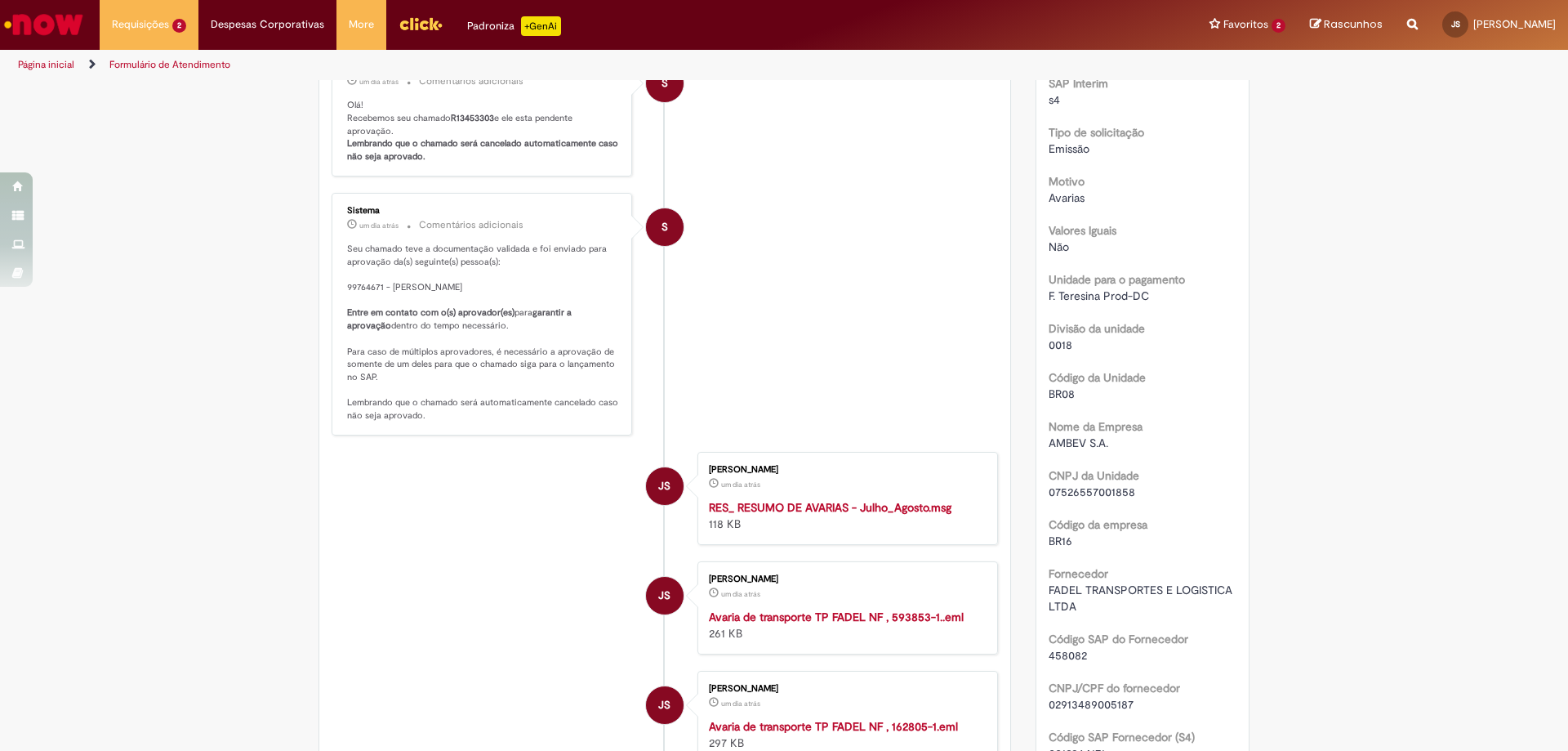
click at [763, 404] on li "S Sistema um dia atrás um dia atrás Comentários adicionais Seu chamado teve a d…" at bounding box center [664, 314] width 666 height 243
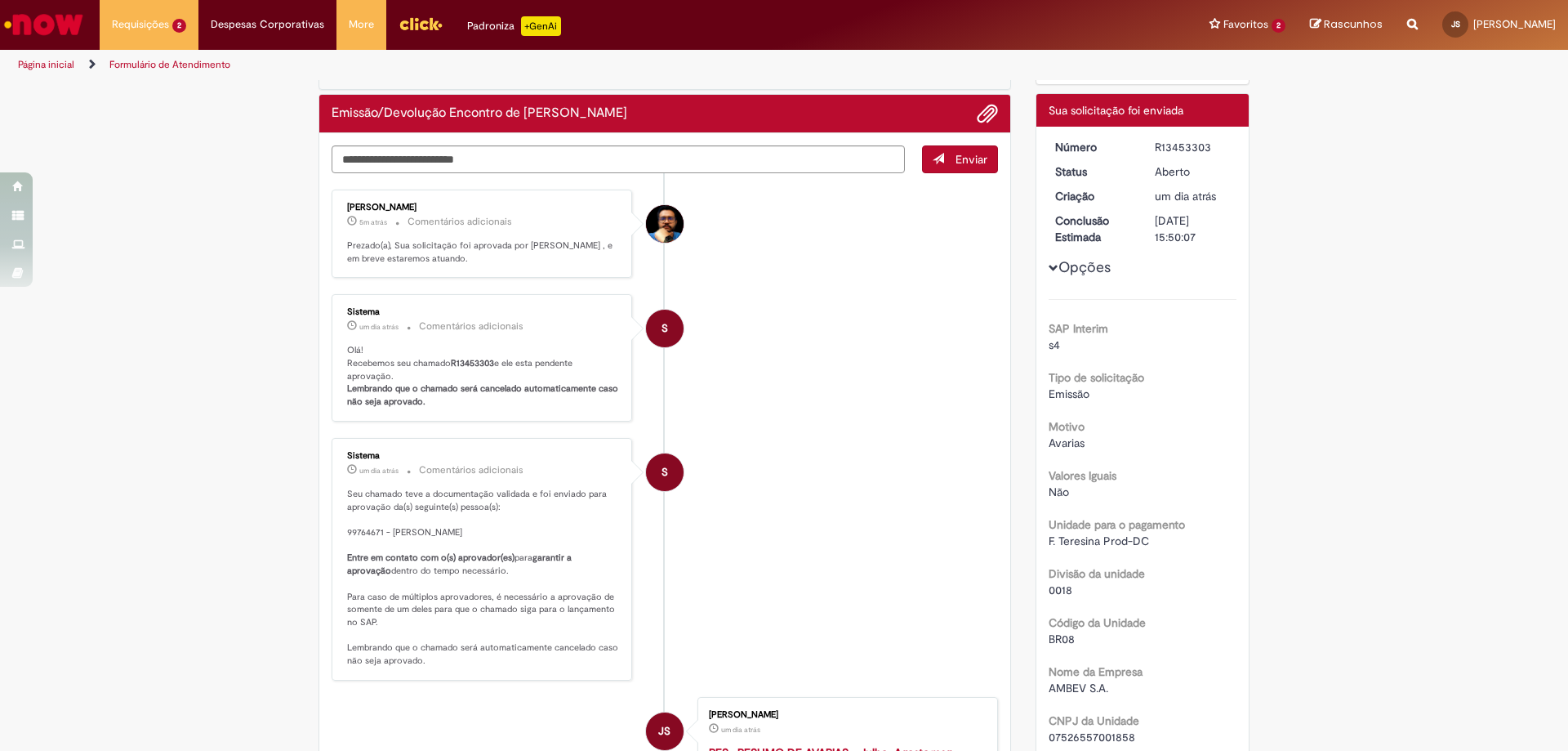
scroll to position [0, 0]
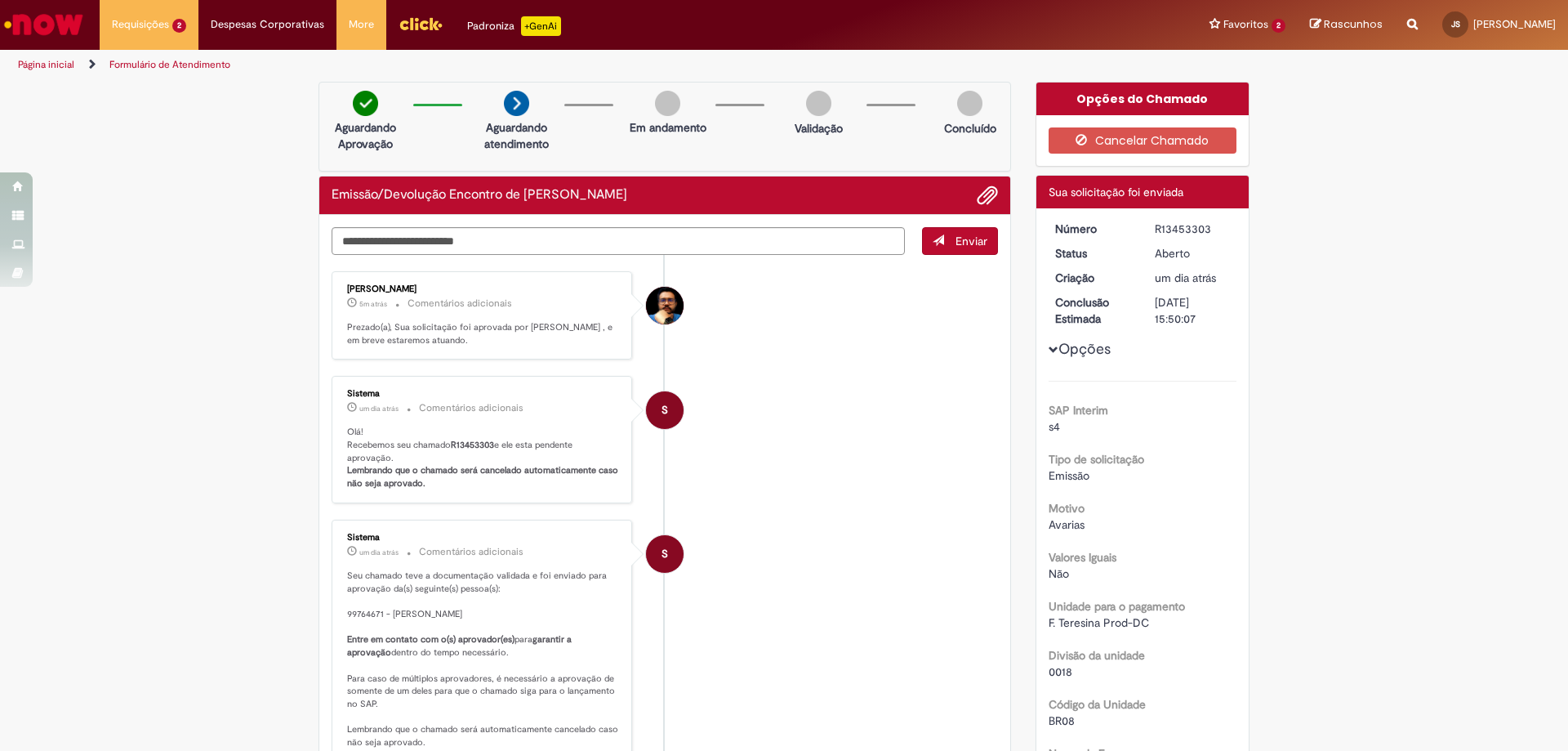
drag, startPoint x: 513, startPoint y: 346, endPoint x: 416, endPoint y: 349, distance: 97.0
click at [419, 349] on div "[PERSON_NAME] 5m atrás 5 minutos atrás Comentários adicionais Prezado(a), Sua s…" at bounding box center [481, 315] width 290 height 79
click at [435, 351] on div "[PERSON_NAME] 5m atrás 5 minutos atrás Comentários adicionais Prezado(a), Sua s…" at bounding box center [481, 315] width 290 height 79
drag, startPoint x: 541, startPoint y: 347, endPoint x: 328, endPoint y: 325, distance: 214.1
click at [331, 325] on div "[PERSON_NAME] 5m atrás 5 minutos atrás Comentários adicionais Prezado(a), Sua s…" at bounding box center [481, 316] width 301 height 89
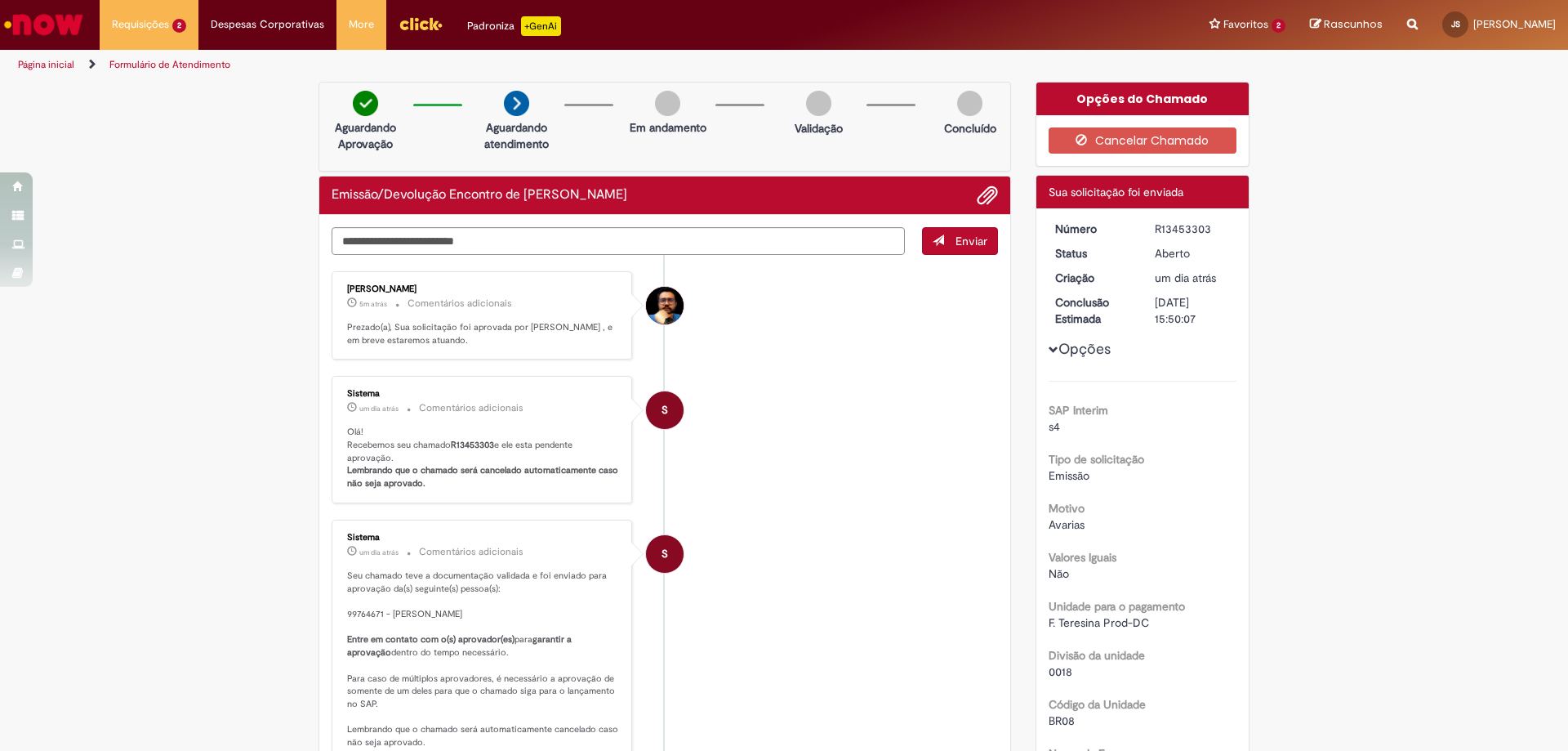
click at [331, 325] on div "[PERSON_NAME] 5m atrás 5 minutos atrás Comentários adicionais Prezado(a), Sua s…" at bounding box center [481, 316] width 301 height 89
click at [336, 322] on div "[PERSON_NAME] 5m atrás 5 minutos atrás Comentários adicionais Prezado(a), Sua s…" at bounding box center [481, 315] width 290 height 79
drag, startPoint x: 340, startPoint y: 322, endPoint x: 508, endPoint y: 347, distance: 169.8
click at [508, 347] on div "[PERSON_NAME] 5m atrás 5 minutos atrás Comentários adicionais Prezado(a), Sua s…" at bounding box center [481, 315] width 290 height 79
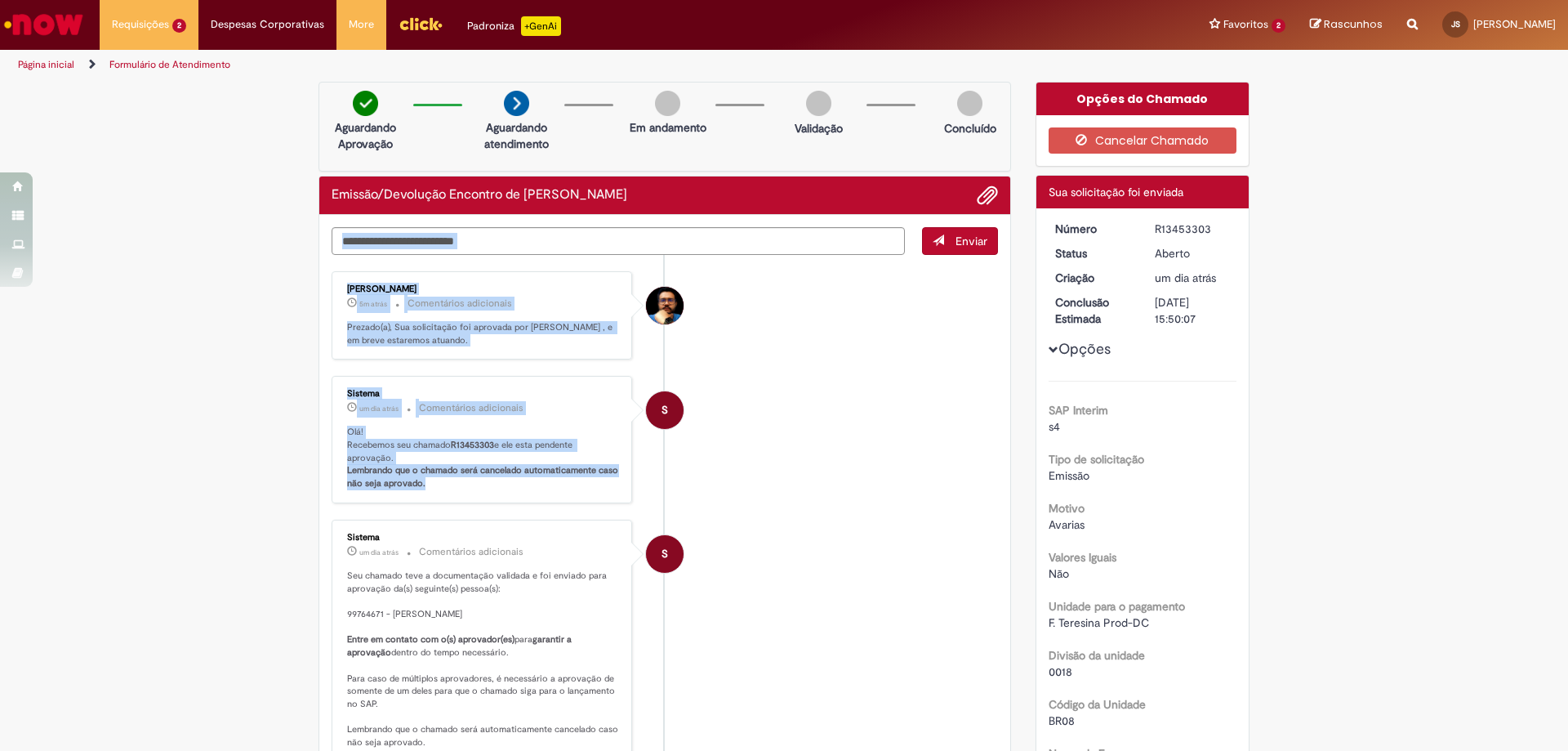
drag, startPoint x: 421, startPoint y: 481, endPoint x: 327, endPoint y: 452, distance: 98.4
click at [324, 458] on div "Enviar [PERSON_NAME] 5m atrás 5 minutos atrás Comentários adicionais Prezado(a)…" at bounding box center [664, 746] width 691 height 1064
click at [396, 424] on div "Sistema um dia atrás um dia atrás Comentários adicionais Olá! Recebemos seu cha…" at bounding box center [481, 440] width 290 height 118
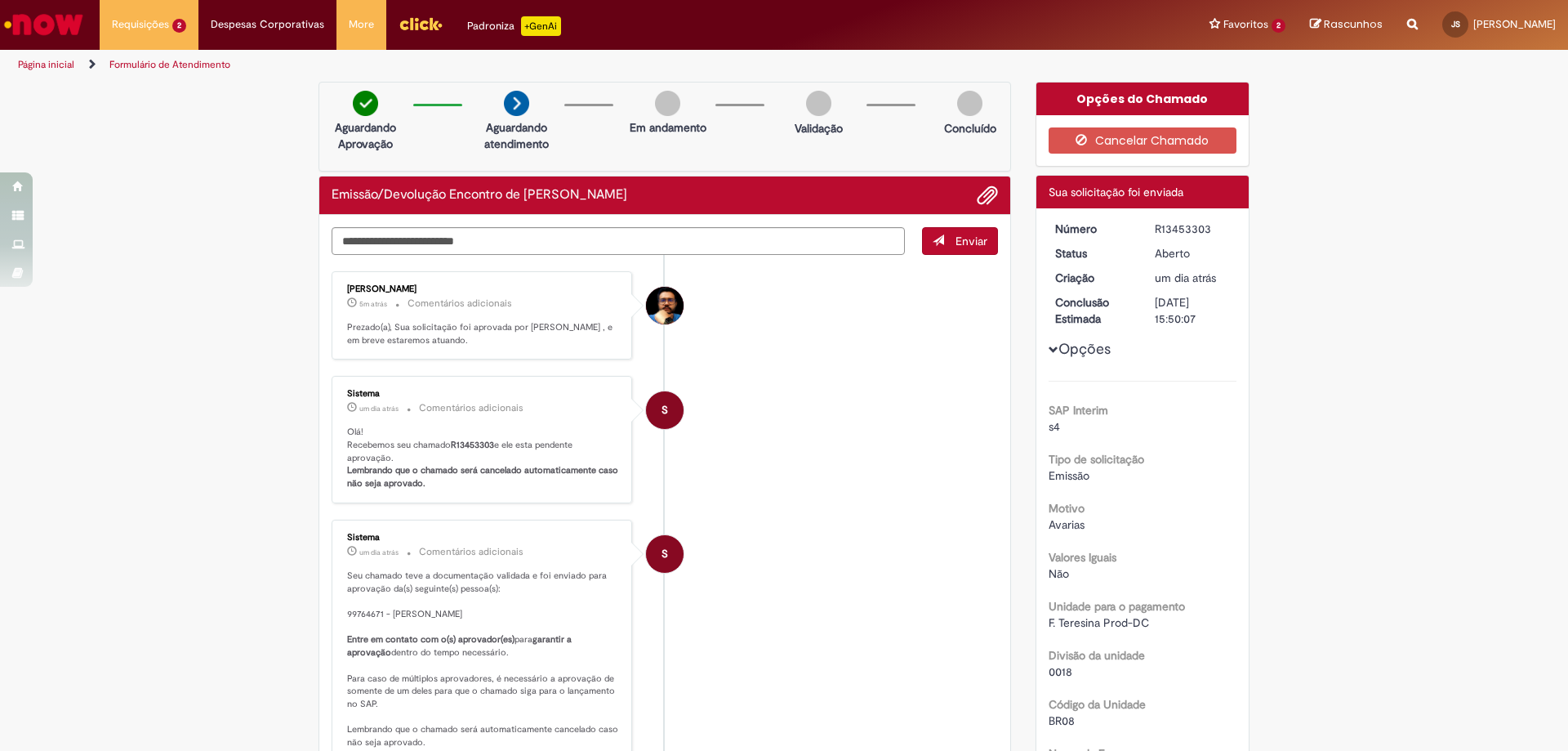
click at [707, 371] on ul "[PERSON_NAME] 5m atrás 5 minutos atrás Comentários adicionais Prezado(a), Sua s…" at bounding box center [664, 752] width 666 height 996
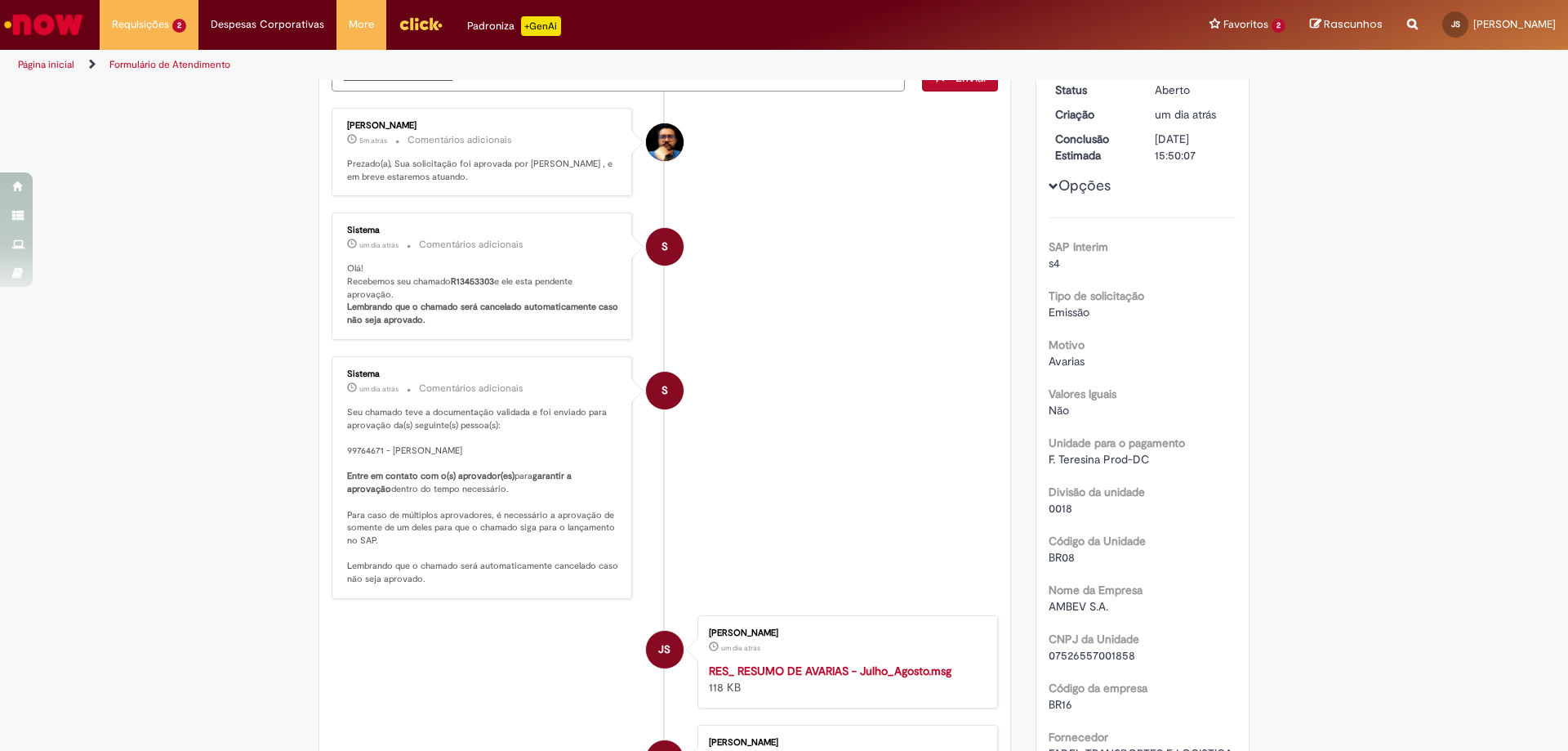
scroll to position [245, 0]
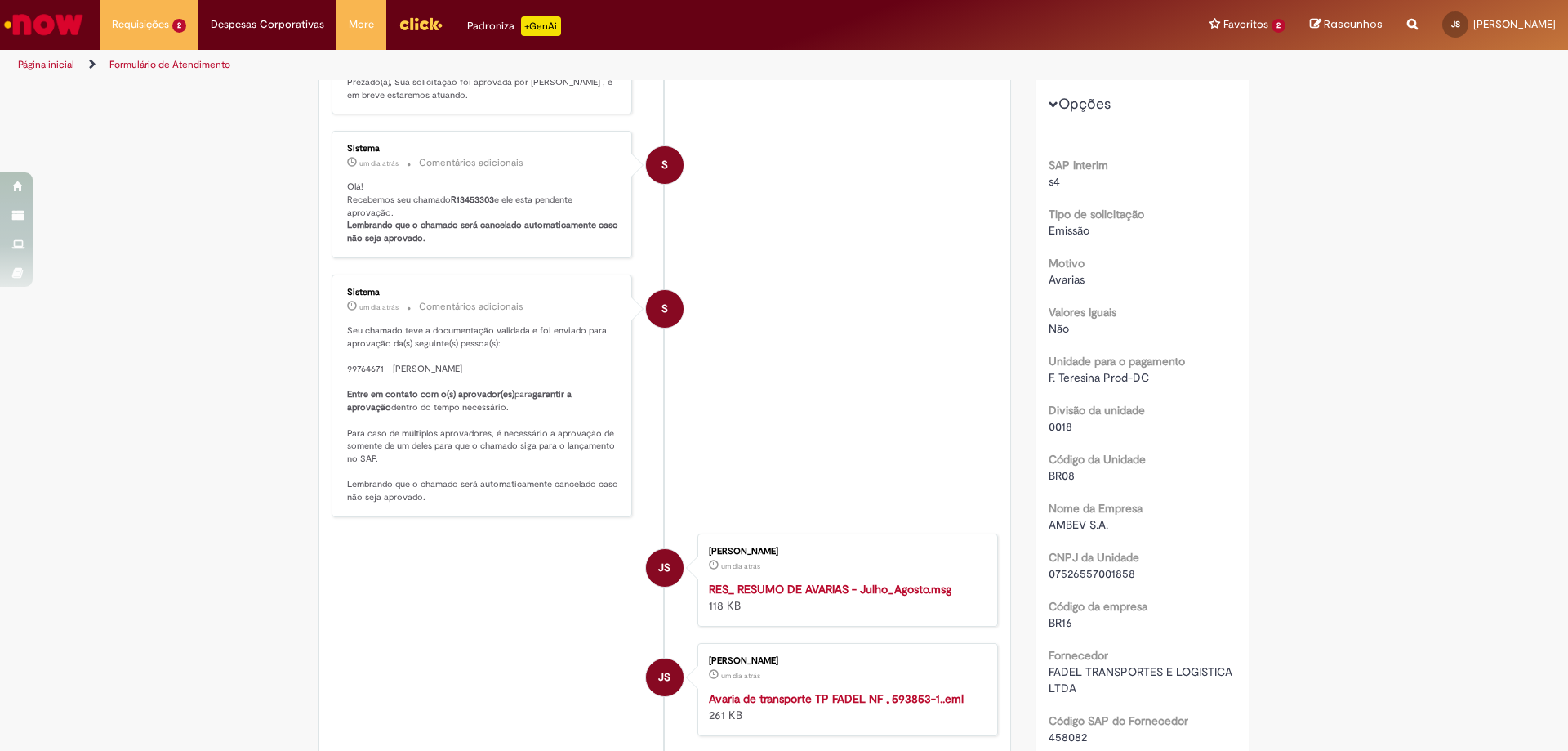
click at [336, 367] on div "Sistema um dia atrás um dia atrás Comentários adicionais Seu chamado teve a doc…" at bounding box center [481, 395] width 290 height 233
drag, startPoint x: 334, startPoint y: 367, endPoint x: 504, endPoint y: 363, distance: 170.0
click at [504, 363] on div "Sistema um dia atrás um dia atrás Comentários adicionais Seu chamado teve a doc…" at bounding box center [481, 395] width 290 height 233
drag, startPoint x: 506, startPoint y: 347, endPoint x: 545, endPoint y: 355, distance: 39.8
click at [502, 362] on p "Seu chamado teve a documentação validada e foi enviado para aprovação da(s) seg…" at bounding box center [483, 414] width 272 height 179
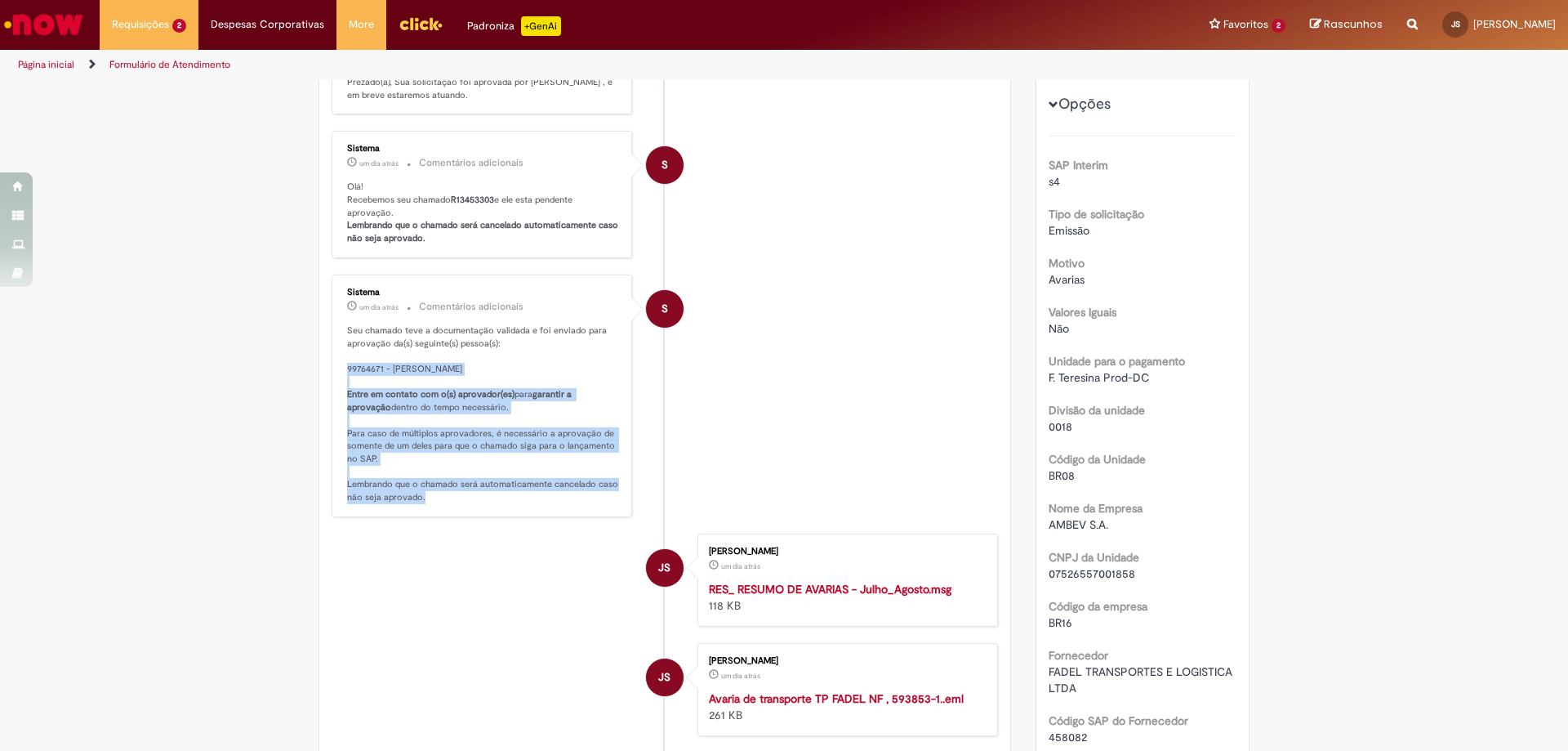
drag, startPoint x: 438, startPoint y: 512, endPoint x: 336, endPoint y: 367, distance: 177.3
click at [336, 367] on div "Sistema um dia atrás um dia atrás Comentários adicionais Seu chamado teve a doc…" at bounding box center [481, 395] width 290 height 233
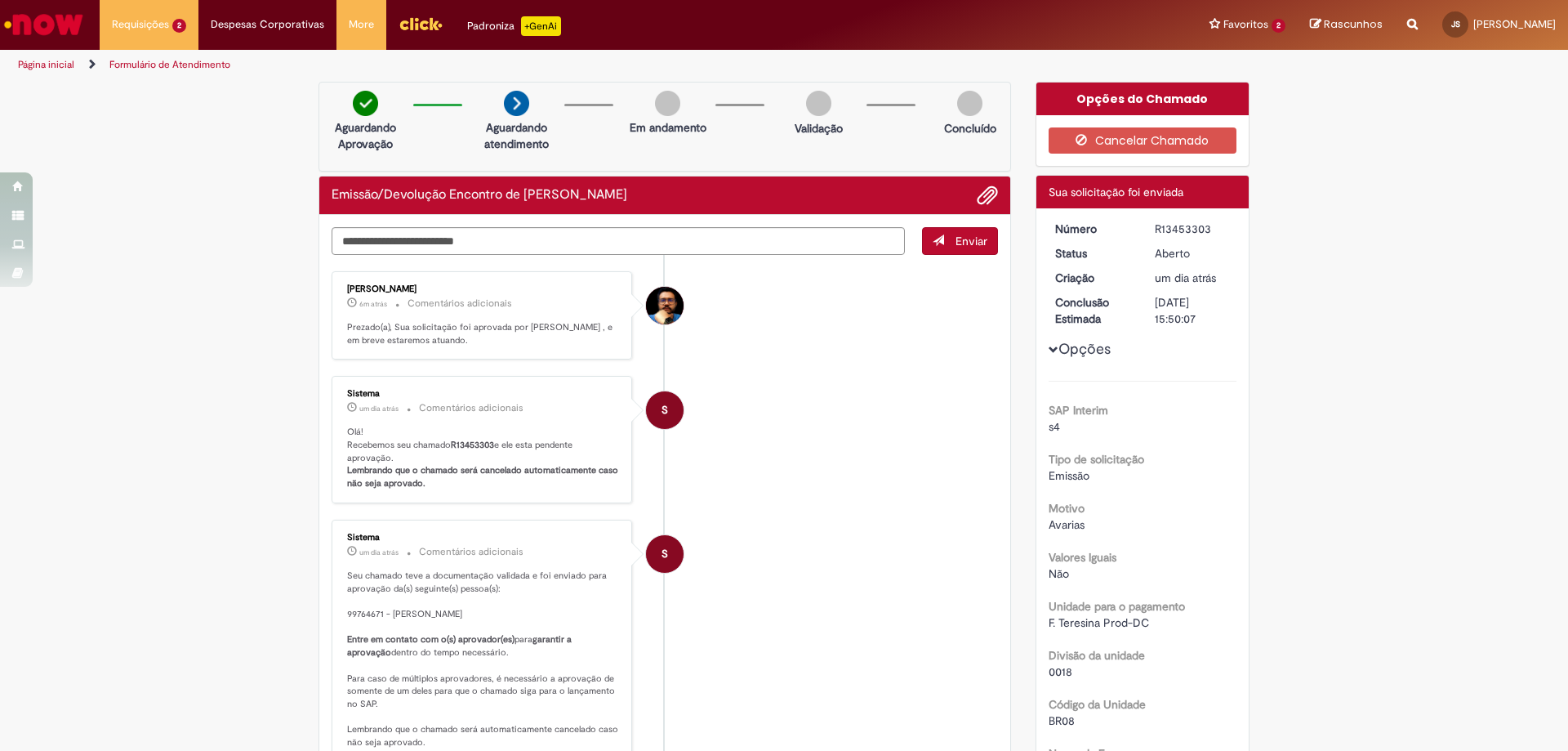
click at [552, 350] on div "[PERSON_NAME] 6m atrás 6 minutos atrás Comentários adicionais Prezado(a), Sua s…" at bounding box center [481, 315] width 290 height 79
drag, startPoint x: 332, startPoint y: 283, endPoint x: 531, endPoint y: 348, distance: 209.3
click at [531, 348] on div "[PERSON_NAME] 6m atrás 6 minutos atrás Comentários adicionais Prezado(a), Sua s…" at bounding box center [481, 315] width 290 height 79
click at [791, 348] on li "[PERSON_NAME] 6m atrás 6 minutos atrás Comentários adicionais Prezado(a), Sua s…" at bounding box center [664, 316] width 666 height 89
drag, startPoint x: 325, startPoint y: 389, endPoint x: 439, endPoint y: 384, distance: 114.1
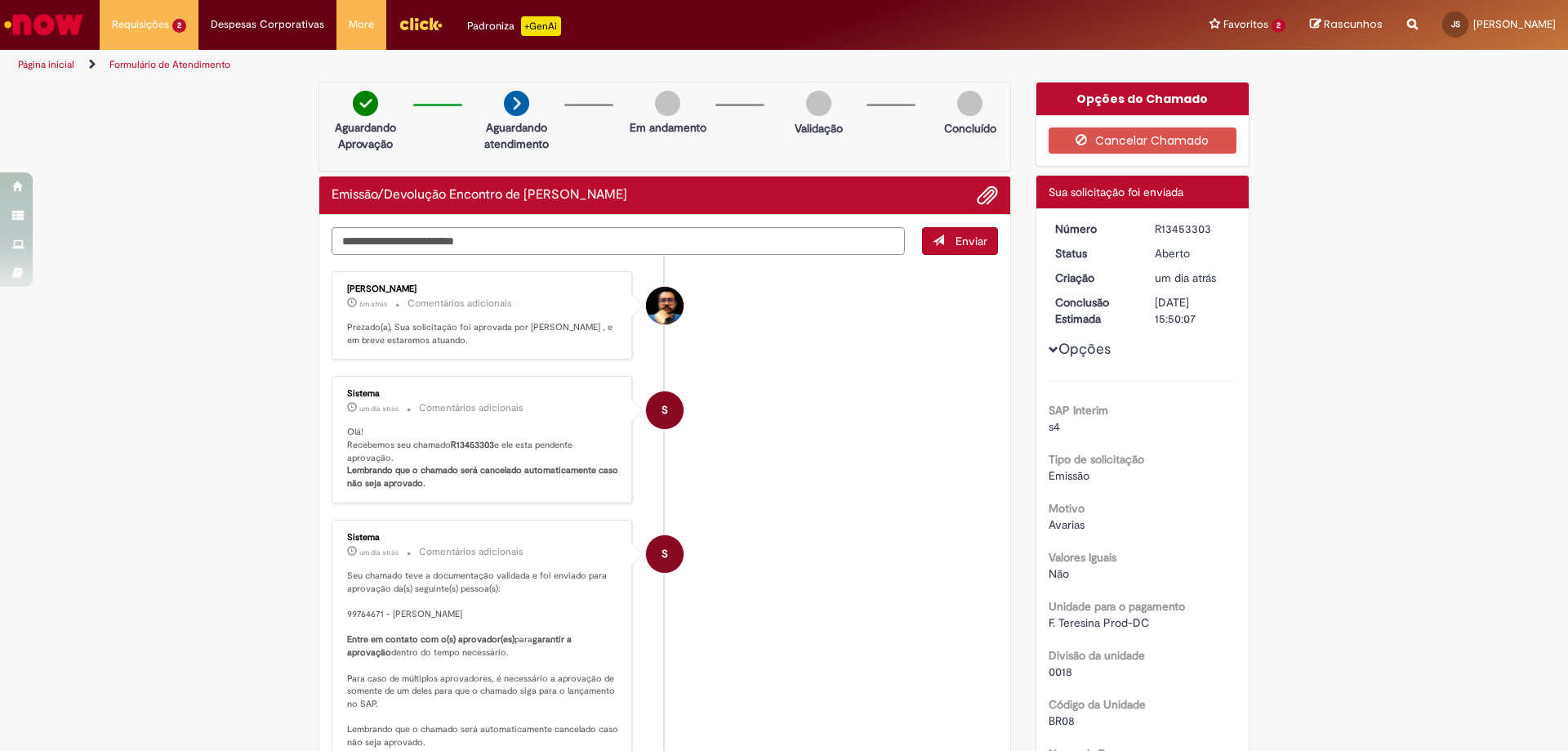
click at [439, 384] on div "Sistema um dia atrás um dia atrás Comentários adicionais Olá! Recebemos seu cha…" at bounding box center [481, 440] width 301 height 127
click at [439, 384] on div "Sistema um dia atrás um dia atrás Comentários adicionais Olá! Recebemos seu cha…" at bounding box center [481, 440] width 290 height 118
click at [415, 373] on ul "[PERSON_NAME] 6m atrás 6 minutos atrás Comentários adicionais Prezado(a), Sua s…" at bounding box center [664, 752] width 666 height 996
click at [422, 369] on ul "[PERSON_NAME] 6m atrás 6 minutos atrás Comentários adicionais Prezado(a), Sua s…" at bounding box center [664, 752] width 666 height 996
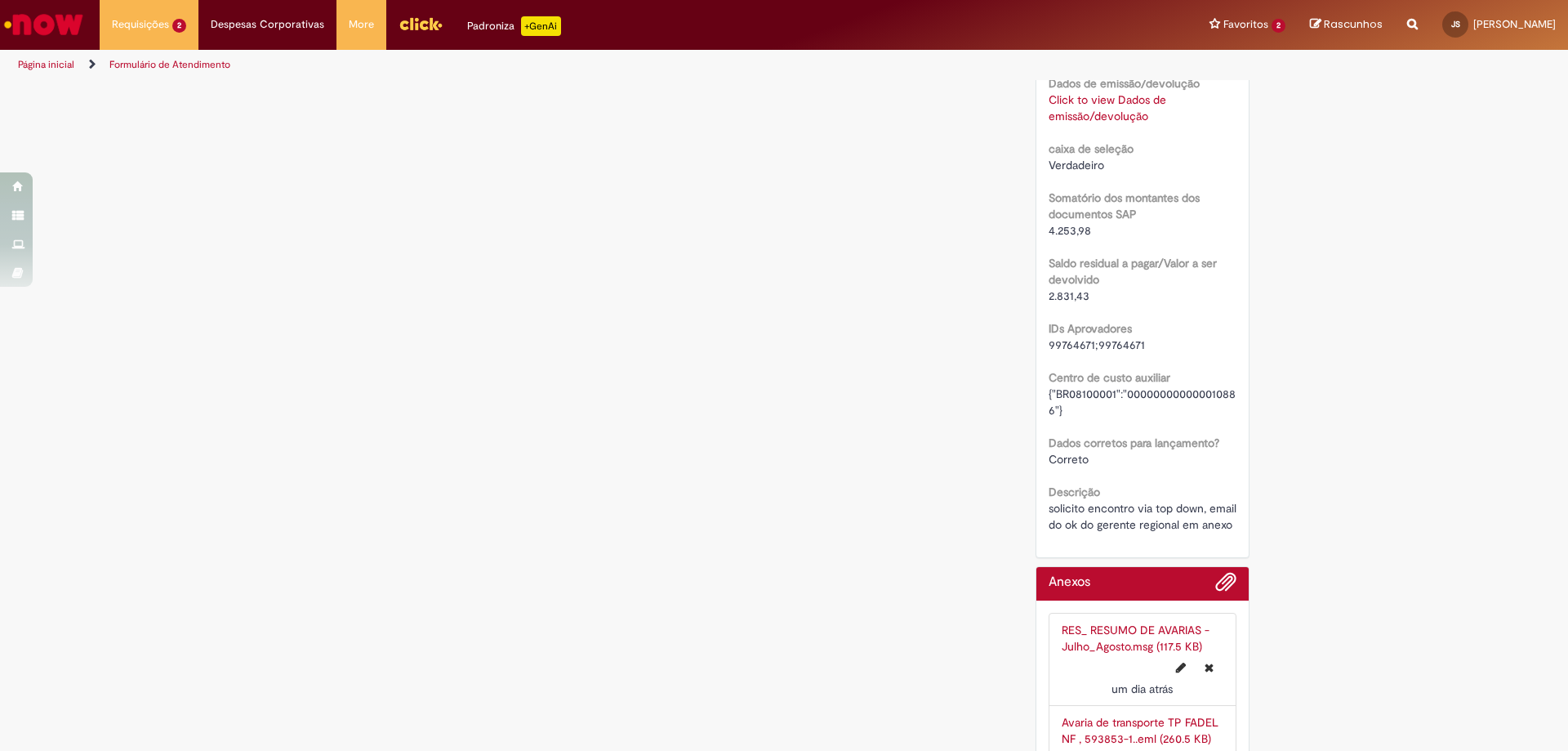
scroll to position [1144, 0]
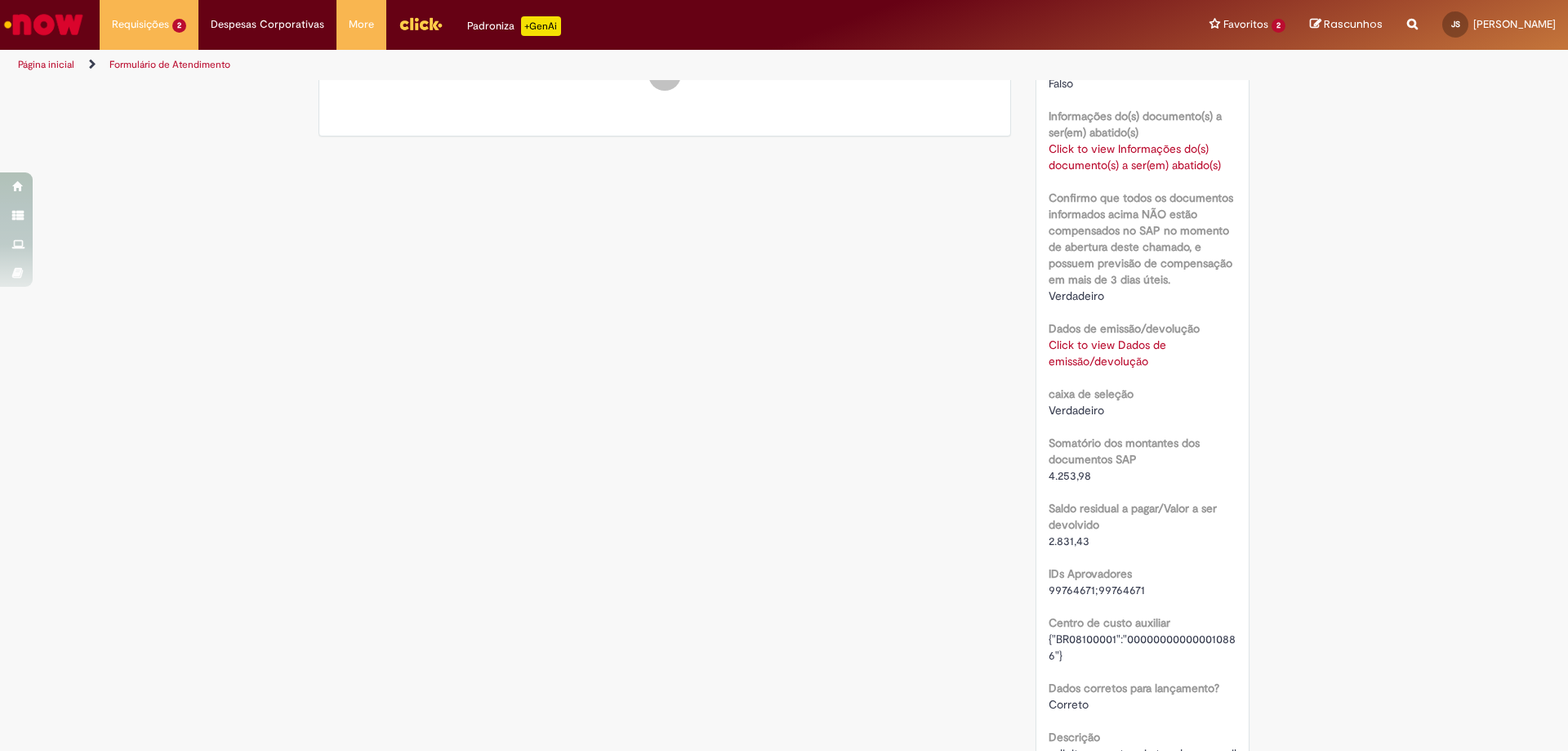
click at [1089, 342] on link "Click to view Dados de emissão/devolução" at bounding box center [1108, 352] width 118 height 31
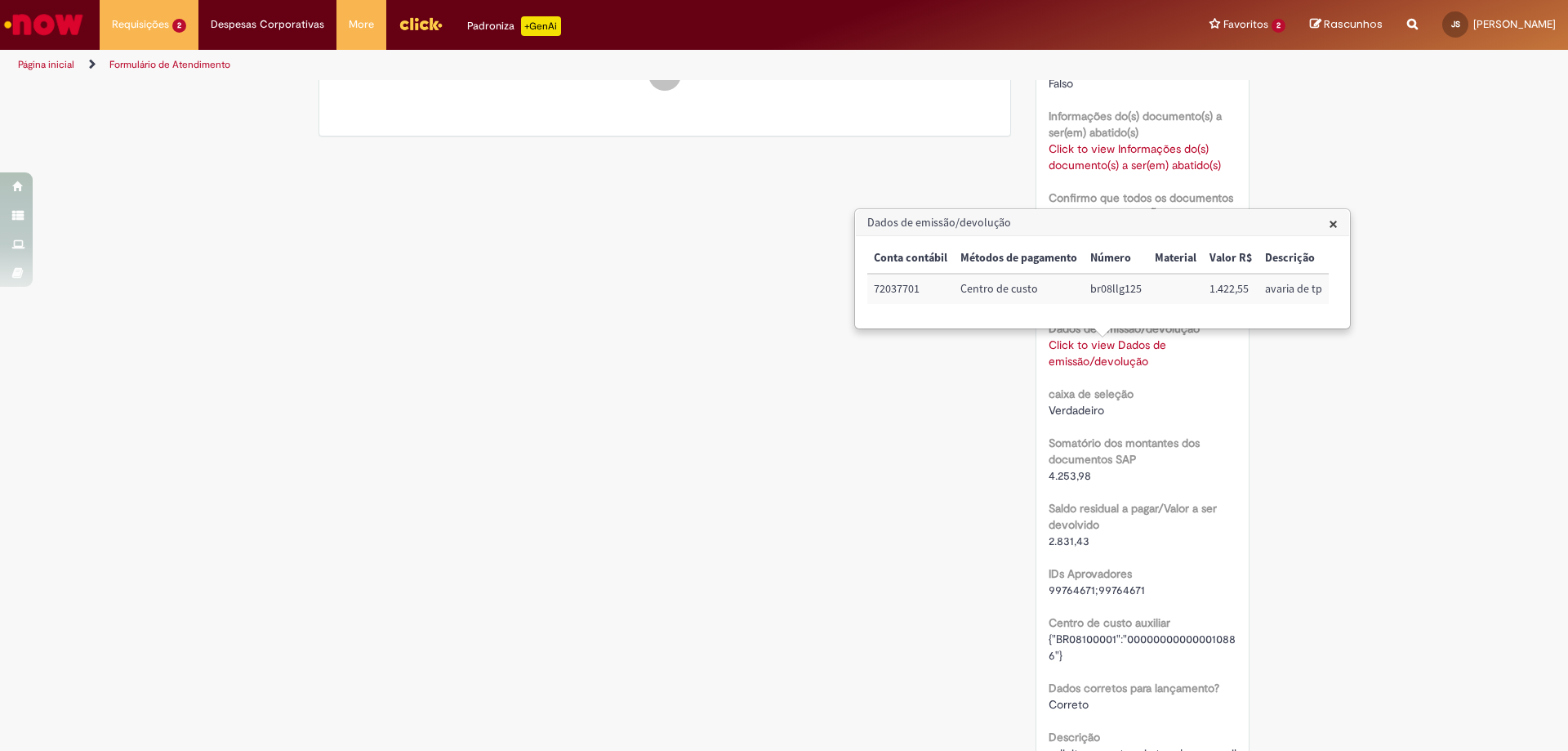
drag, startPoint x: 823, startPoint y: 408, endPoint x: 517, endPoint y: 244, distance: 347.2
click at [803, 398] on div "Verificar Código de Barras Aguardando Aprovação Aguardando atendimento Em andam…" at bounding box center [784, 47] width 956 height 2219
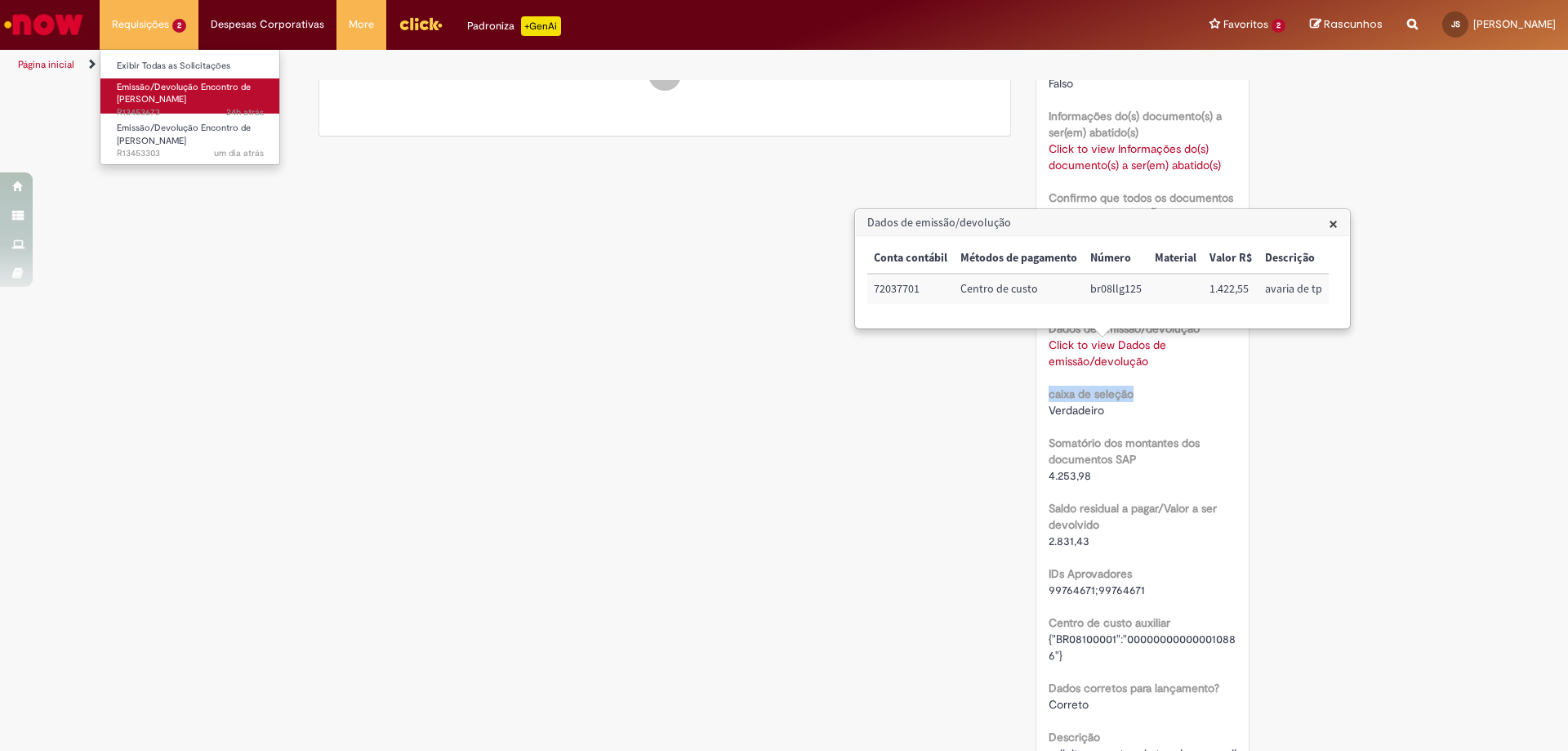
click at [175, 104] on span "Emissão/Devolução Encontro de [PERSON_NAME]" at bounding box center [183, 93] width 134 height 26
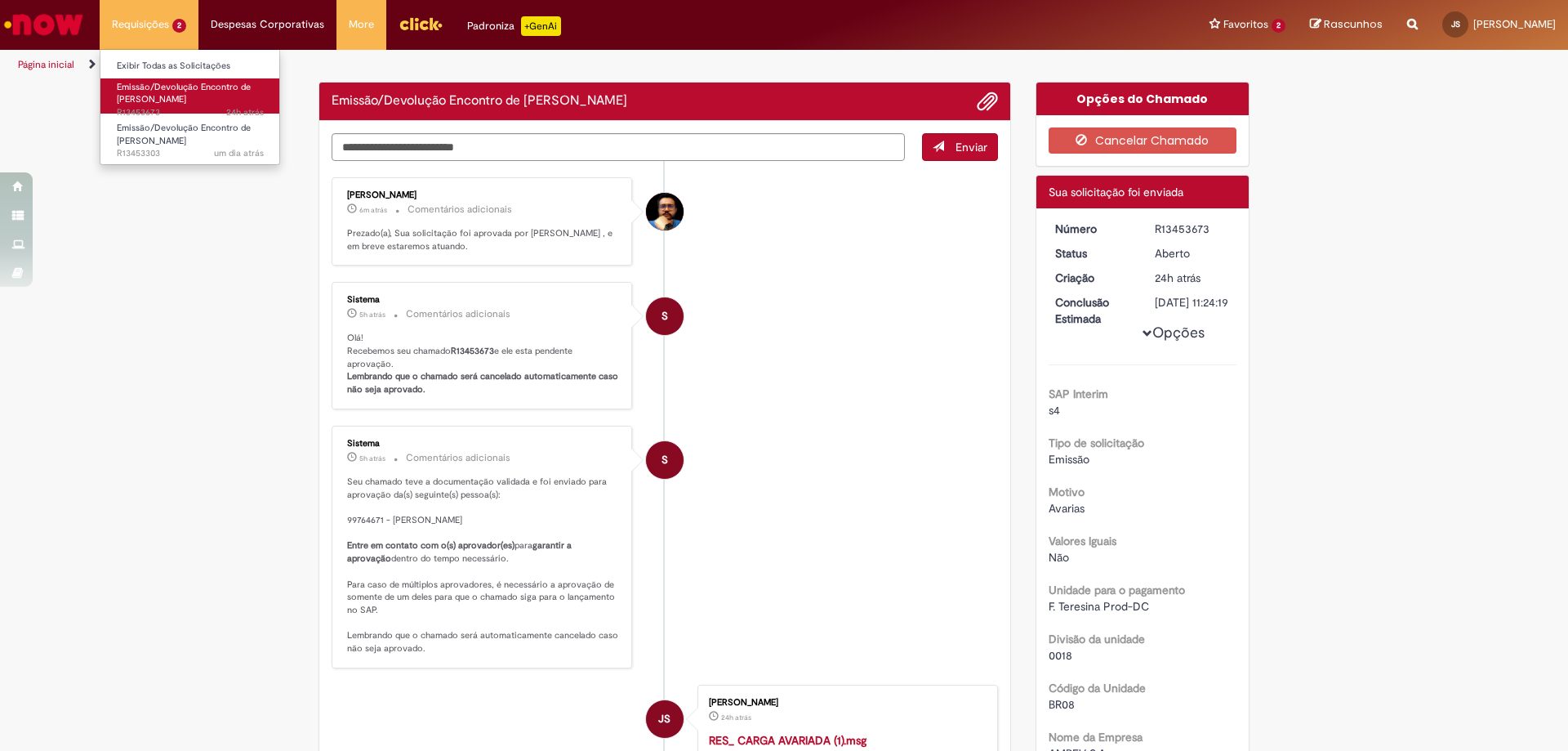
click at [175, 104] on span "Emissão/Devolução Encontro de [PERSON_NAME]" at bounding box center [183, 93] width 134 height 26
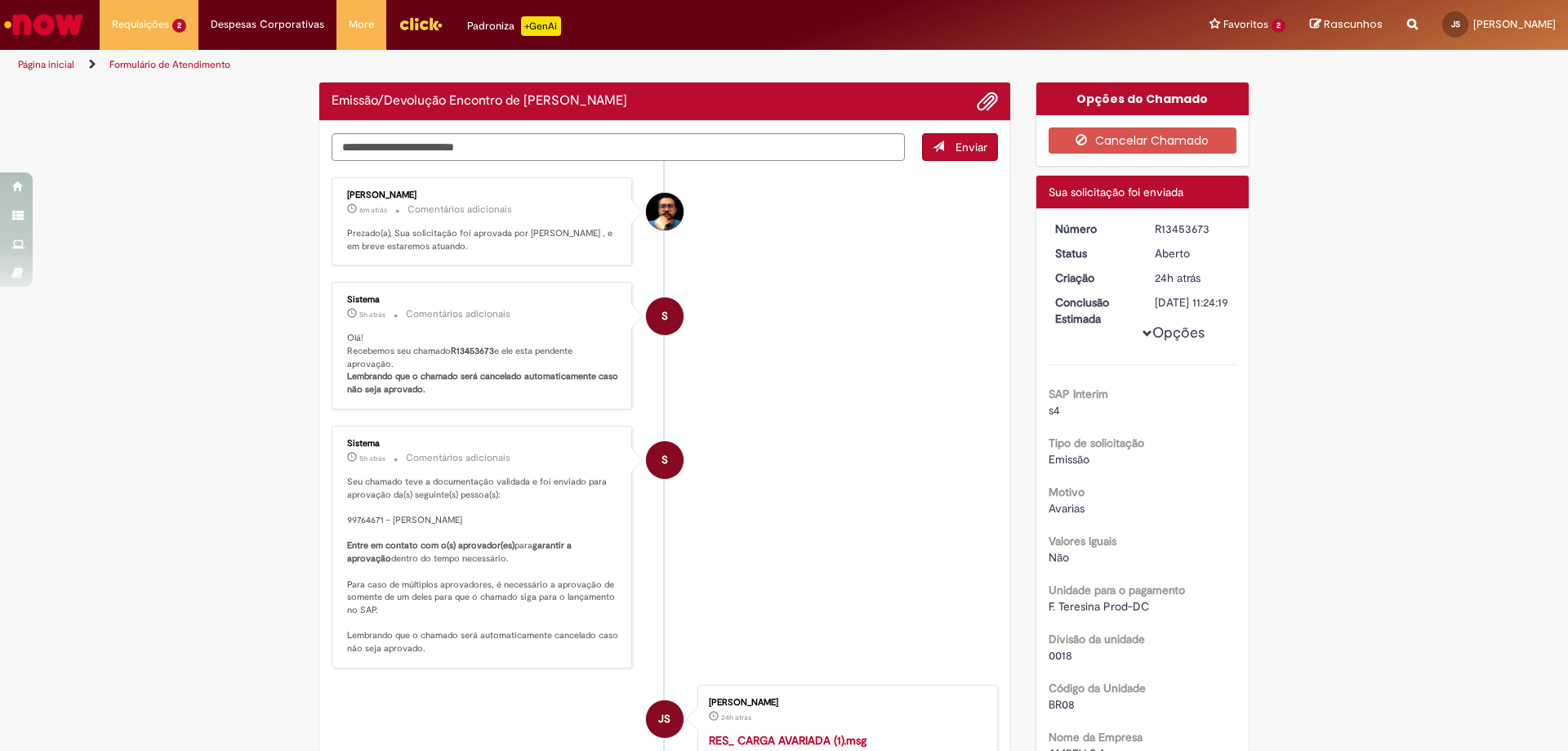
click at [852, 362] on li "S Sistema 5h atrás 5 horas atrás Comentários adicionais Olá! Recebemos seu cham…" at bounding box center [664, 346] width 666 height 127
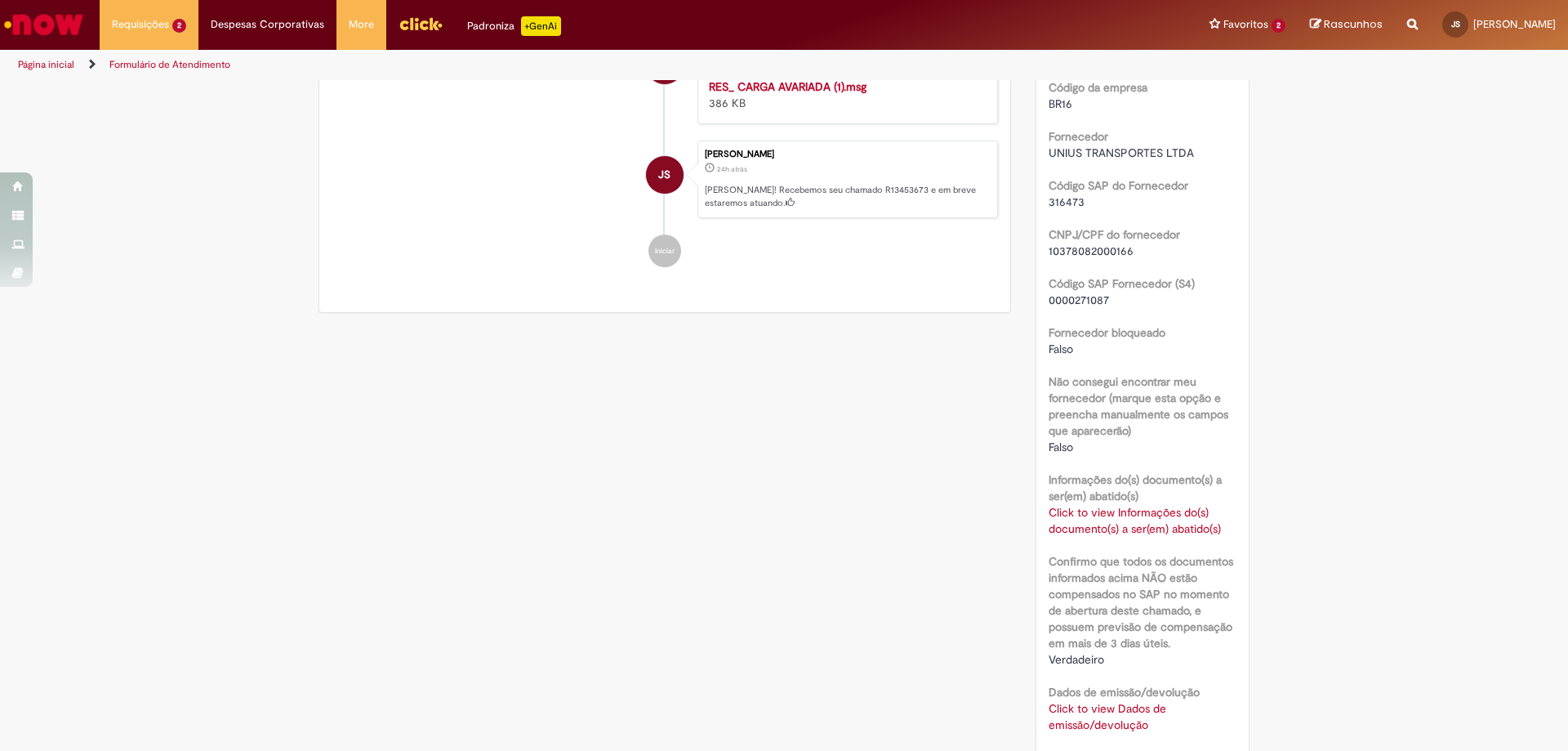
scroll to position [992, 0]
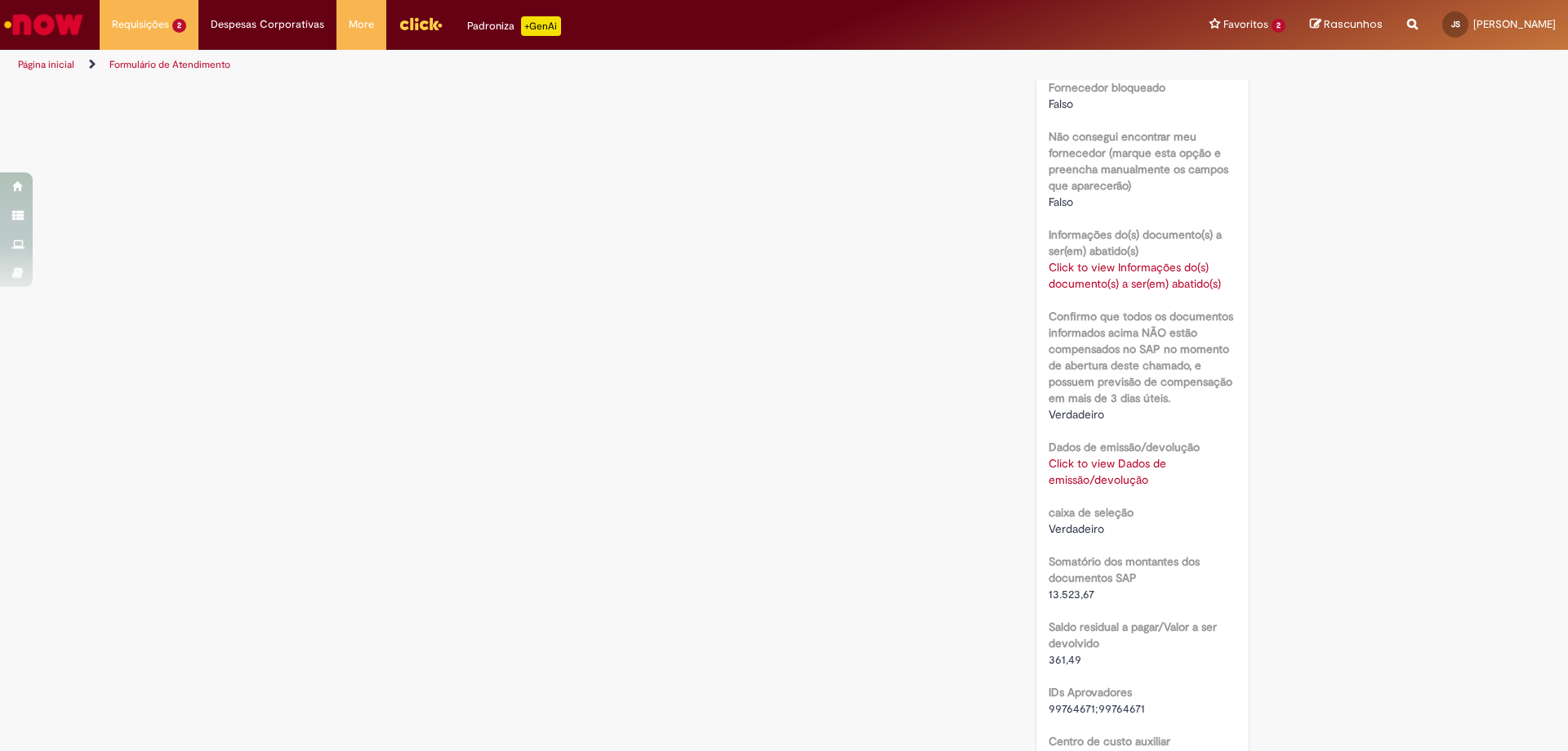
click at [1110, 487] on link "Click to view Dados de emissão/devolução" at bounding box center [1108, 471] width 118 height 31
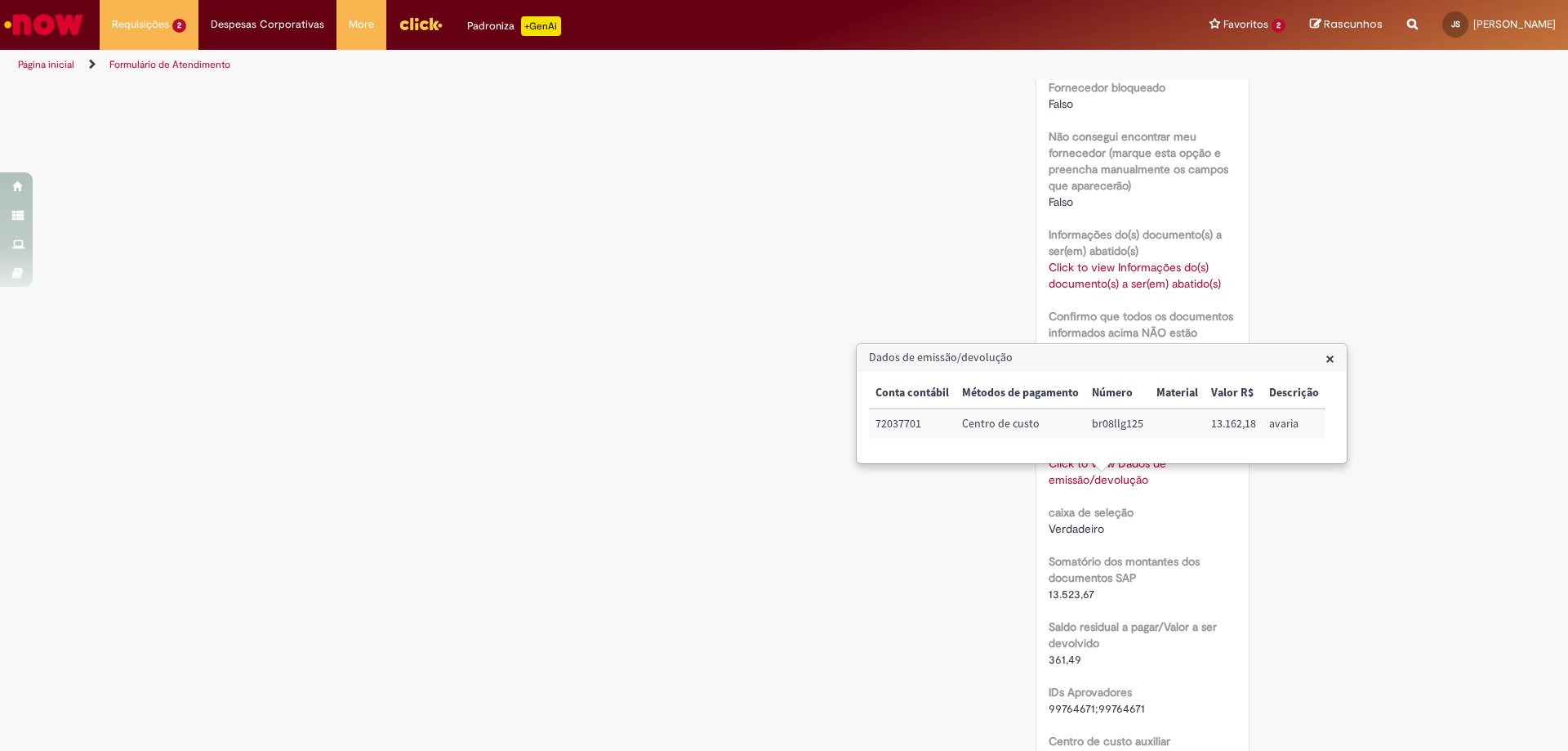
click at [546, 343] on div "Verificar Código de Barras Aguardando Aprovação Aguardando atendimento Em andam…" at bounding box center [784, 90] width 956 height 2001
click at [518, 309] on div "Verificar Código de Barras Aguardando Aprovação Aguardando atendimento Em andam…" at bounding box center [784, 90] width 956 height 2001
click at [1327, 356] on span "×" at bounding box center [1329, 358] width 9 height 22
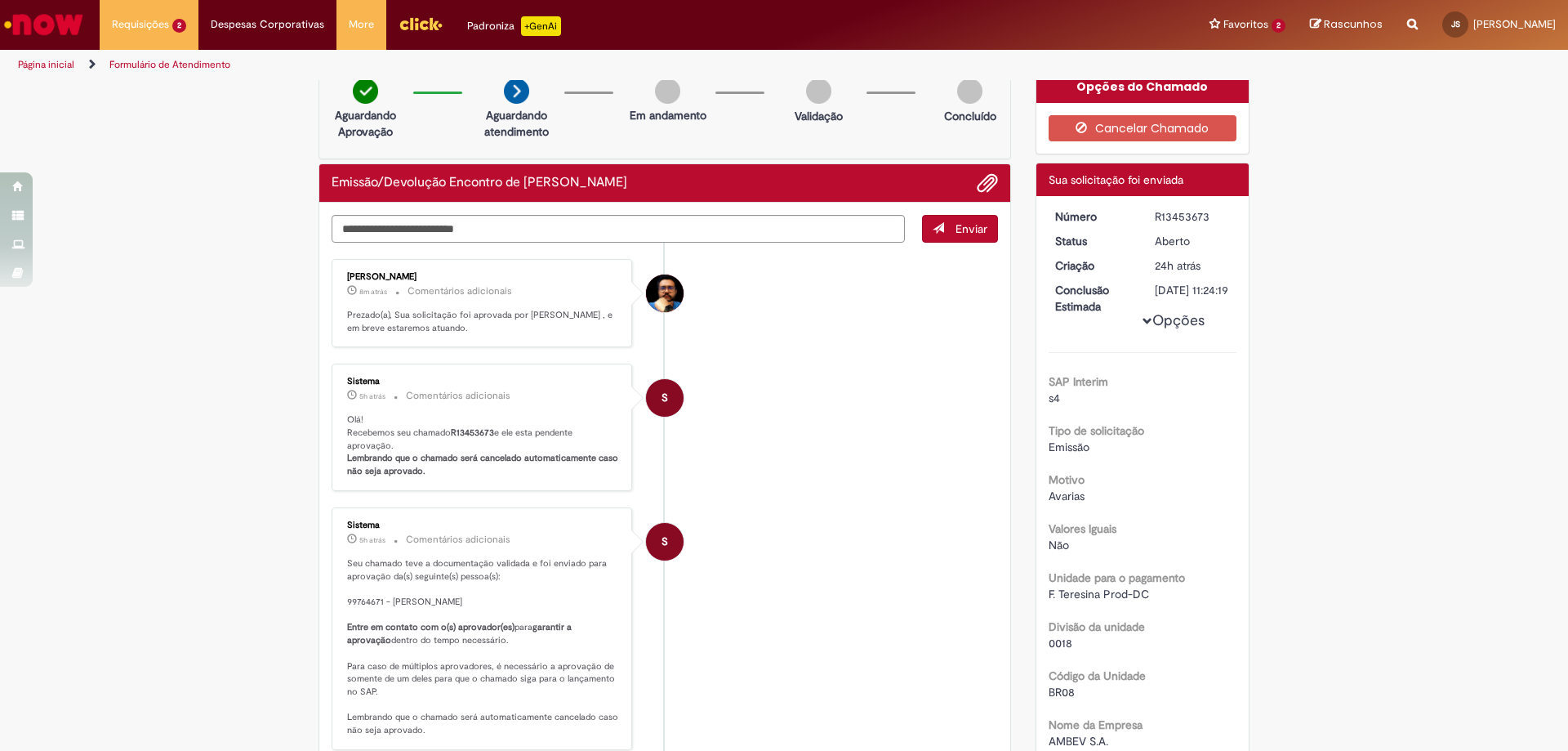
scroll to position [0, 0]
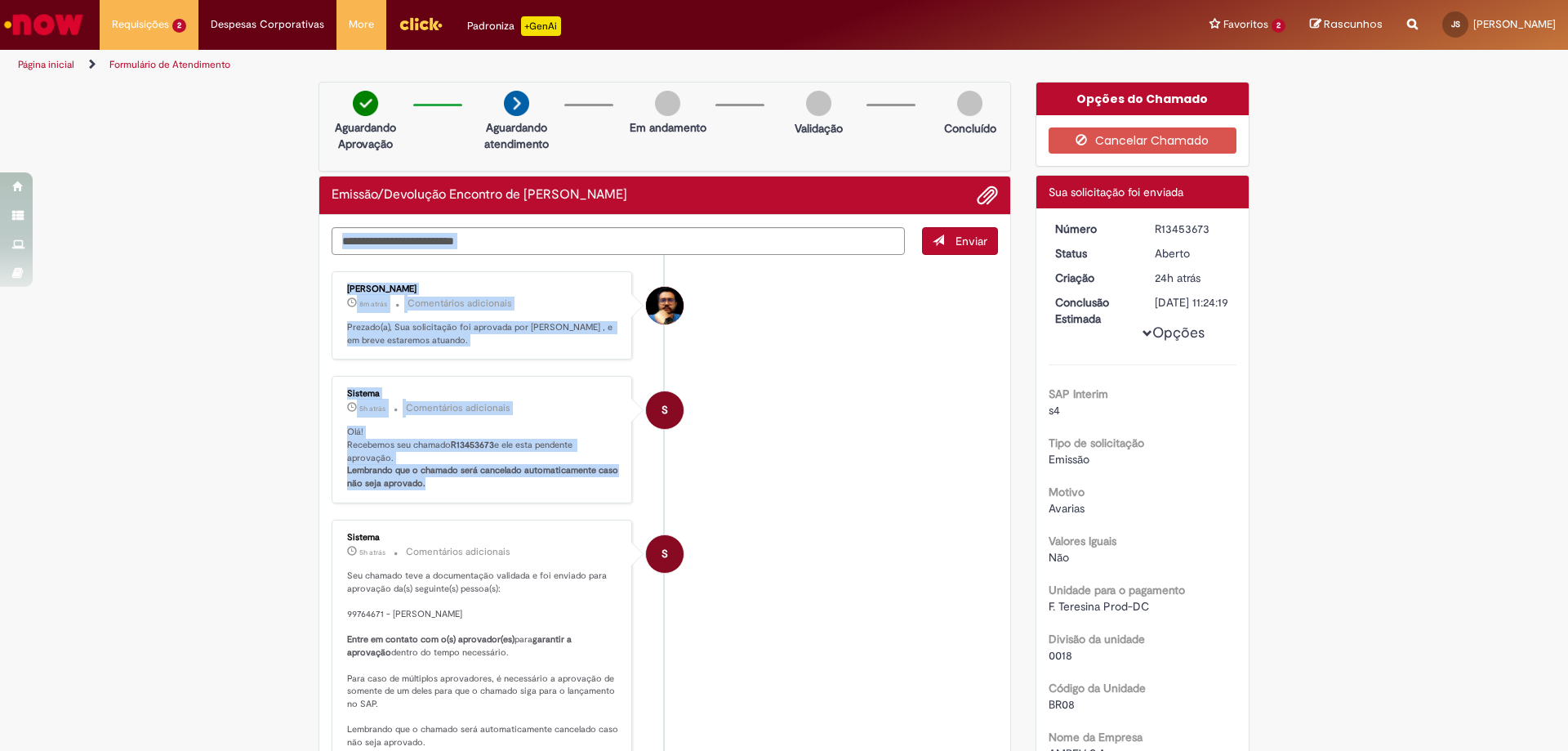
drag, startPoint x: 322, startPoint y: 276, endPoint x: 572, endPoint y: 460, distance: 310.4
click at [569, 488] on div "Enviar [PERSON_NAME] 8m atrás 8 minutos atrás Comentários adicionais Prezado(a)…" at bounding box center [664, 637] width 691 height 845
click at [757, 417] on li "S Sistema 5h atrás 5 horas atrás Comentários adicionais Olá! Recebemos seu cham…" at bounding box center [664, 440] width 666 height 127
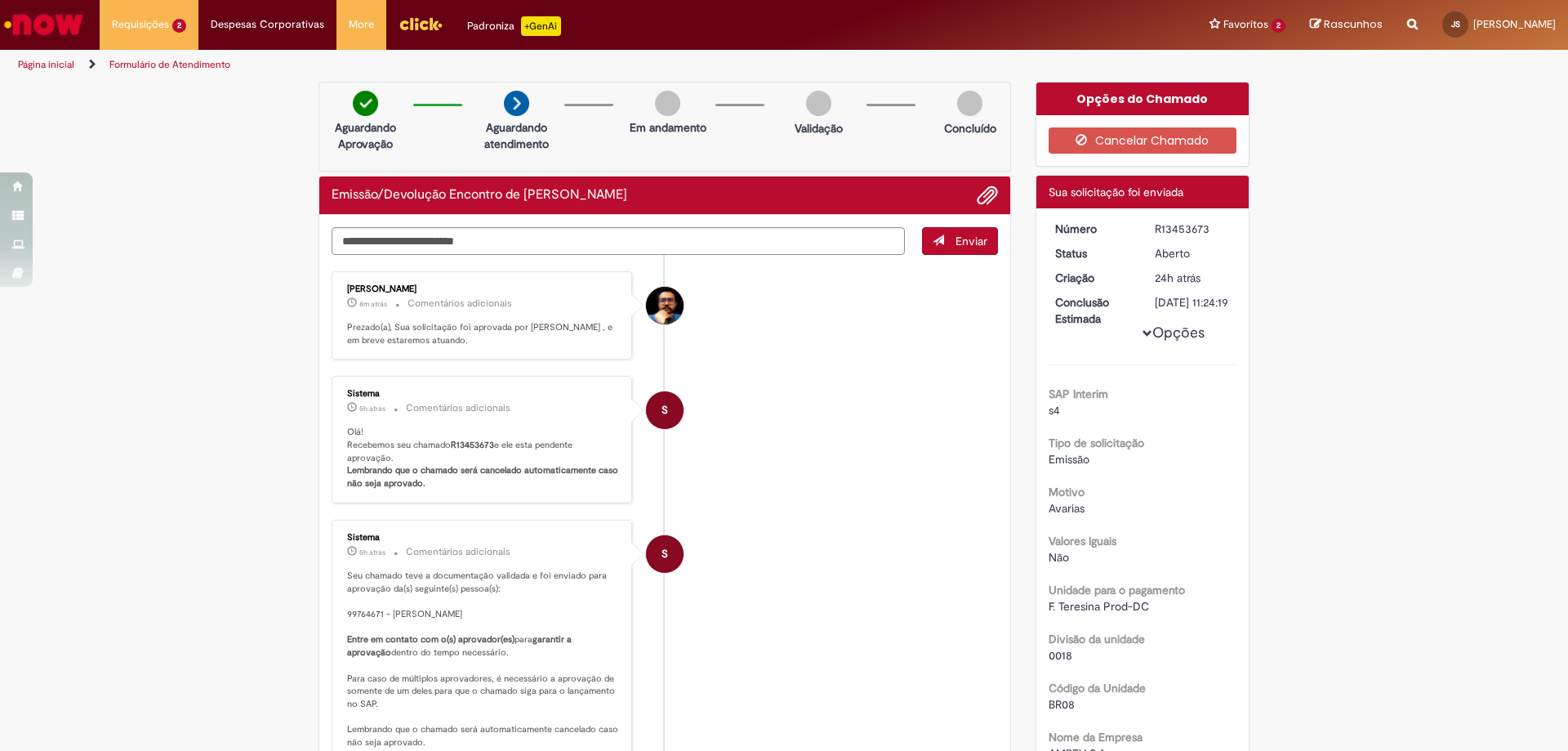
drag, startPoint x: 322, startPoint y: 278, endPoint x: 366, endPoint y: 252, distance: 51.1
click at [366, 252] on div "Enviar [PERSON_NAME] 8m atrás 8 minutos atrás Comentários adicionais Prezado(a)…" at bounding box center [664, 637] width 691 height 845
click at [354, 268] on ul "[PERSON_NAME] 8m atrás 8 minutos atrás Comentários adicionais Prezado(a), Sua s…" at bounding box center [664, 643] width 666 height 777
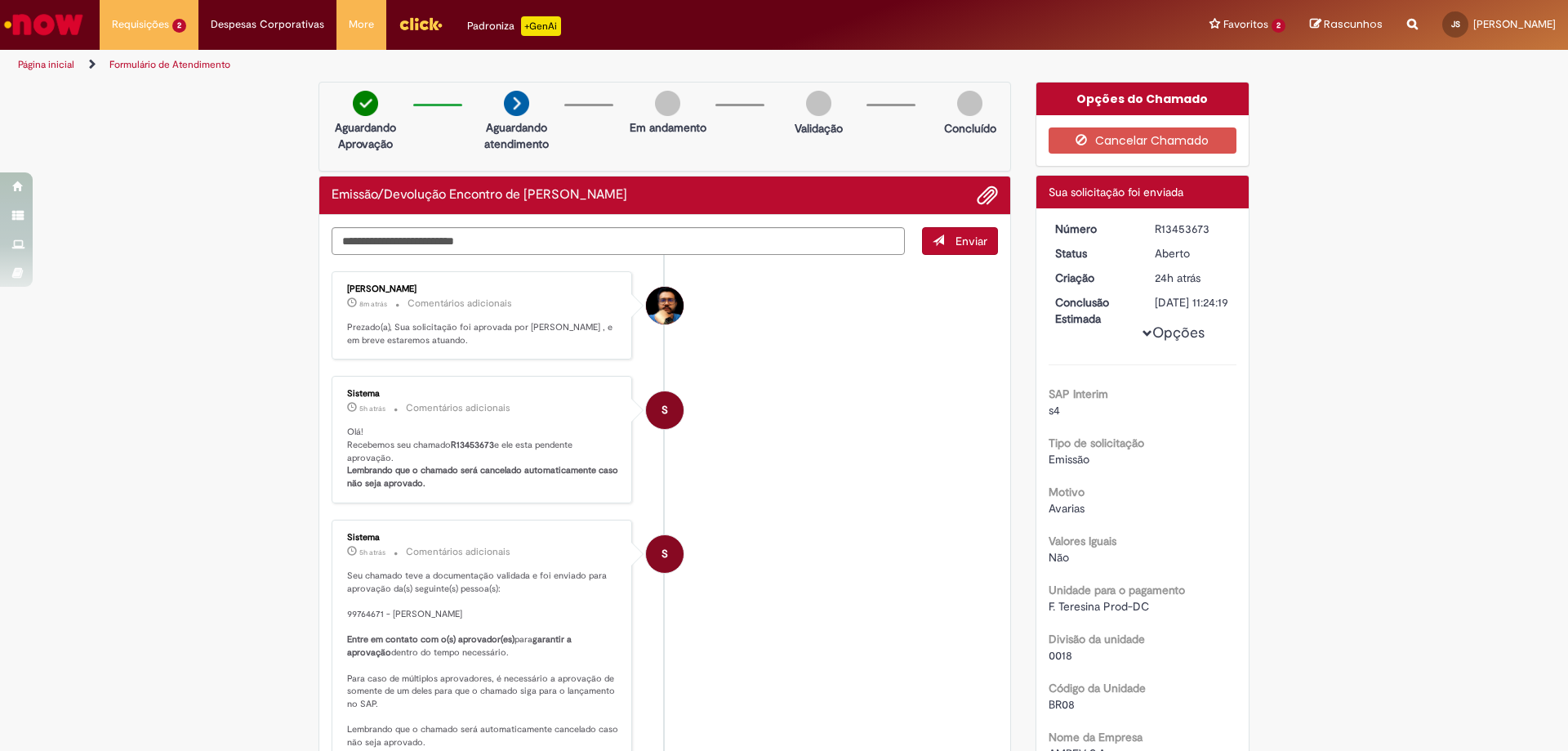
drag, startPoint x: 304, startPoint y: 189, endPoint x: 733, endPoint y: 185, distance: 429.0
click at [733, 185] on div "Verificar Código de Barras Aguardando Aprovação Aguardando atendimento Em andam…" at bounding box center [664, 575] width 717 height 987
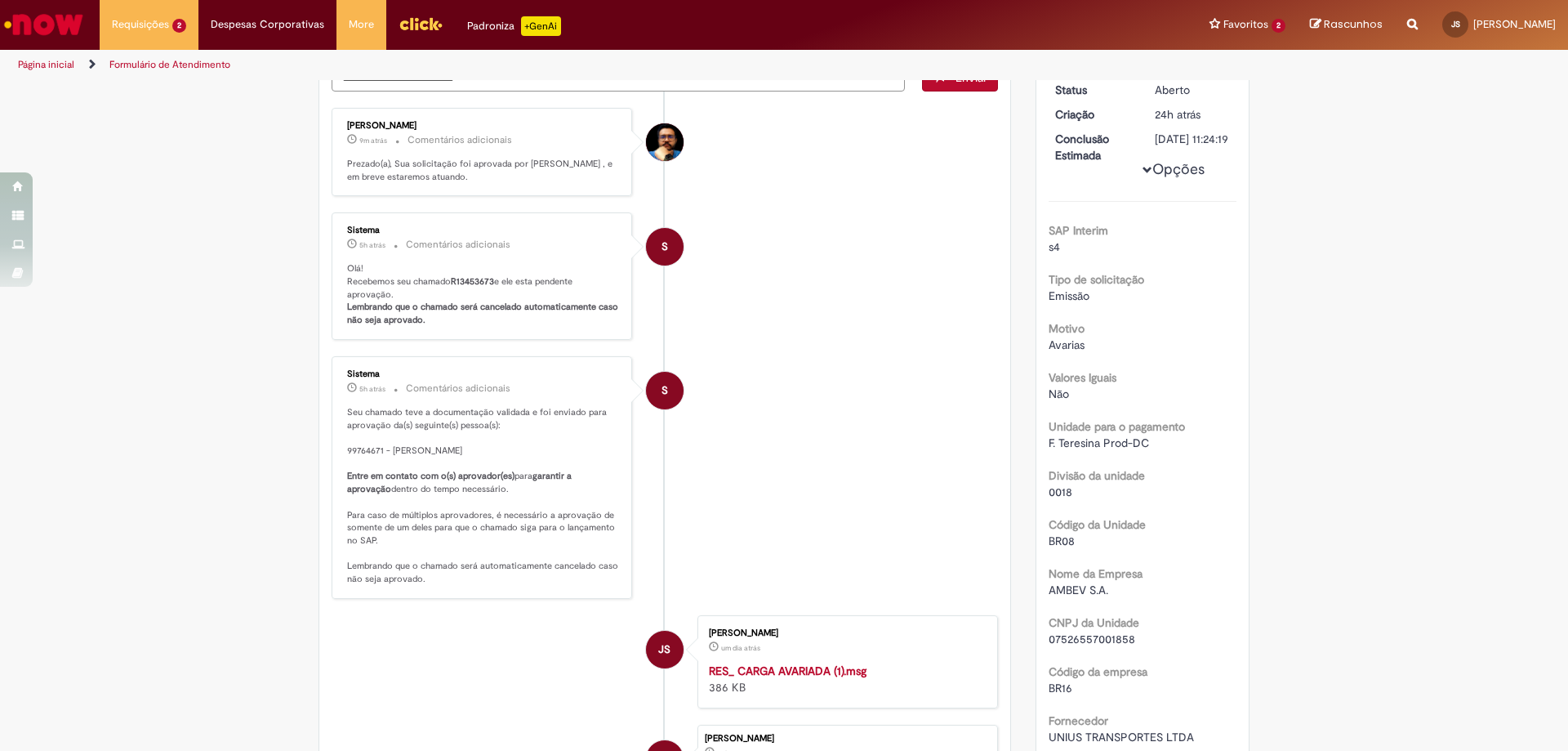
drag, startPoint x: 333, startPoint y: 367, endPoint x: 599, endPoint y: 605, distance: 356.9
click at [599, 593] on div "Sistema 5h atrás 5 horas atrás Comentários adicionais Seu chamado teve a docume…" at bounding box center [481, 477] width 290 height 233
click at [558, 586] on p "Seu chamado teve a documentação validada e foi enviado para aprovação da(s) seg…" at bounding box center [483, 496] width 272 height 179
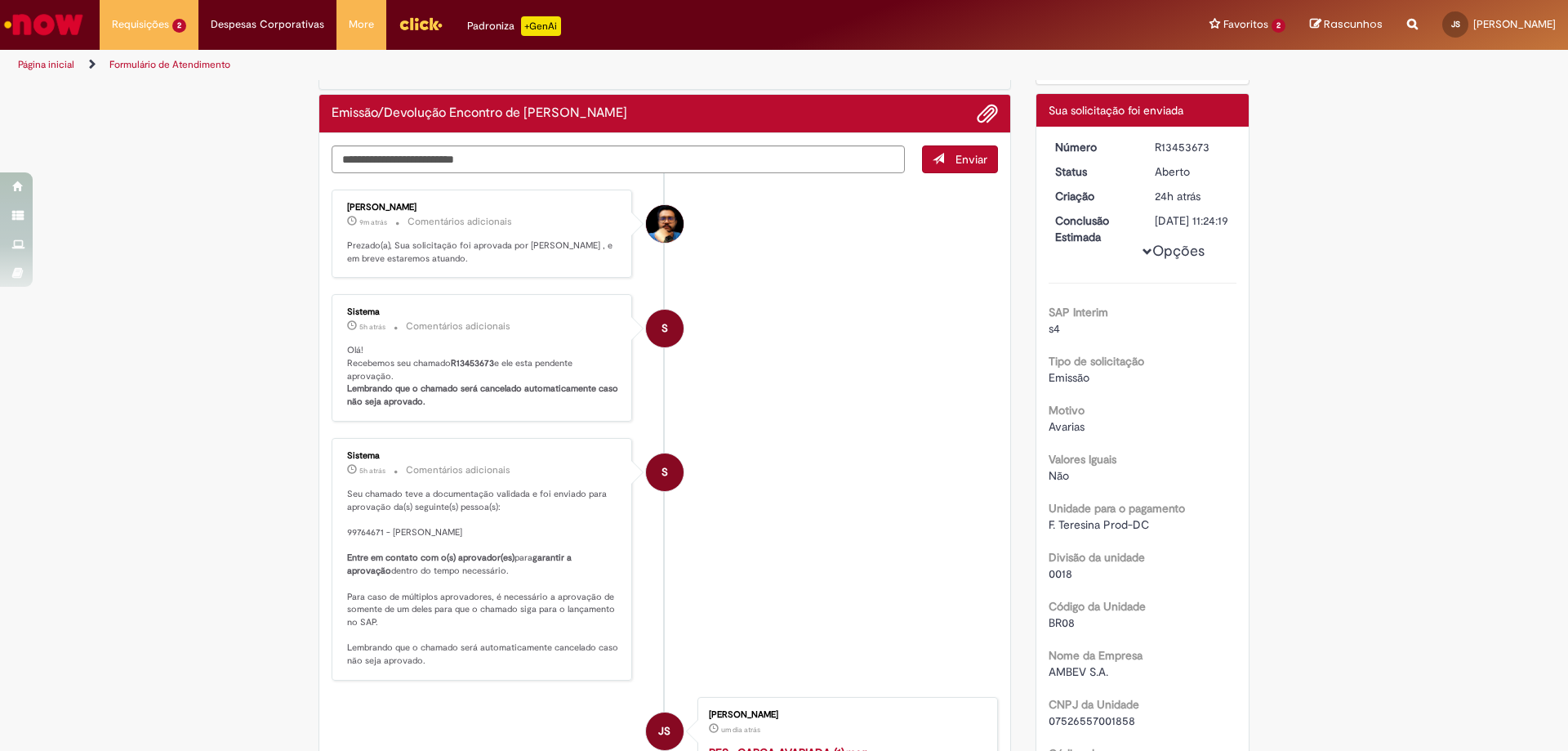
scroll to position [0, 0]
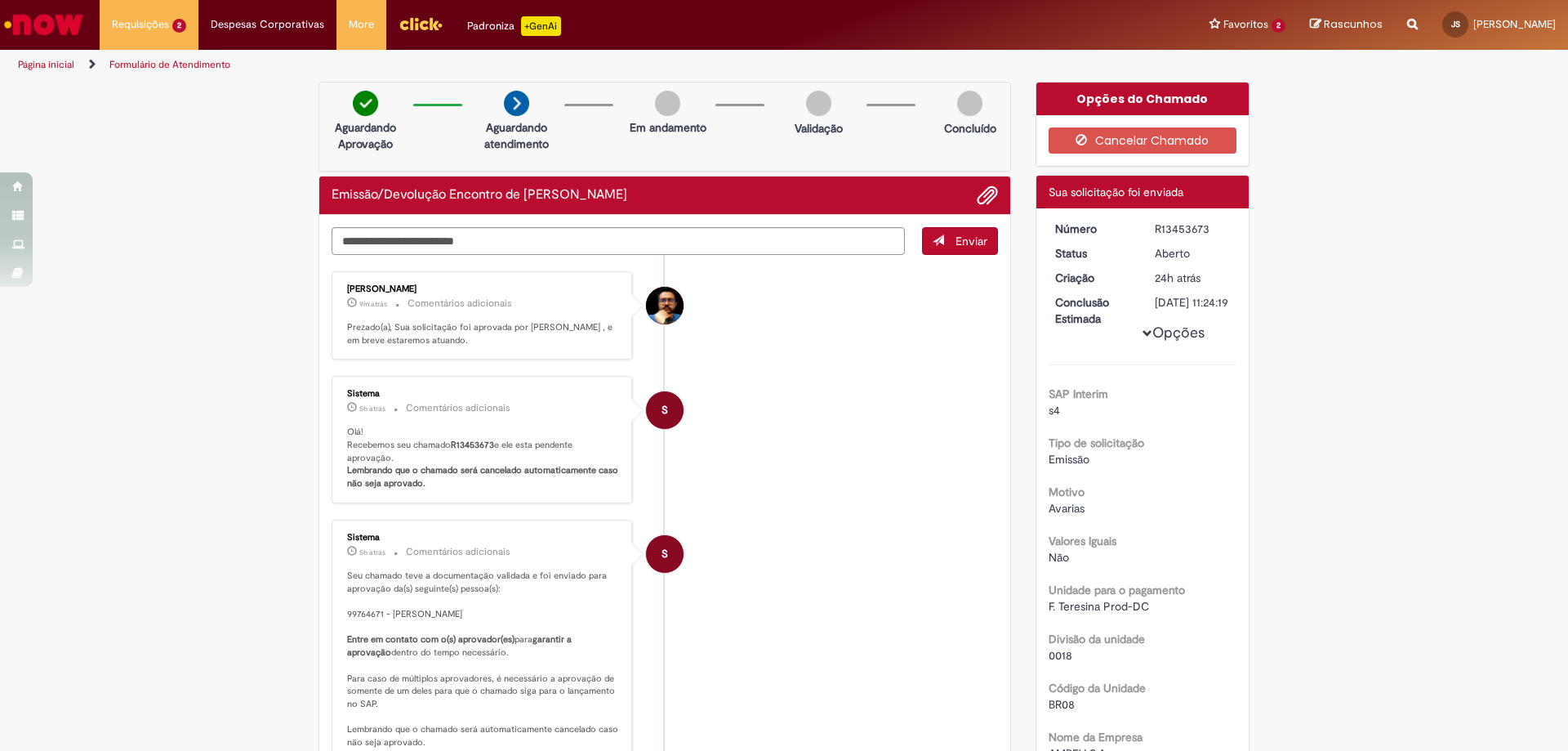
click at [705, 360] on ul "[PERSON_NAME] 9m atrás 9 minutos atrás Comentários adicionais Prezado(a), Sua s…" at bounding box center [664, 643] width 666 height 777
